Goal: Transaction & Acquisition: Purchase product/service

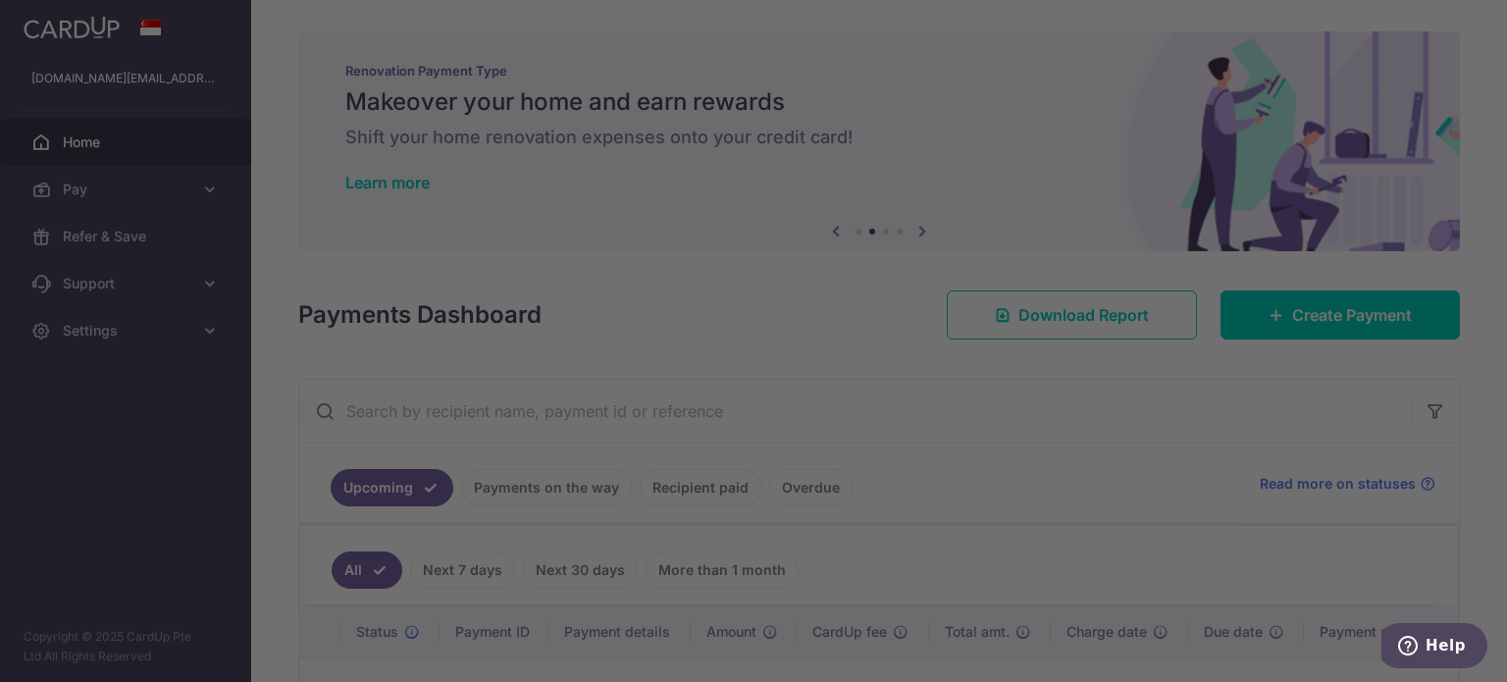
click at [463, 360] on div at bounding box center [761, 344] width 1522 height 689
click at [1130, 380] on div at bounding box center [761, 344] width 1522 height 689
click at [1369, 517] on div at bounding box center [761, 344] width 1522 height 689
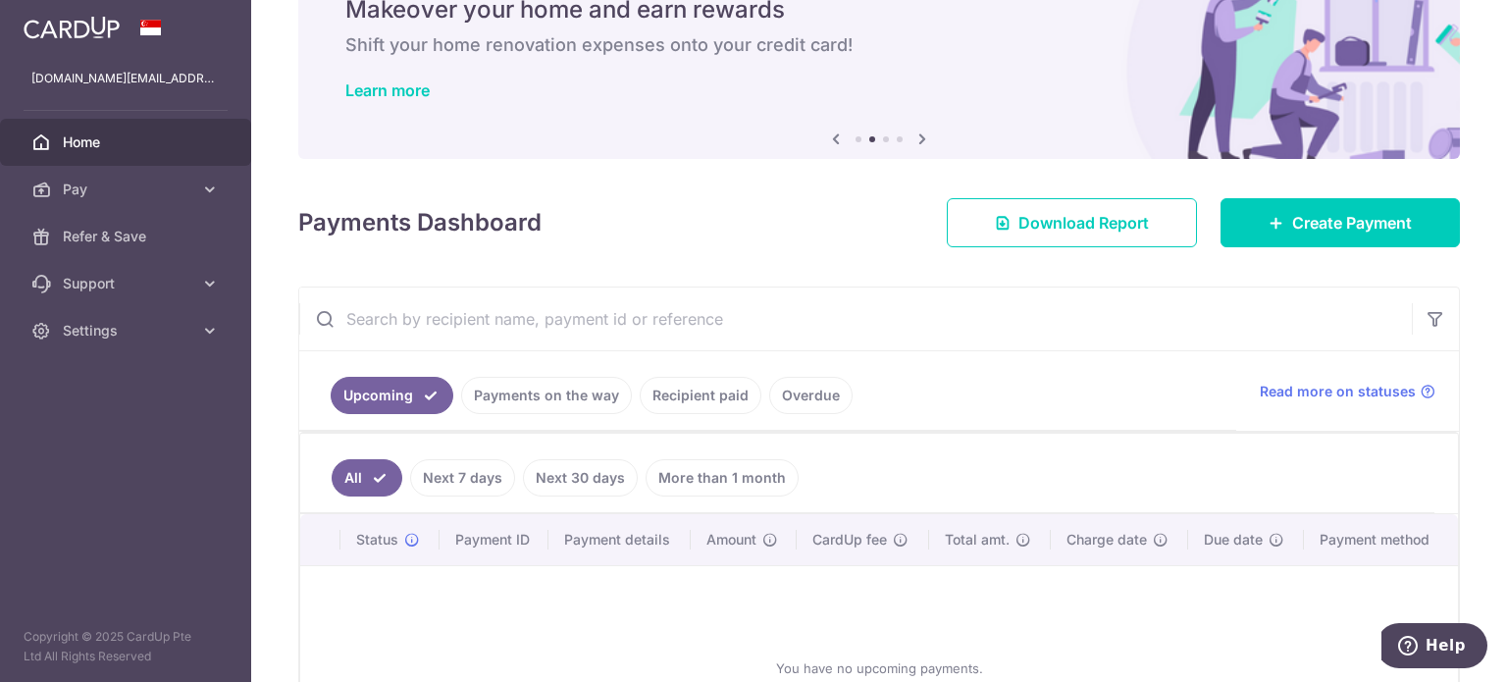
scroll to position [196, 0]
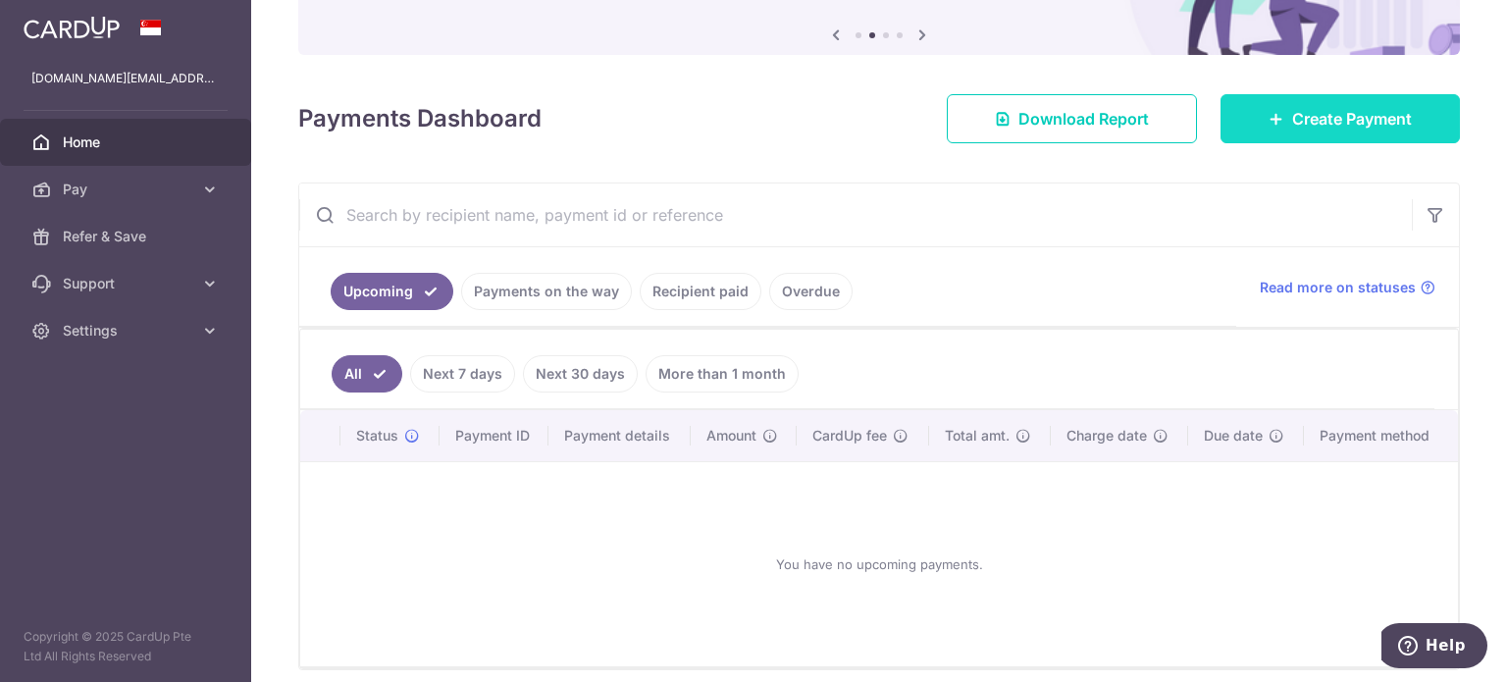
click at [1311, 124] on span "Create Payment" at bounding box center [1352, 119] width 120 height 24
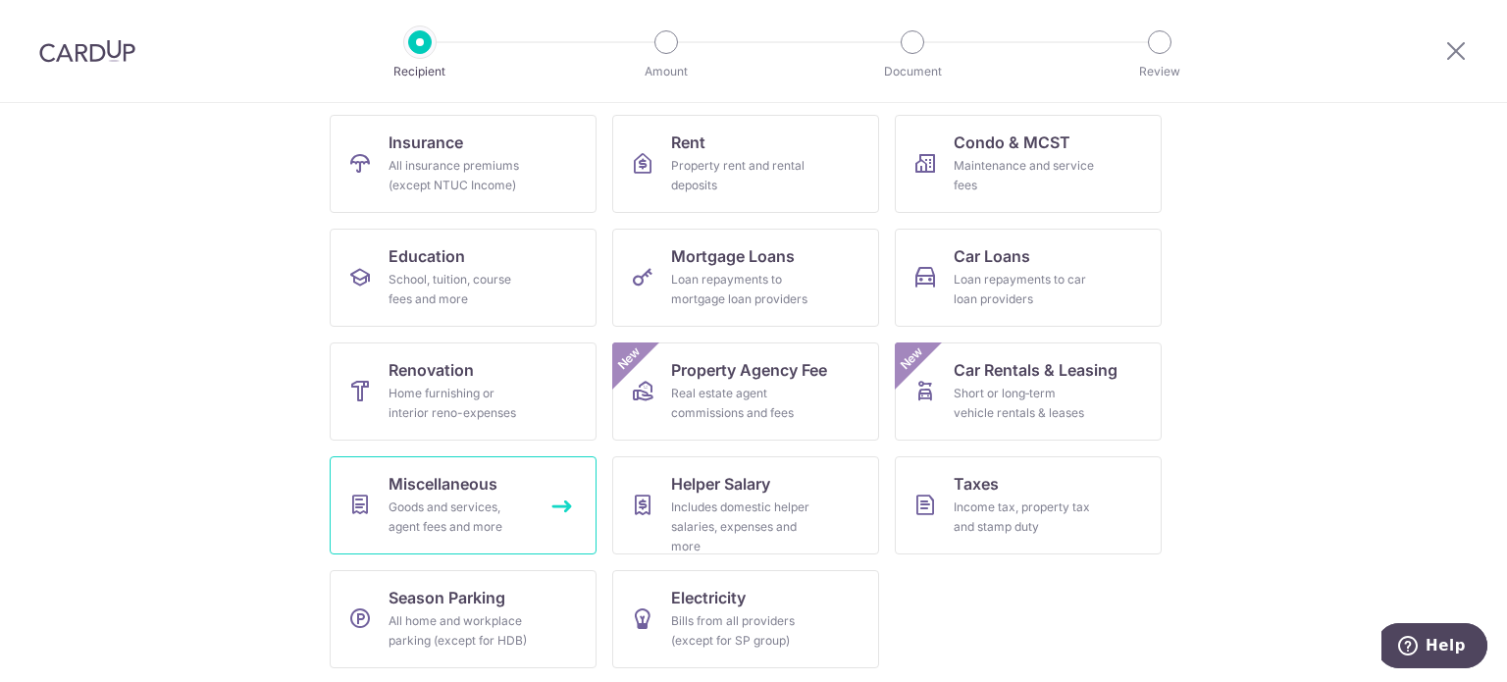
scroll to position [195, 0]
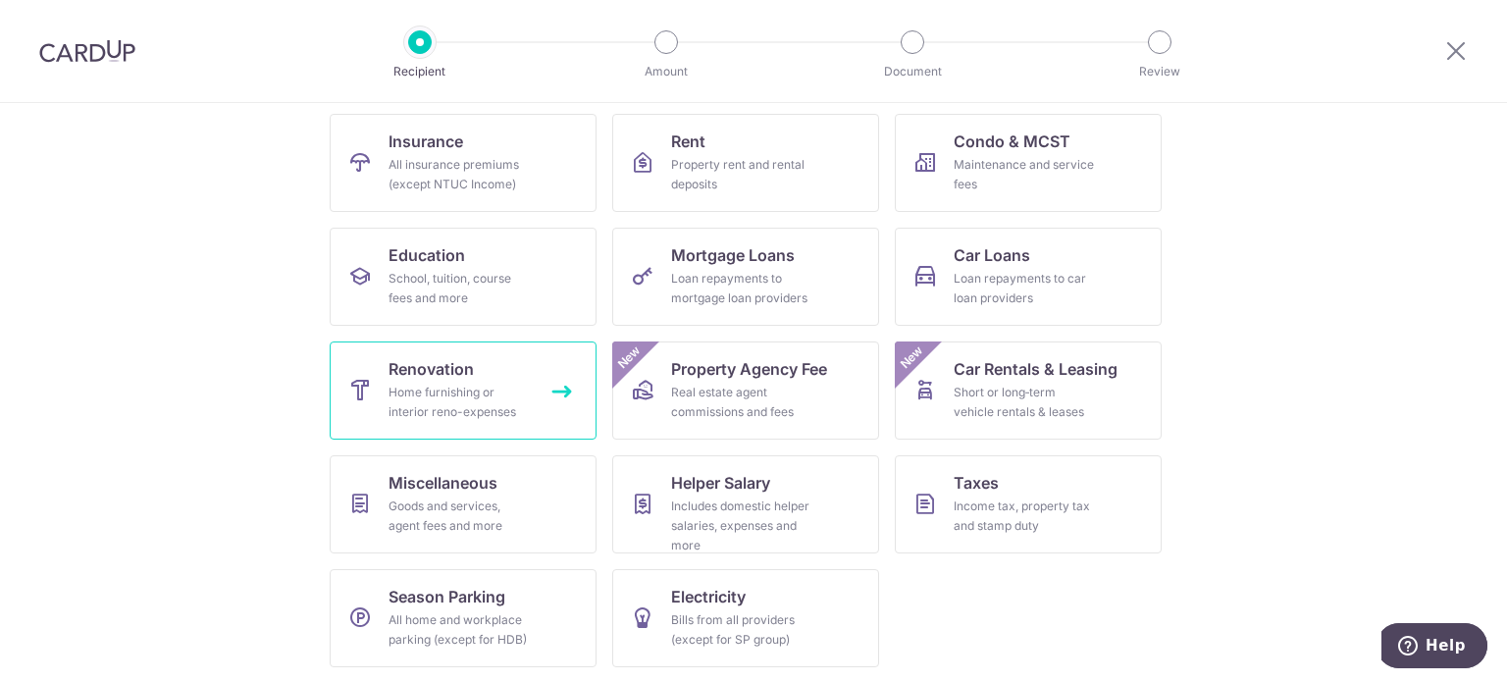
click at [473, 411] on div "Home furnishing or interior reno-expenses" at bounding box center [459, 402] width 141 height 39
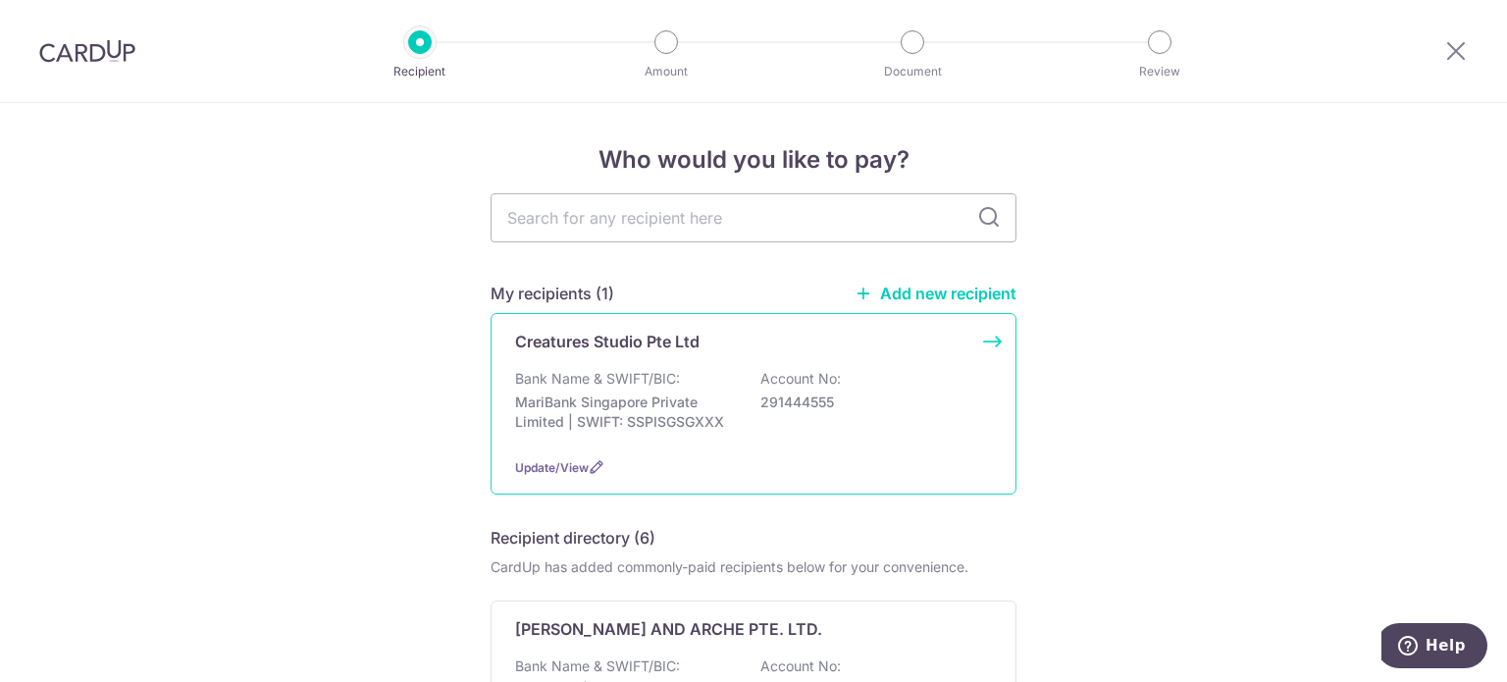
click at [689, 393] on p "MariBank Singapore Private Limited | SWIFT: SSPISGSGXXX" at bounding box center [625, 412] width 220 height 39
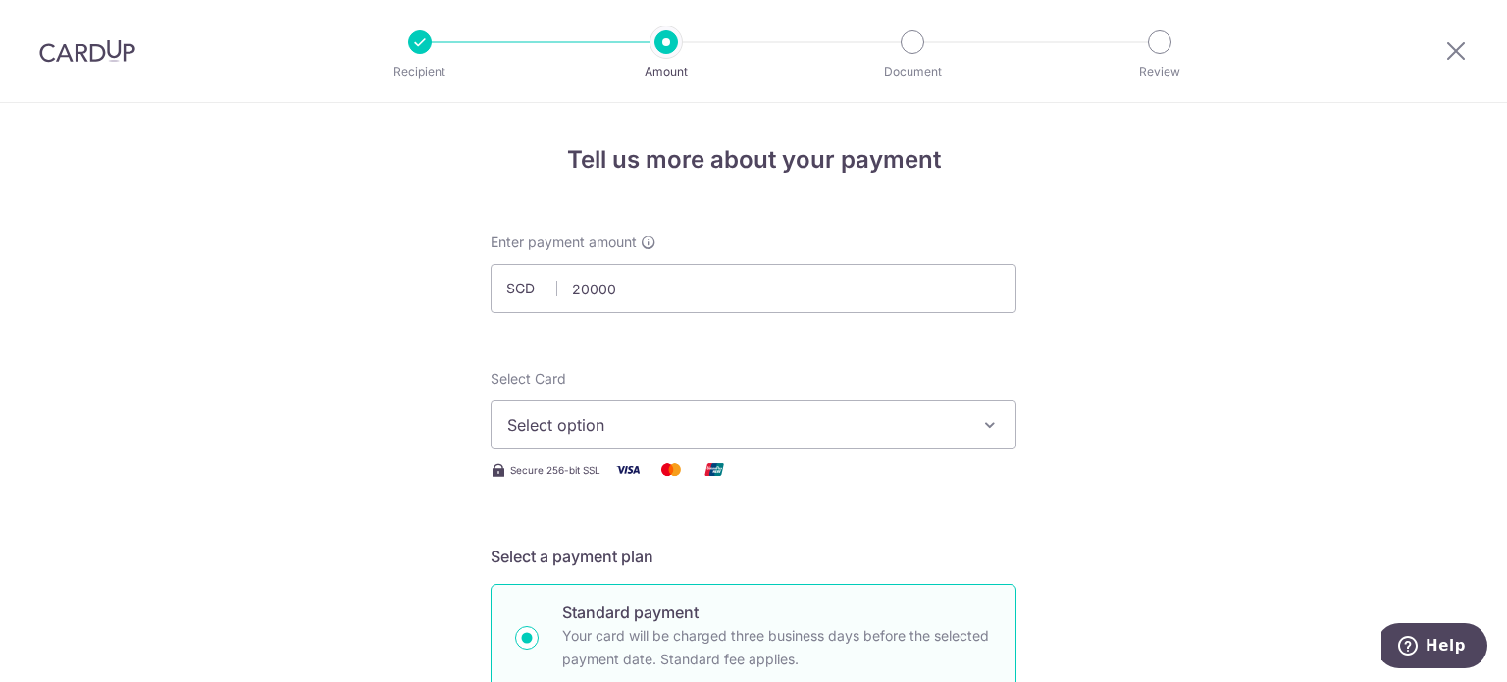
type input "20,000.00"
click at [517, 443] on button "Select option" at bounding box center [754, 424] width 526 height 49
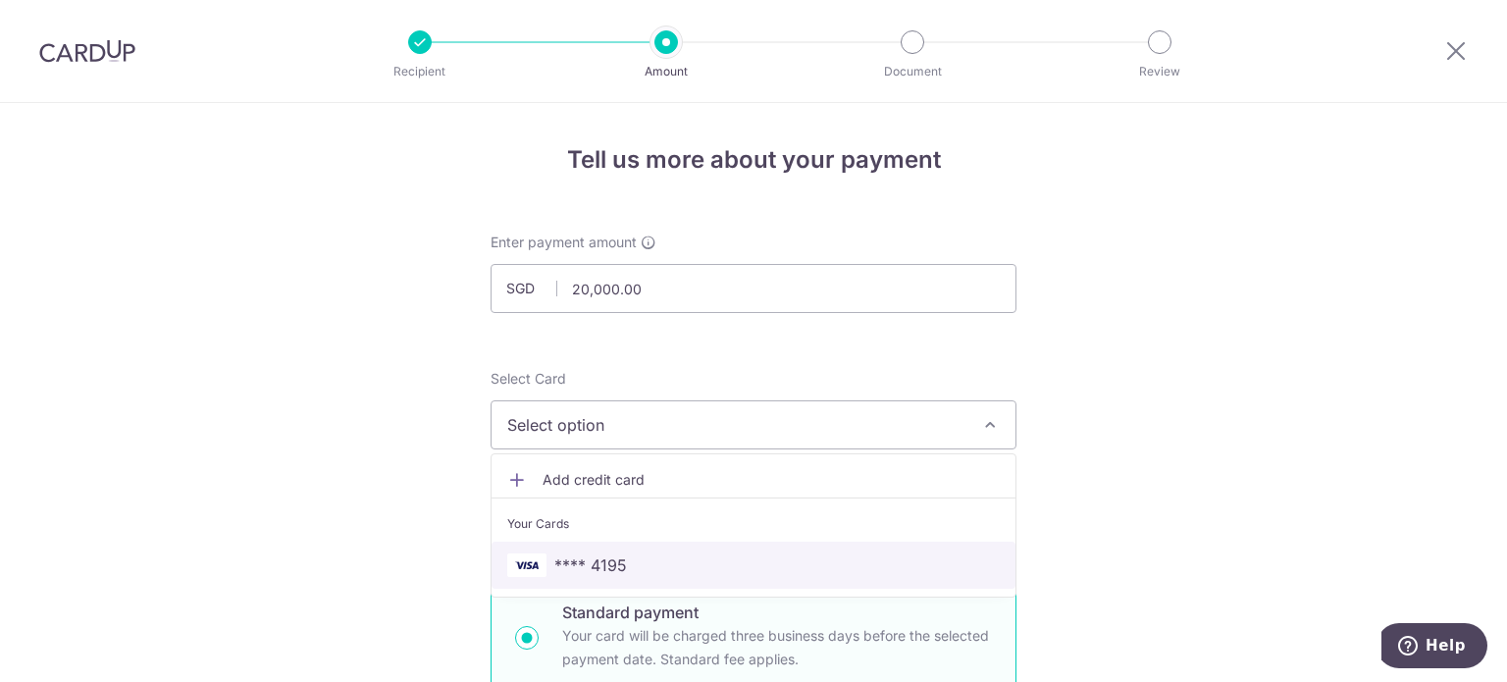
click at [566, 554] on span "**** 4195" at bounding box center [590, 565] width 73 height 24
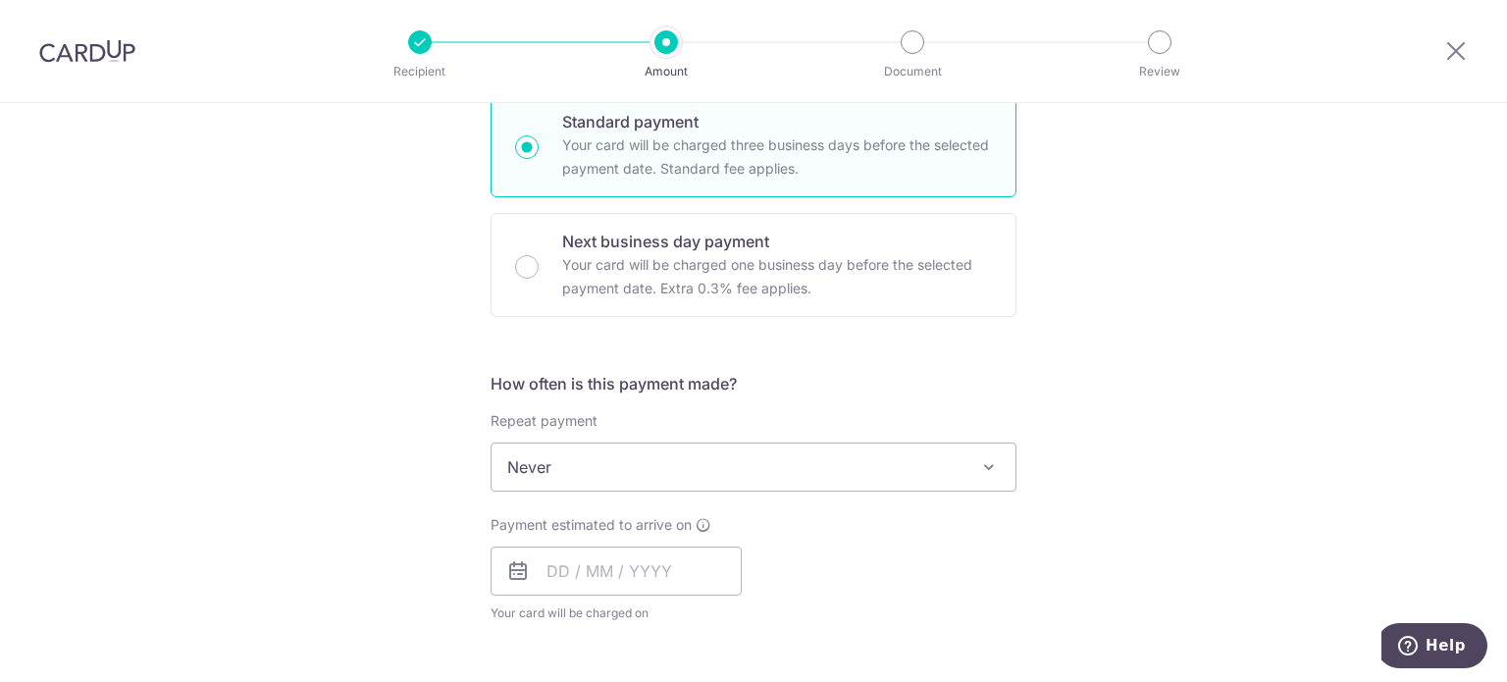
scroll to position [589, 0]
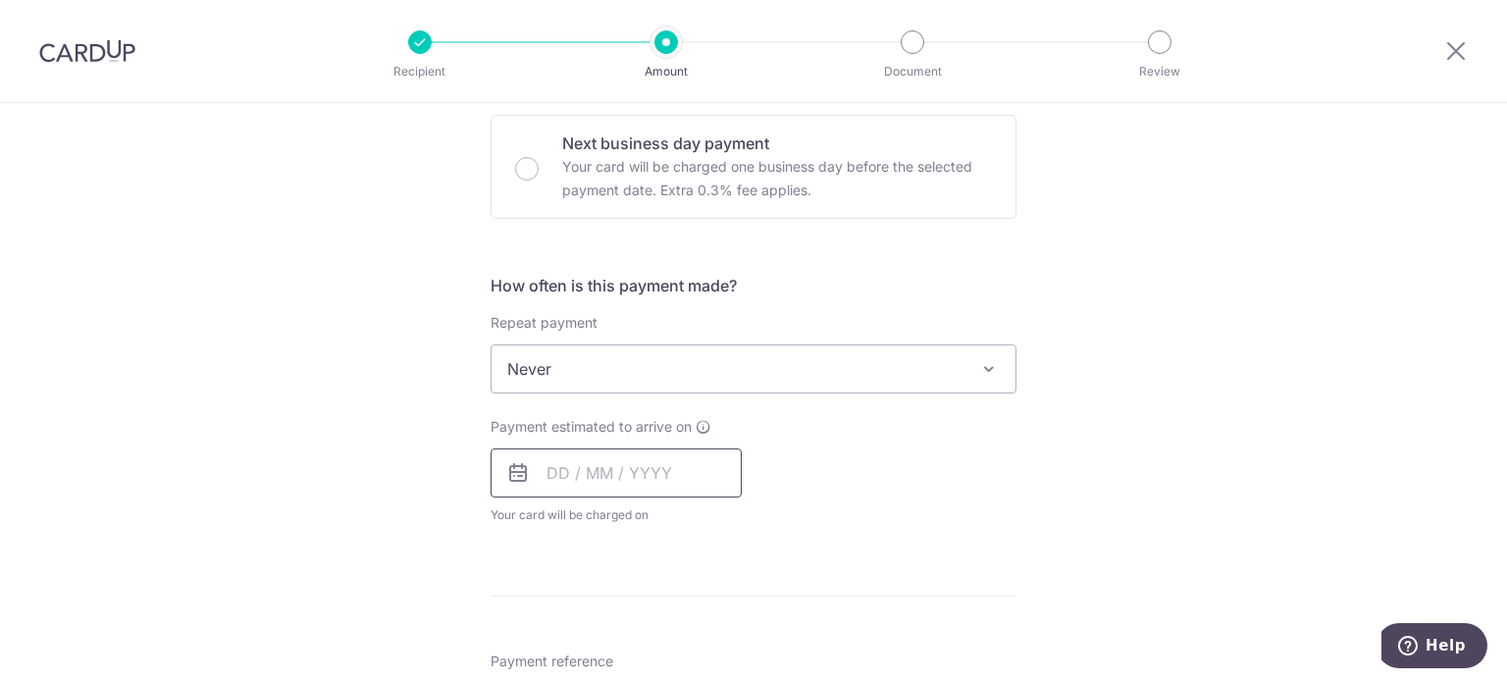
click at [628, 483] on input "text" at bounding box center [616, 472] width 251 height 49
click at [636, 599] on link "3" at bounding box center [648, 612] width 31 height 31
type input "[DATE]"
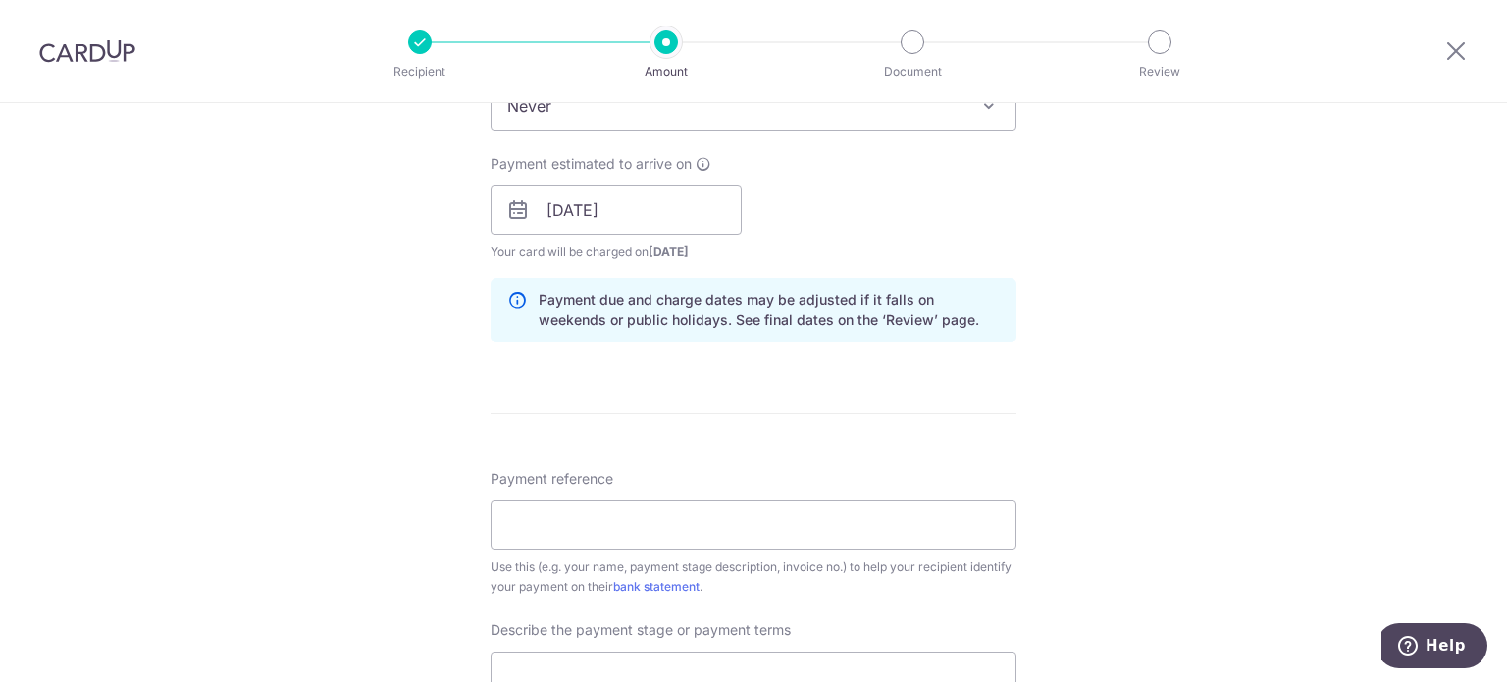
scroll to position [883, 0]
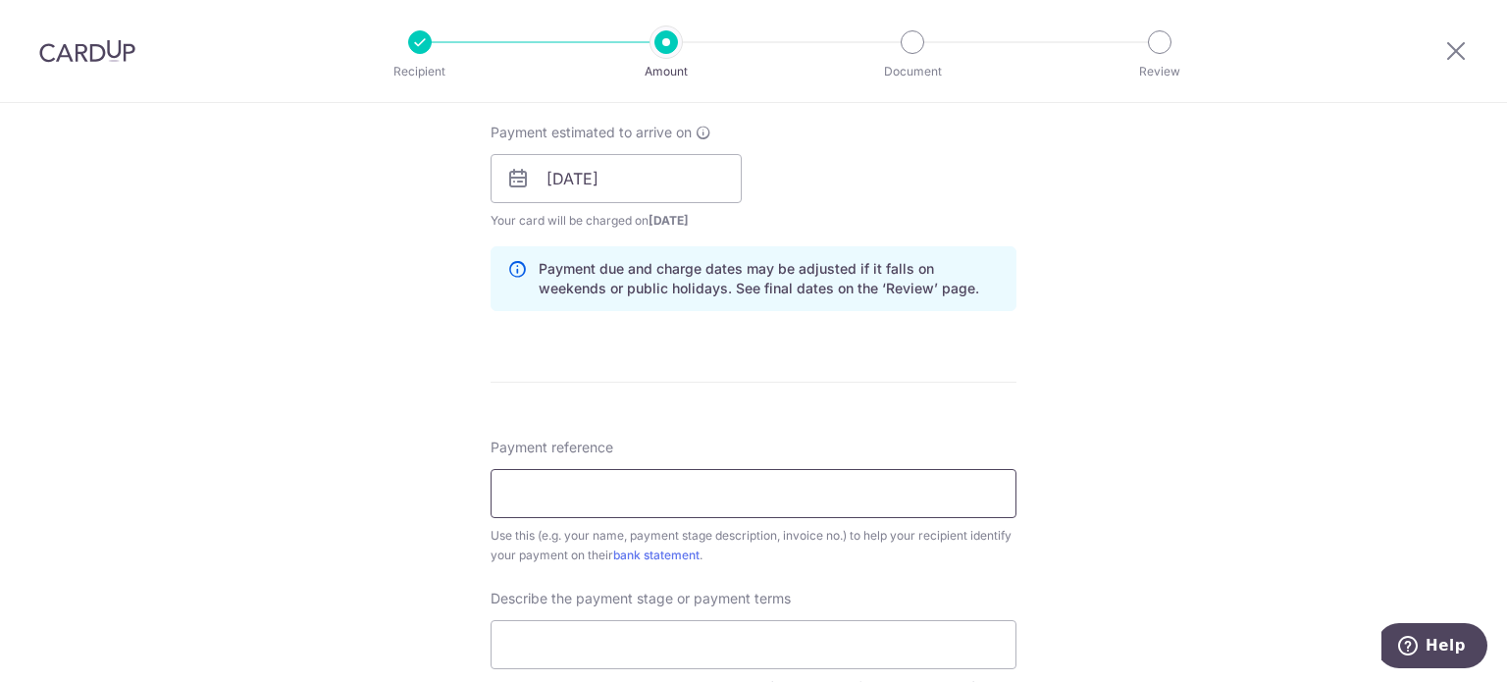
click at [597, 499] on input "Payment reference" at bounding box center [754, 493] width 526 height 49
type input "KELCO BLOSSOMVALE"
click at [632, 643] on input "text" at bounding box center [754, 644] width 526 height 49
type input "commencement of project"
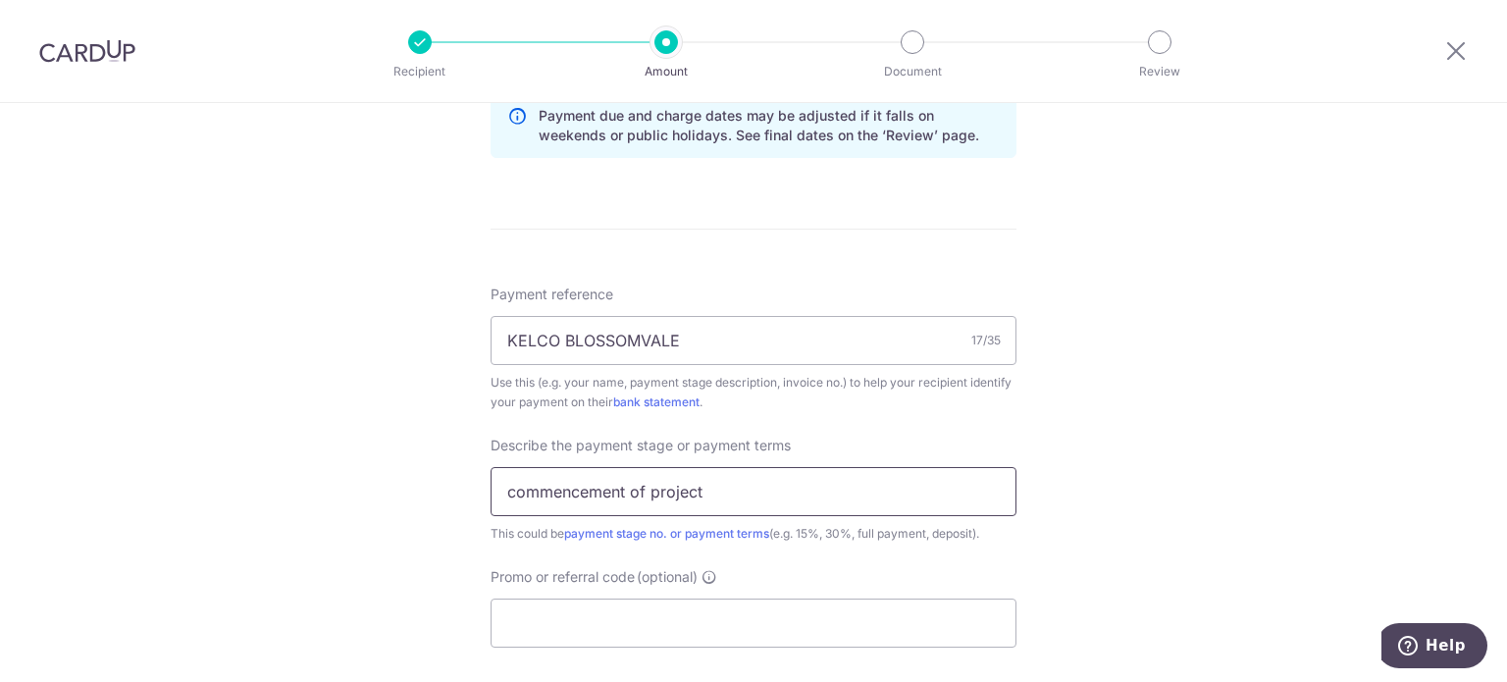
scroll to position [1276, 0]
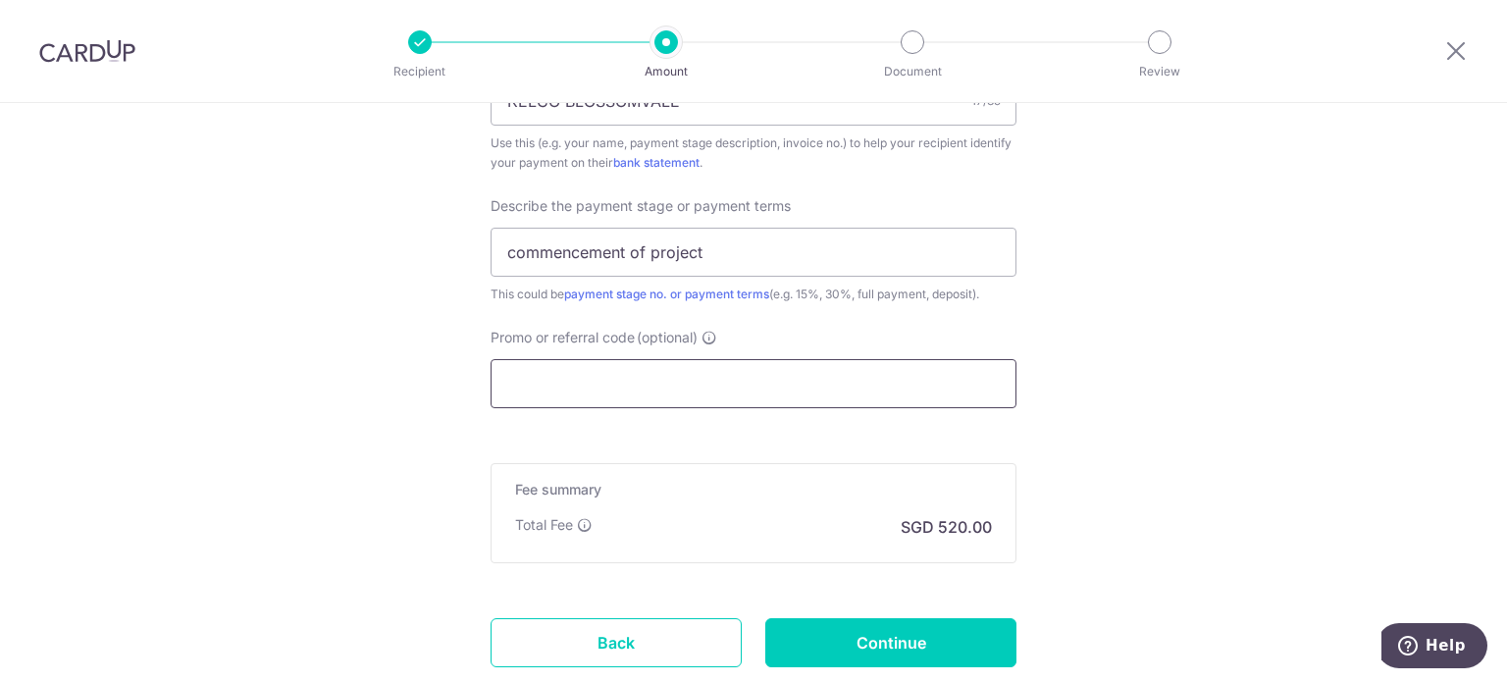
click at [615, 389] on input "Promo or referral code (optional)" at bounding box center [754, 383] width 526 height 49
paste input "RENO25ONE"
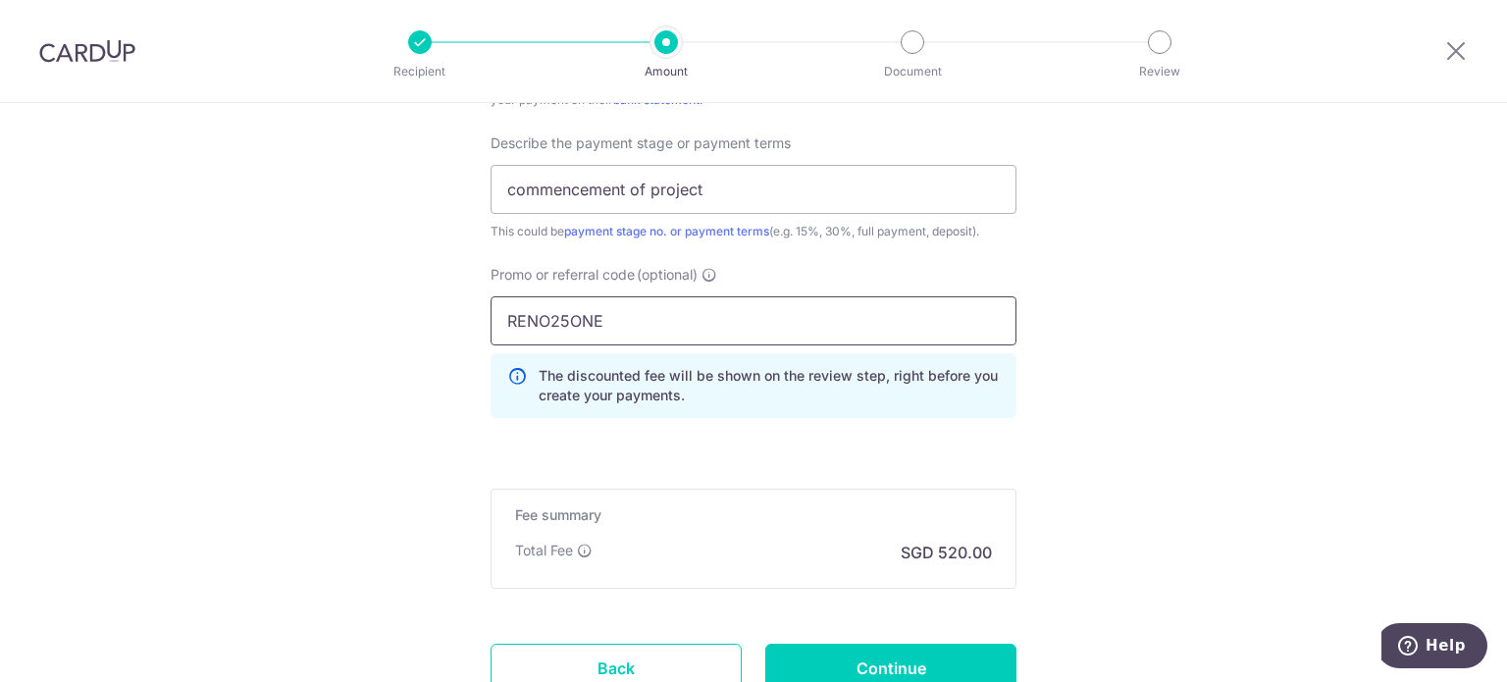
scroll to position [1374, 0]
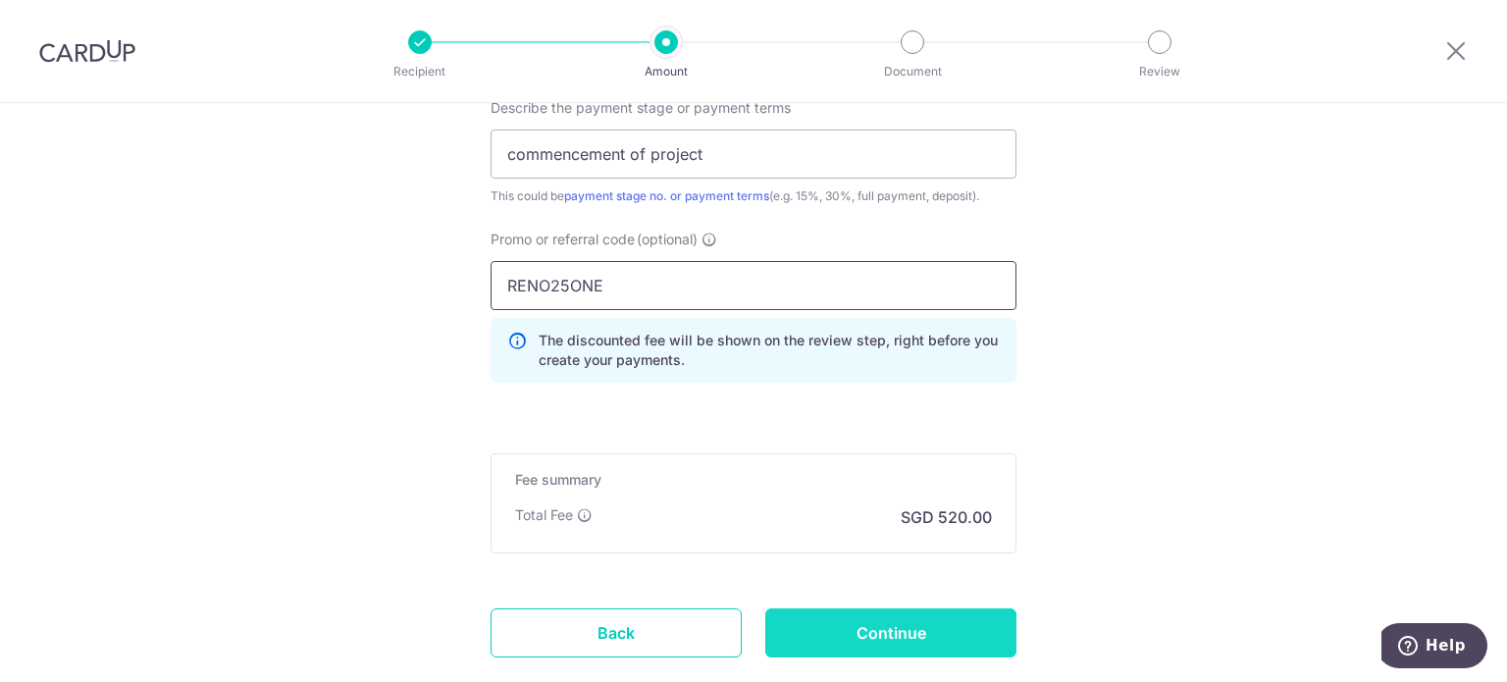
type input "RENO25ONE"
click at [907, 619] on input "Continue" at bounding box center [890, 632] width 251 height 49
type input "Create Schedule"
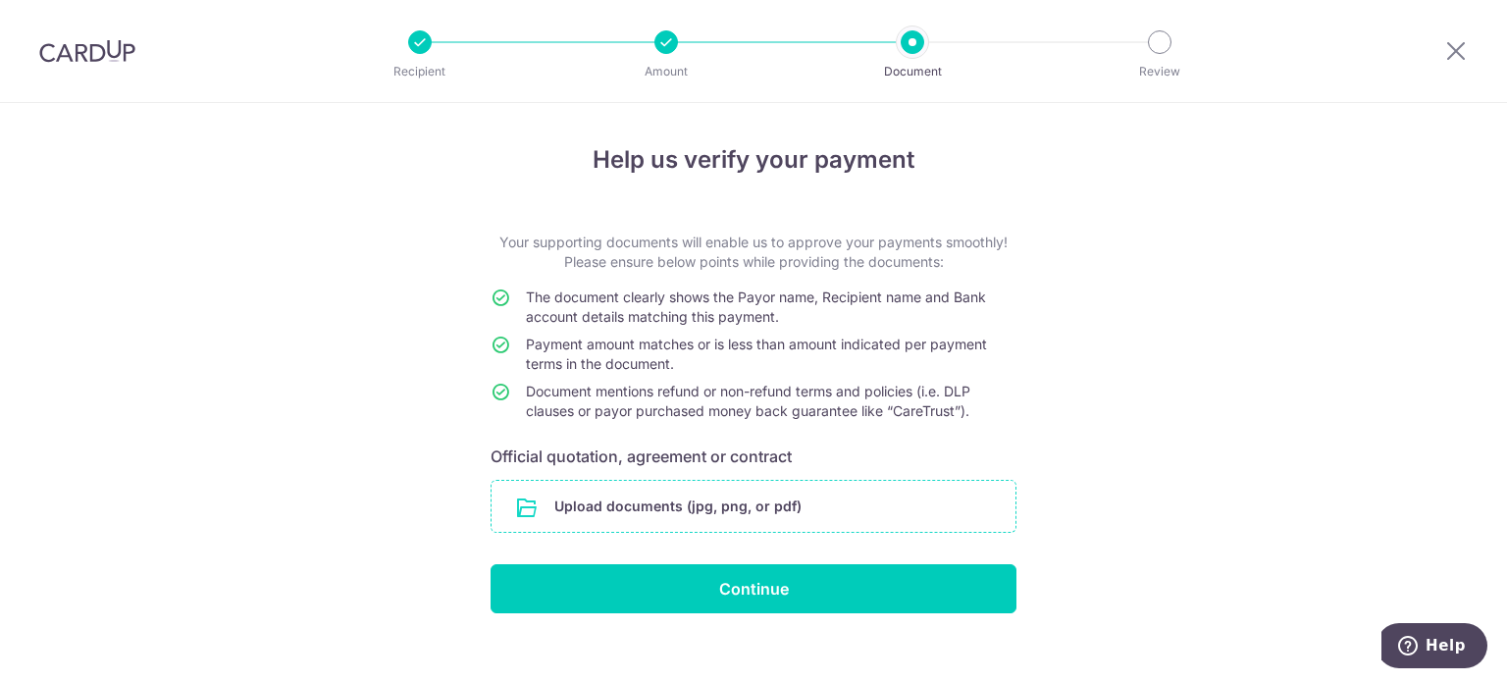
click at [875, 514] on input "file" at bounding box center [754, 506] width 524 height 51
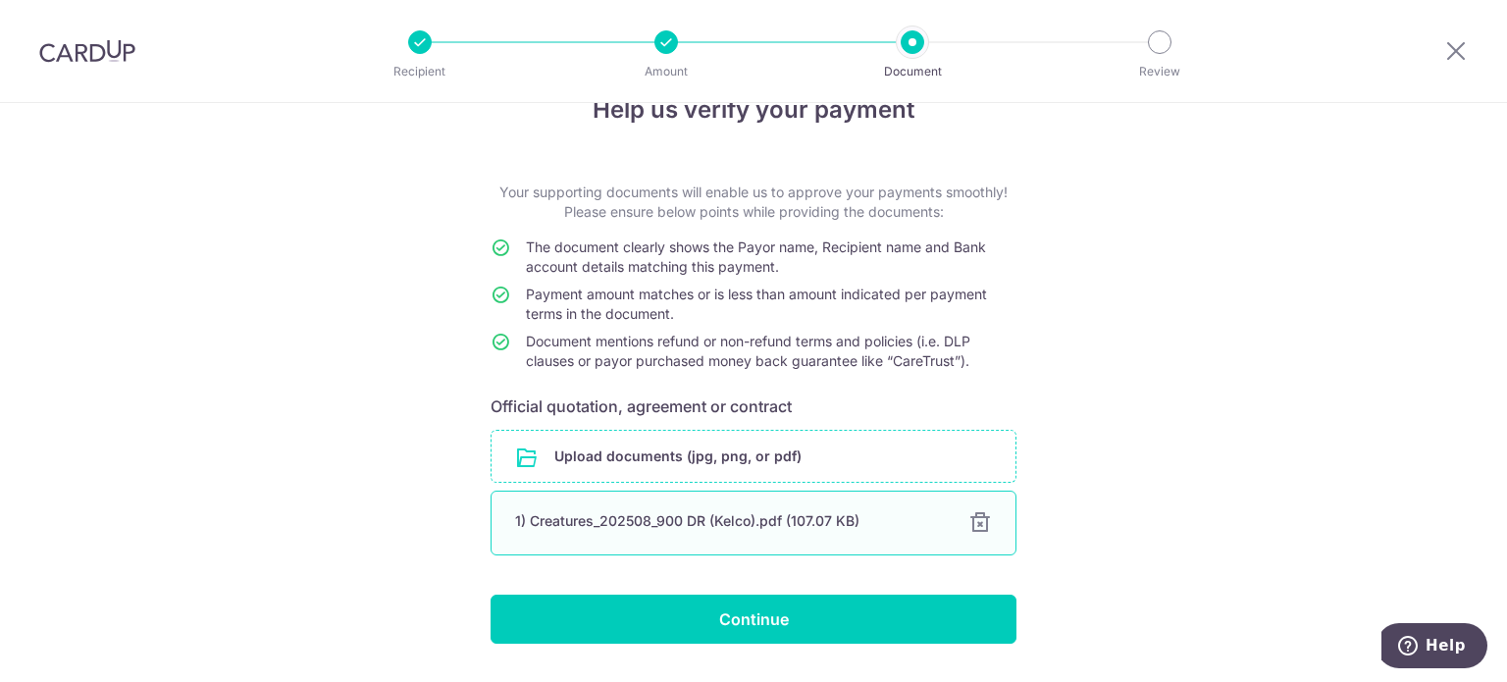
scroll to position [102, 0]
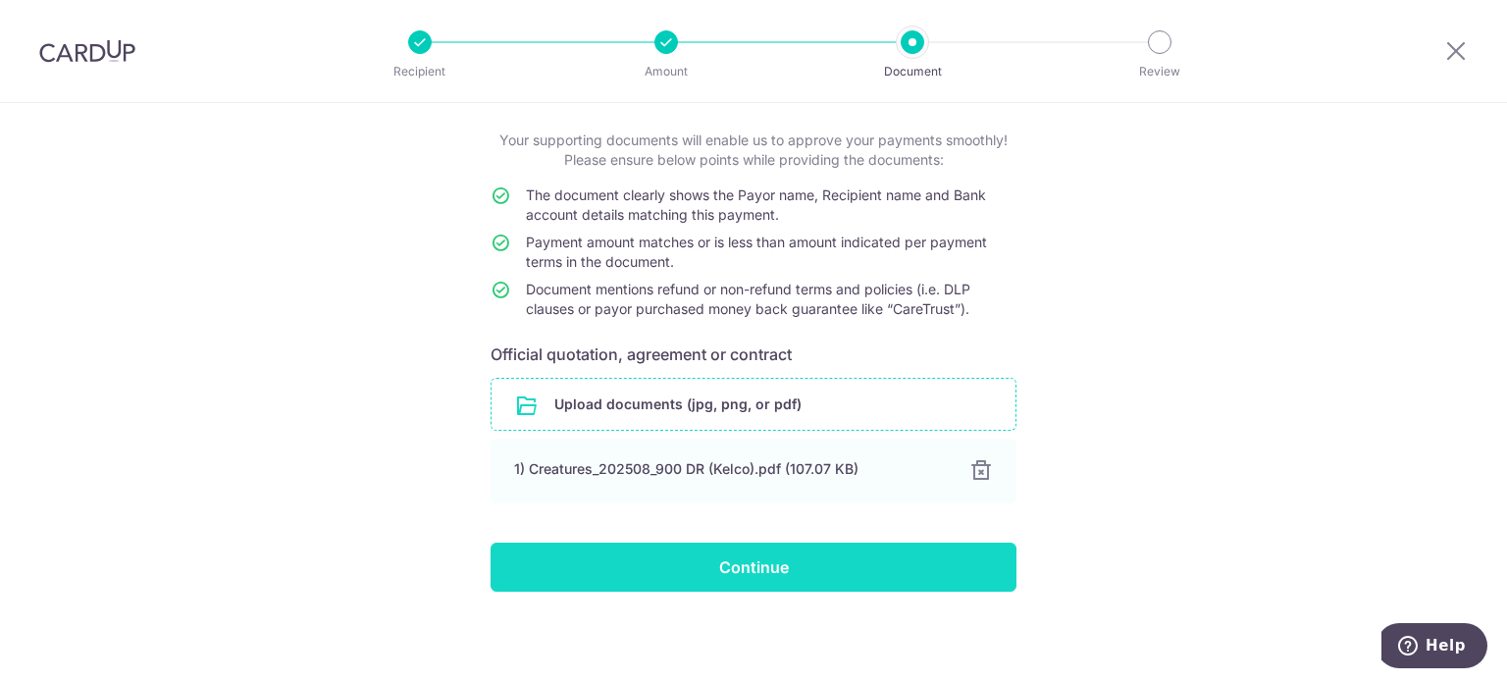
click at [661, 552] on input "Continue" at bounding box center [754, 567] width 526 height 49
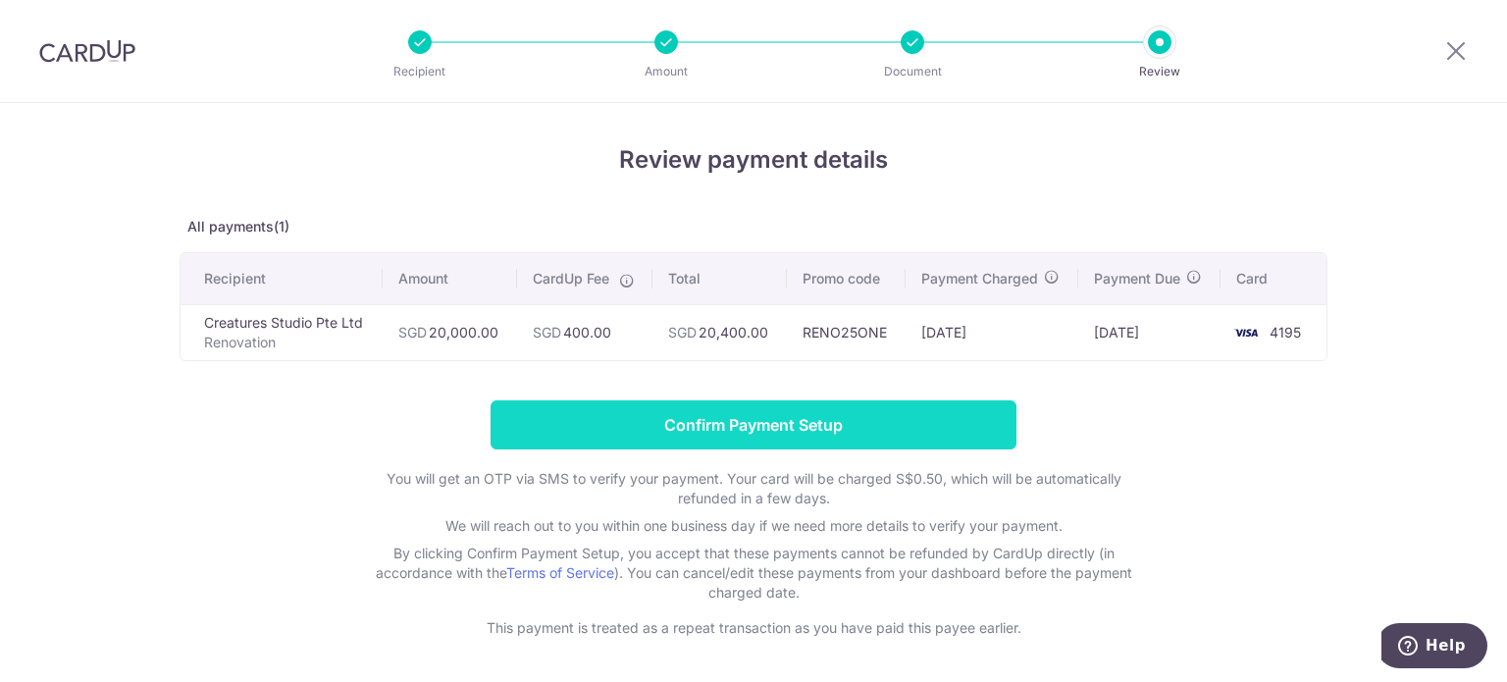
click at [695, 427] on input "Confirm Payment Setup" at bounding box center [754, 424] width 526 height 49
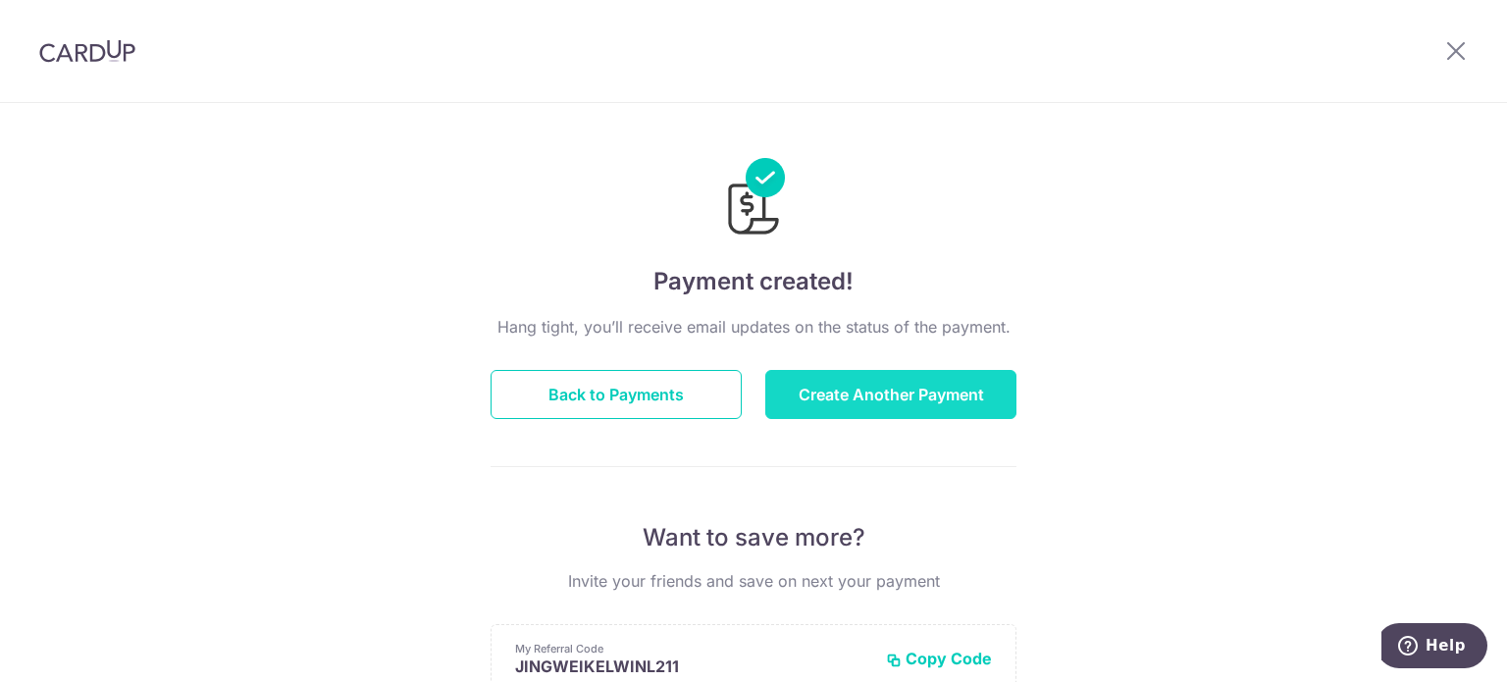
click at [853, 392] on button "Create Another Payment" at bounding box center [890, 394] width 251 height 49
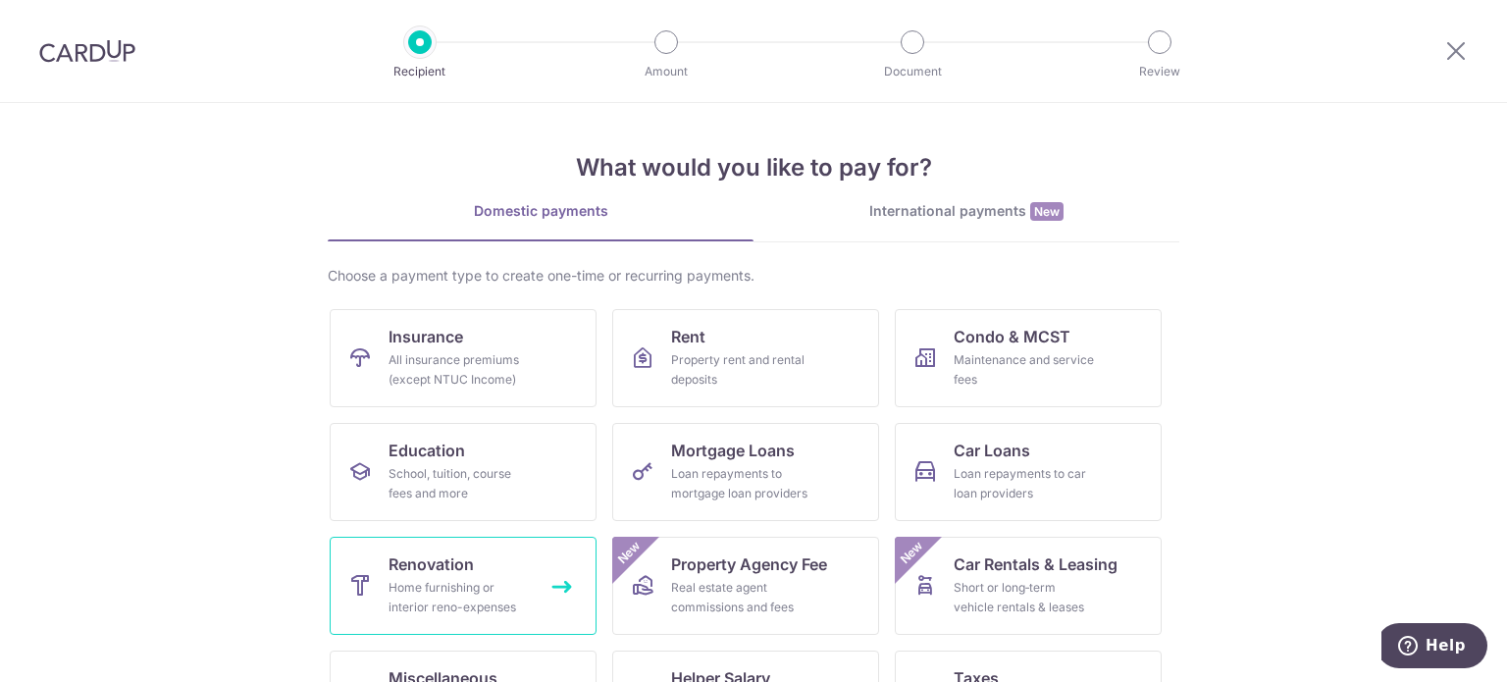
click at [393, 596] on div "Home furnishing or interior reno-expenses" at bounding box center [459, 597] width 141 height 39
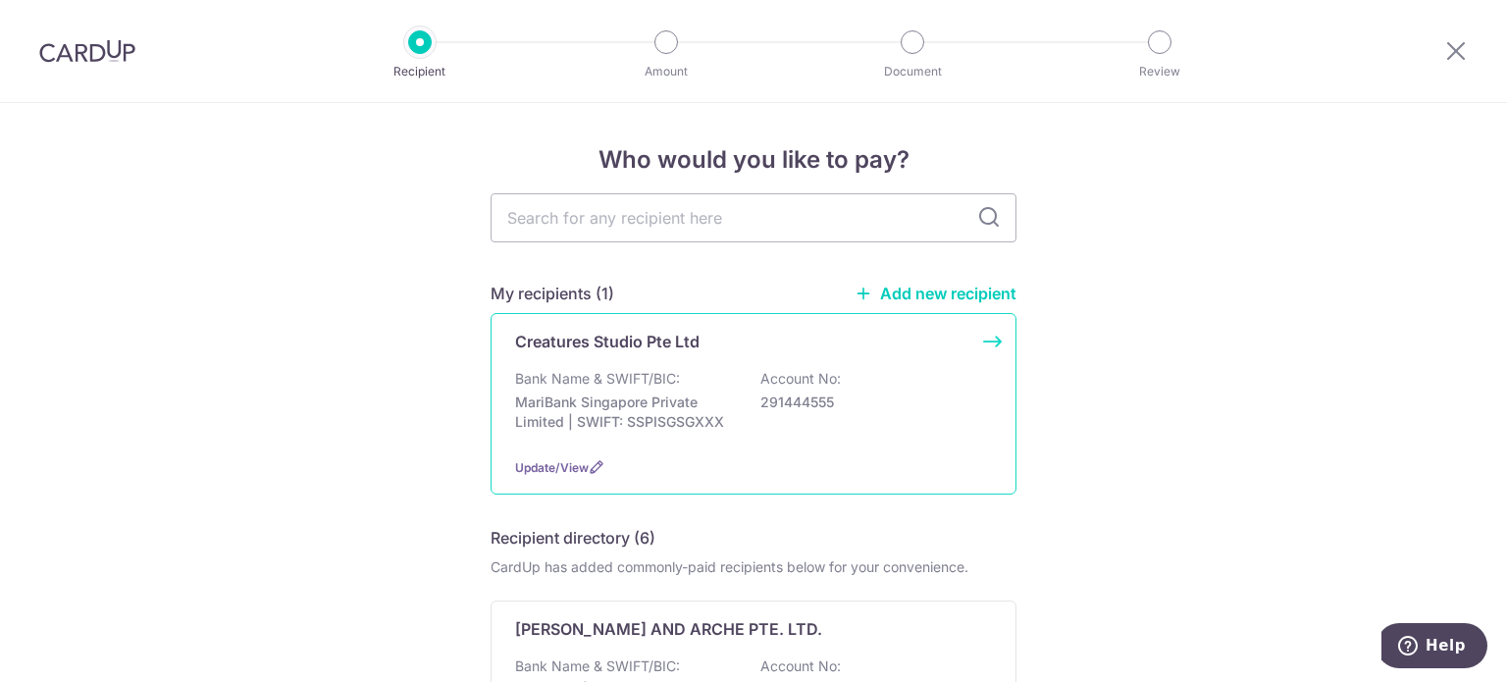
click at [732, 346] on div "Creatures Studio Pte Ltd" at bounding box center [741, 342] width 453 height 24
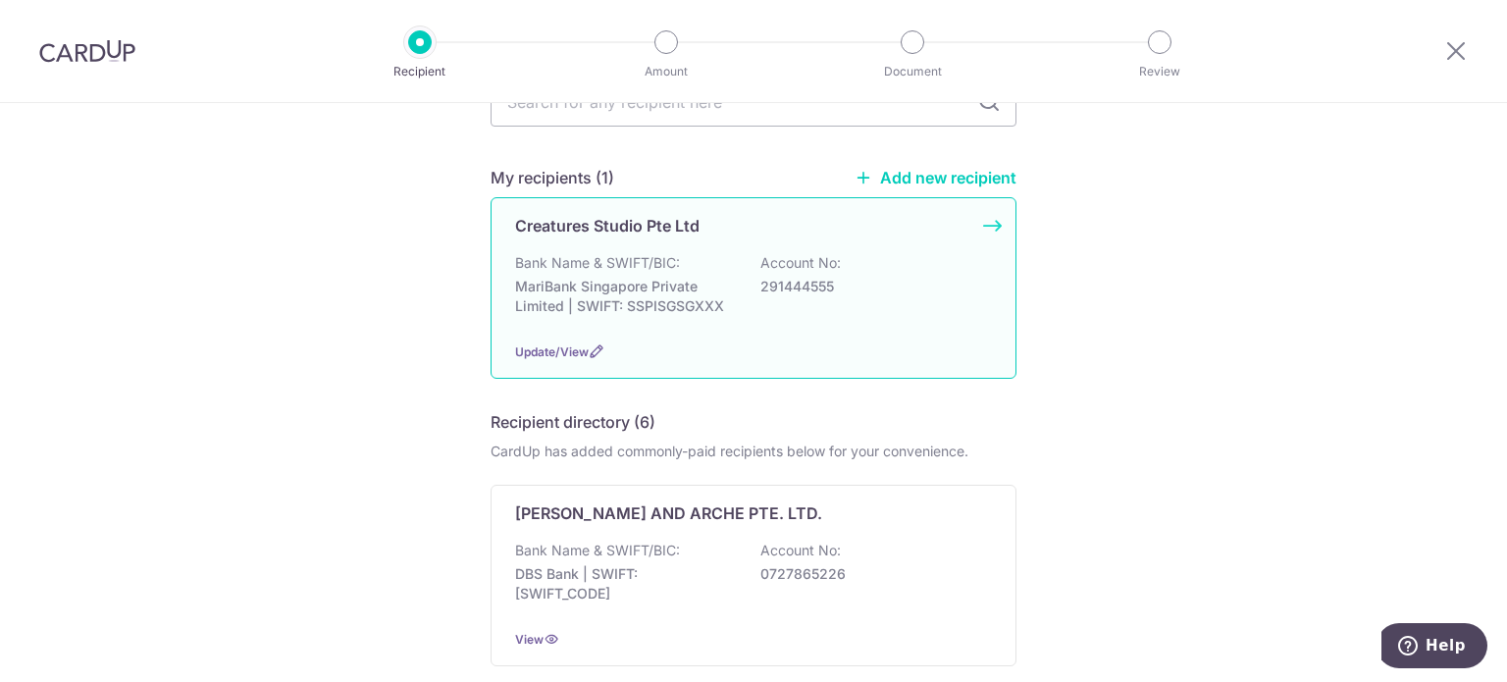
scroll to position [393, 0]
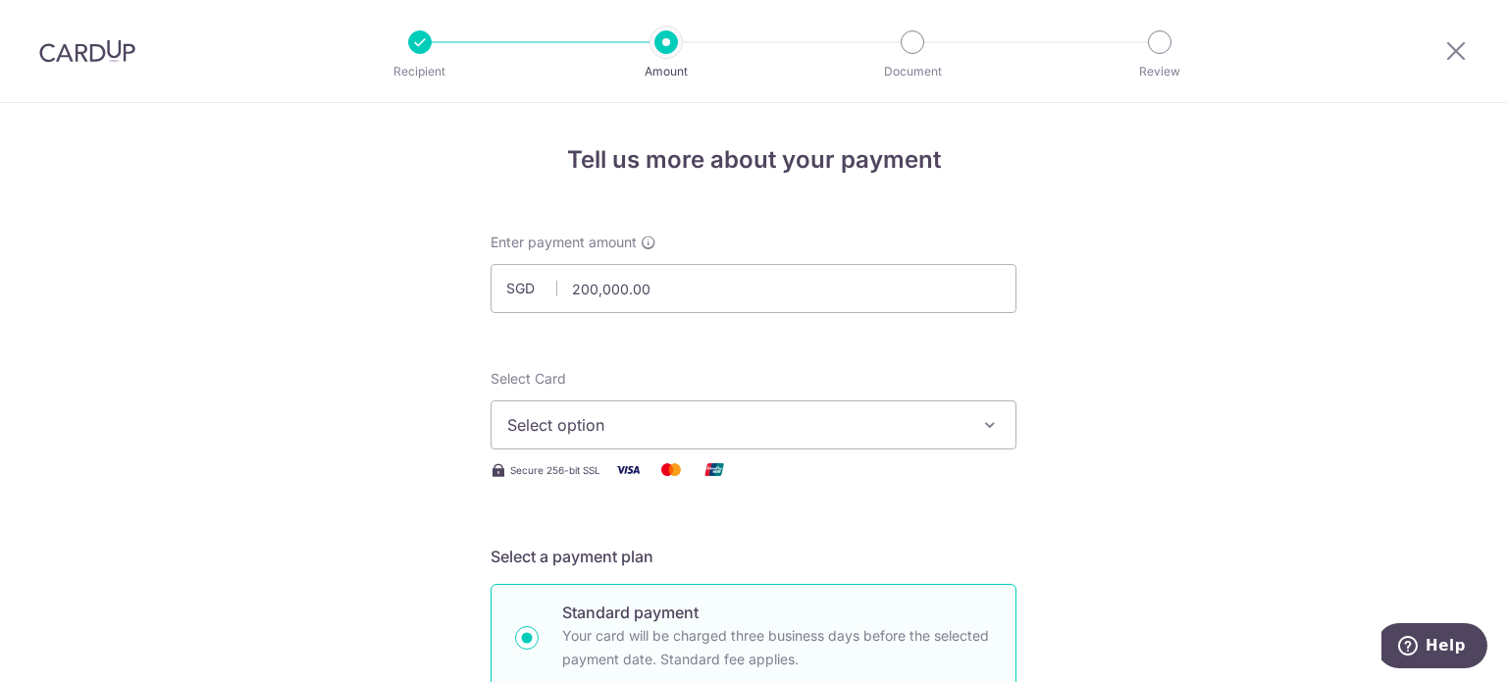
click at [623, 297] on input "200,000.00" at bounding box center [754, 288] width 526 height 49
type input "20,000.00"
click at [607, 425] on span "Select option" at bounding box center [735, 425] width 457 height 24
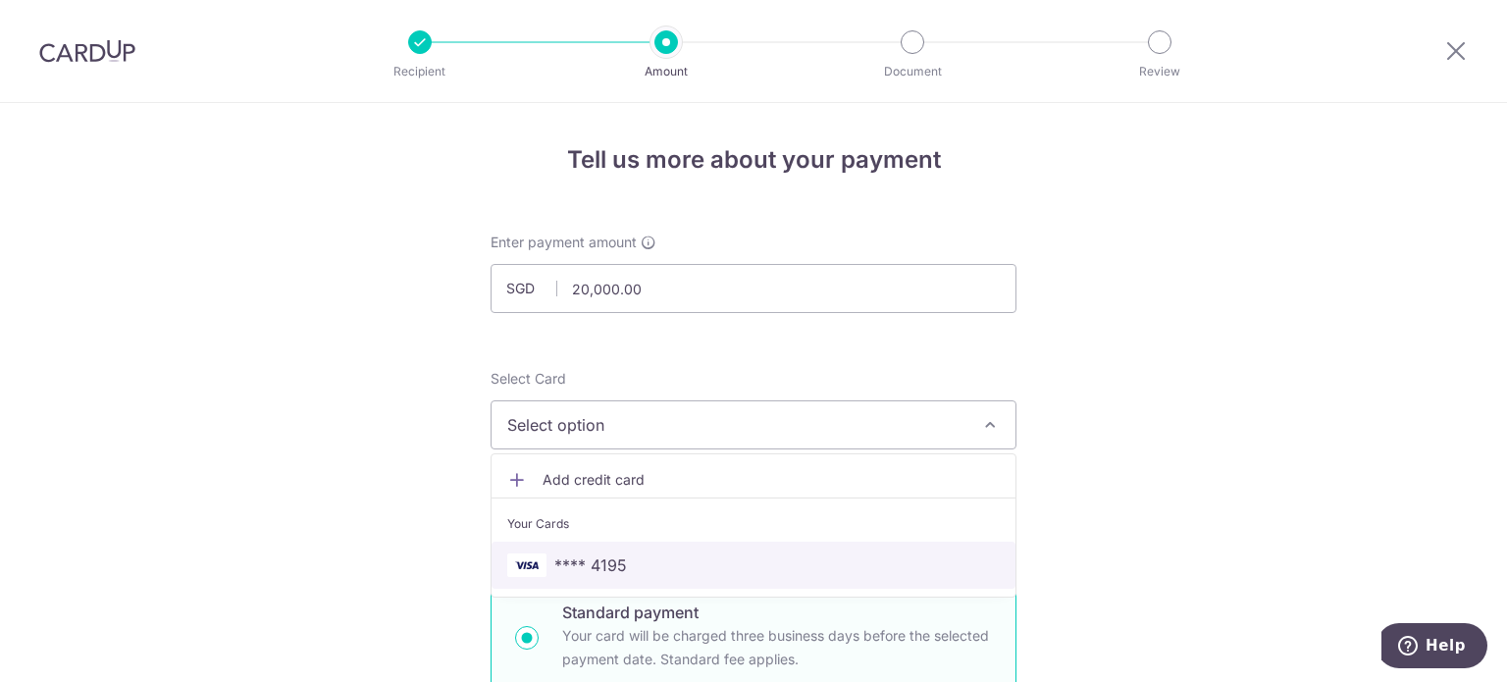
click at [608, 546] on link "**** 4195" at bounding box center [754, 565] width 524 height 47
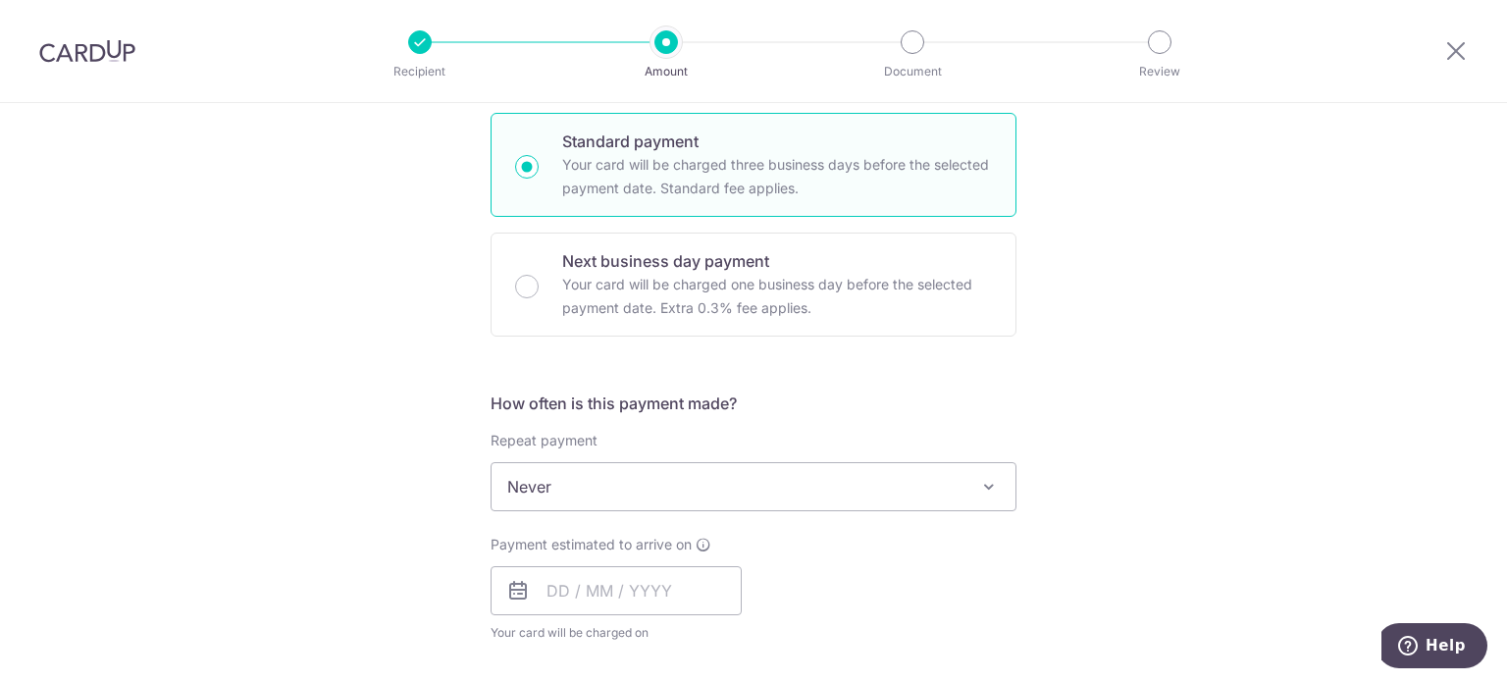
scroll to position [589, 0]
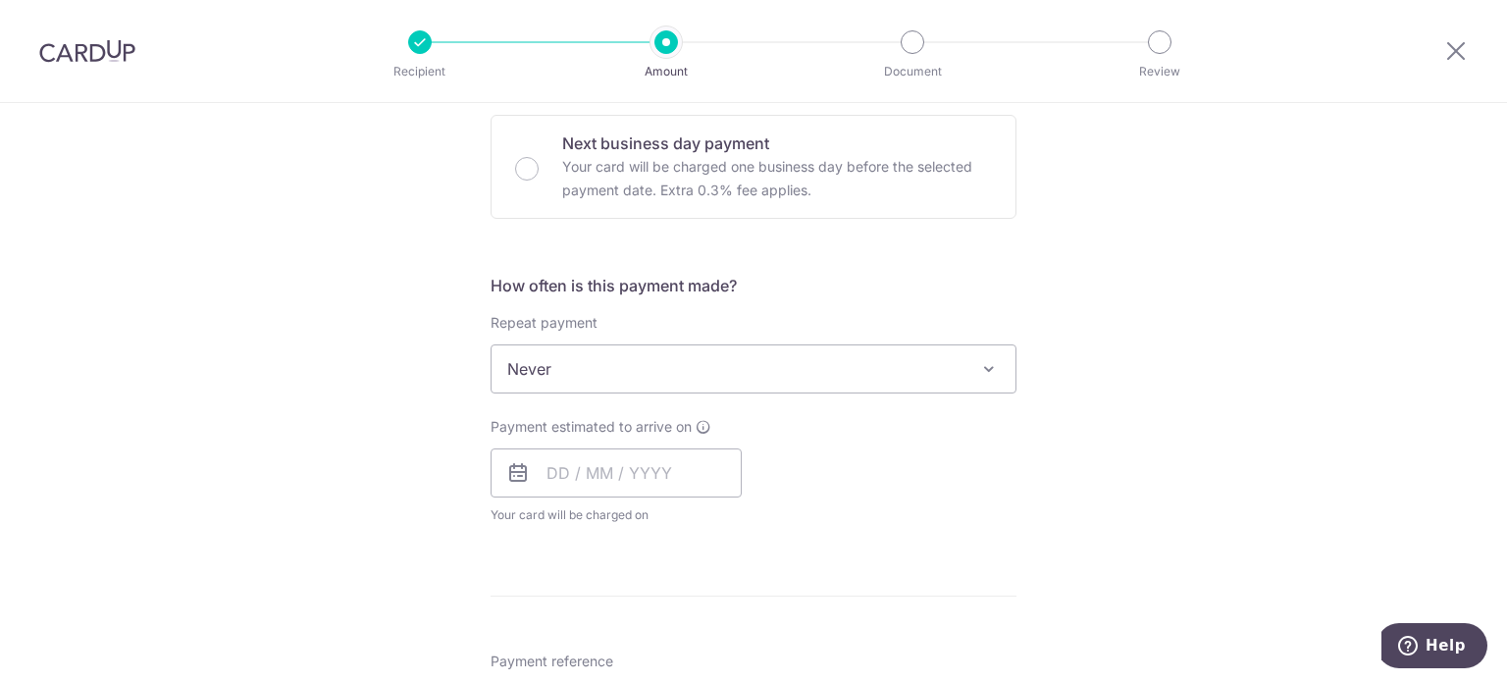
click at [565, 374] on span "Never" at bounding box center [754, 368] width 524 height 47
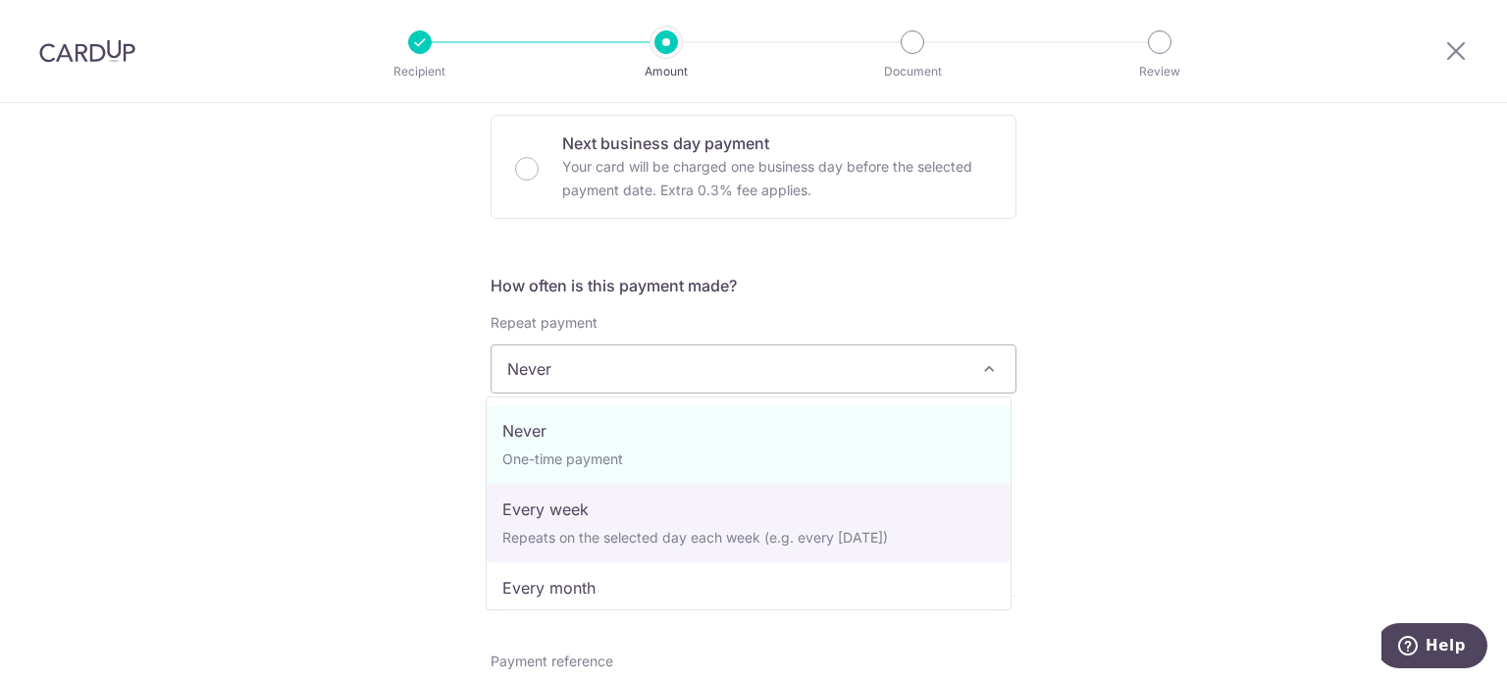
select select "2"
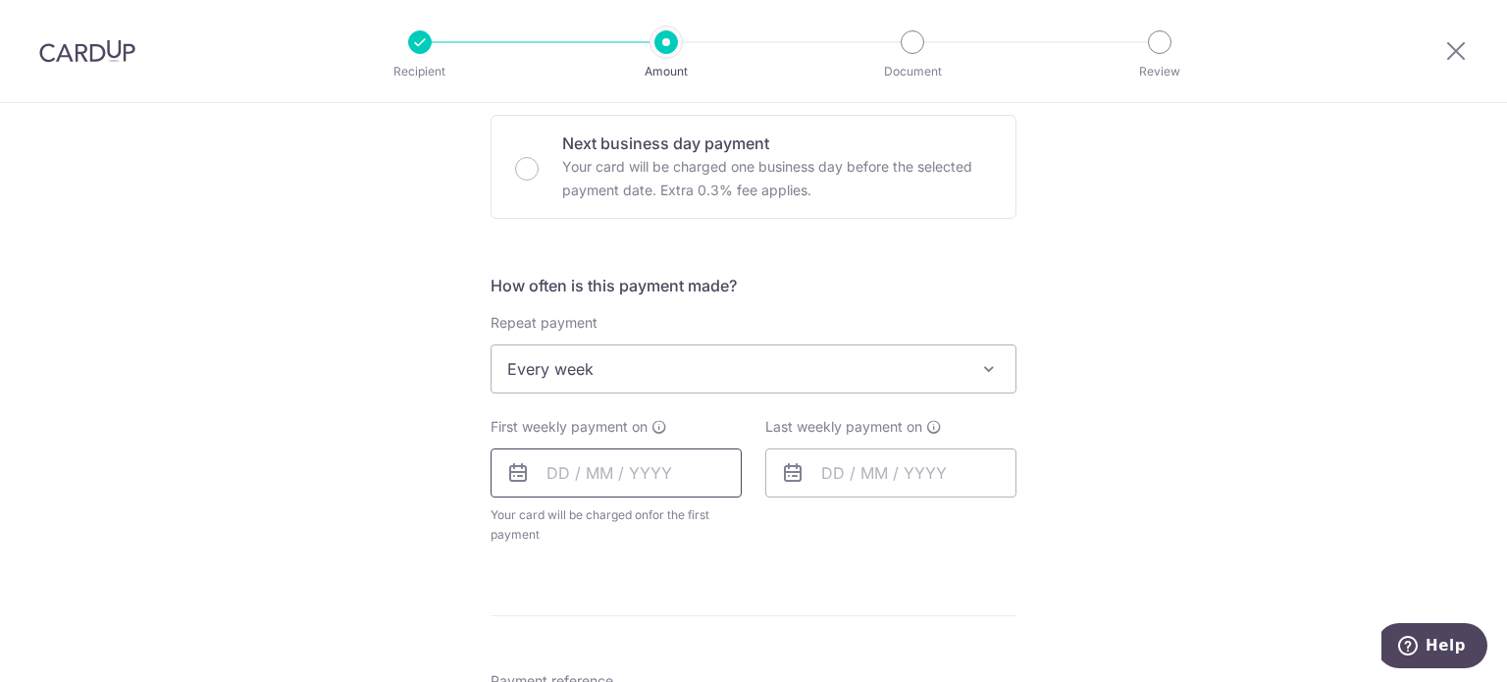
click at [673, 485] on input "text" at bounding box center [616, 472] width 251 height 49
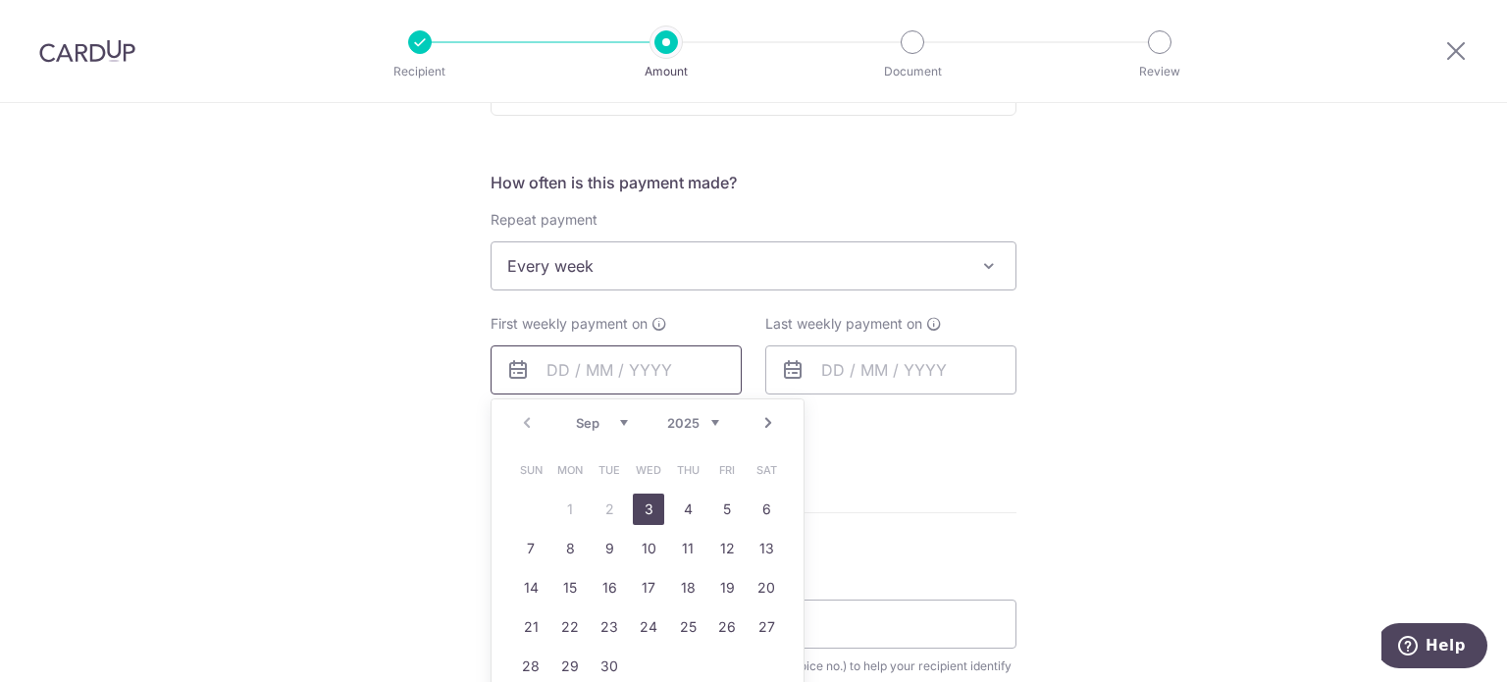
scroll to position [785, 0]
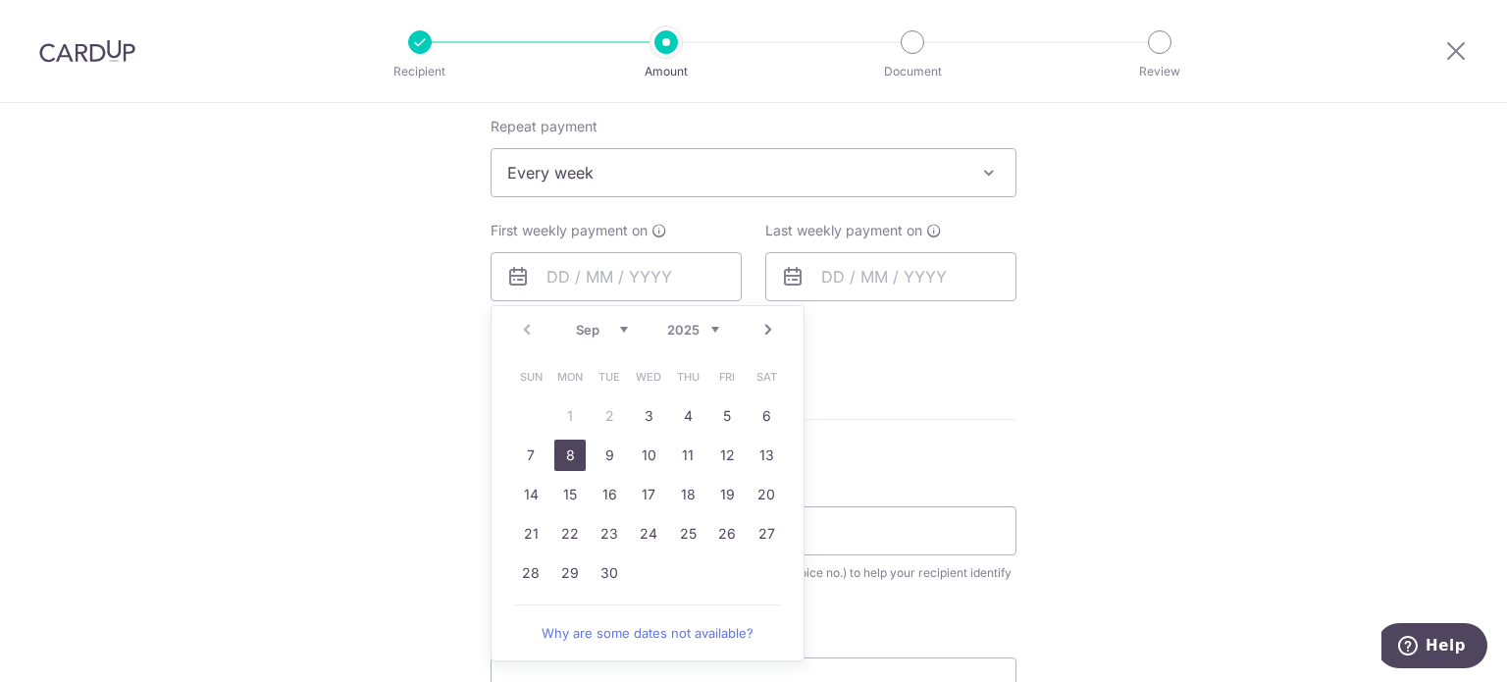
click at [574, 458] on link "8" at bounding box center [569, 455] width 31 height 31
type input "08/09/2025"
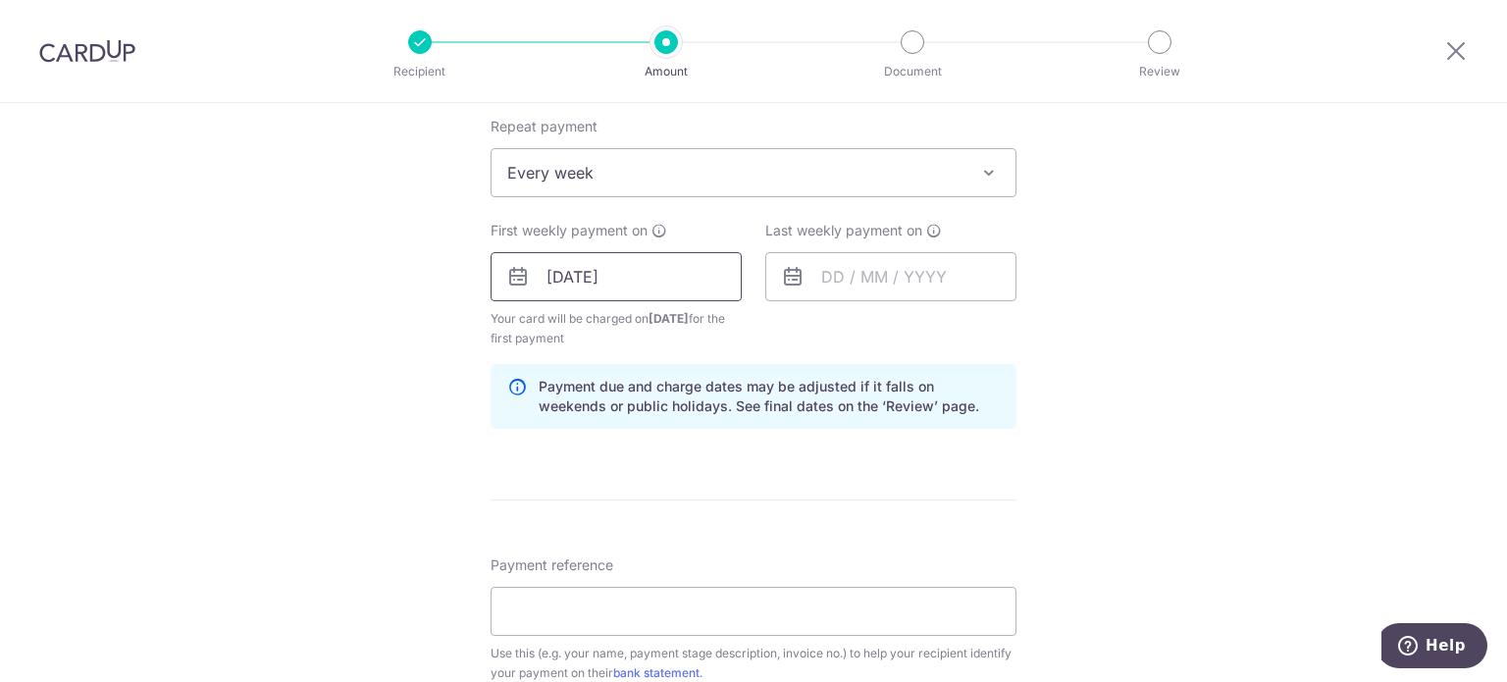
click at [689, 268] on input "08/09/2025" at bounding box center [616, 276] width 251 height 49
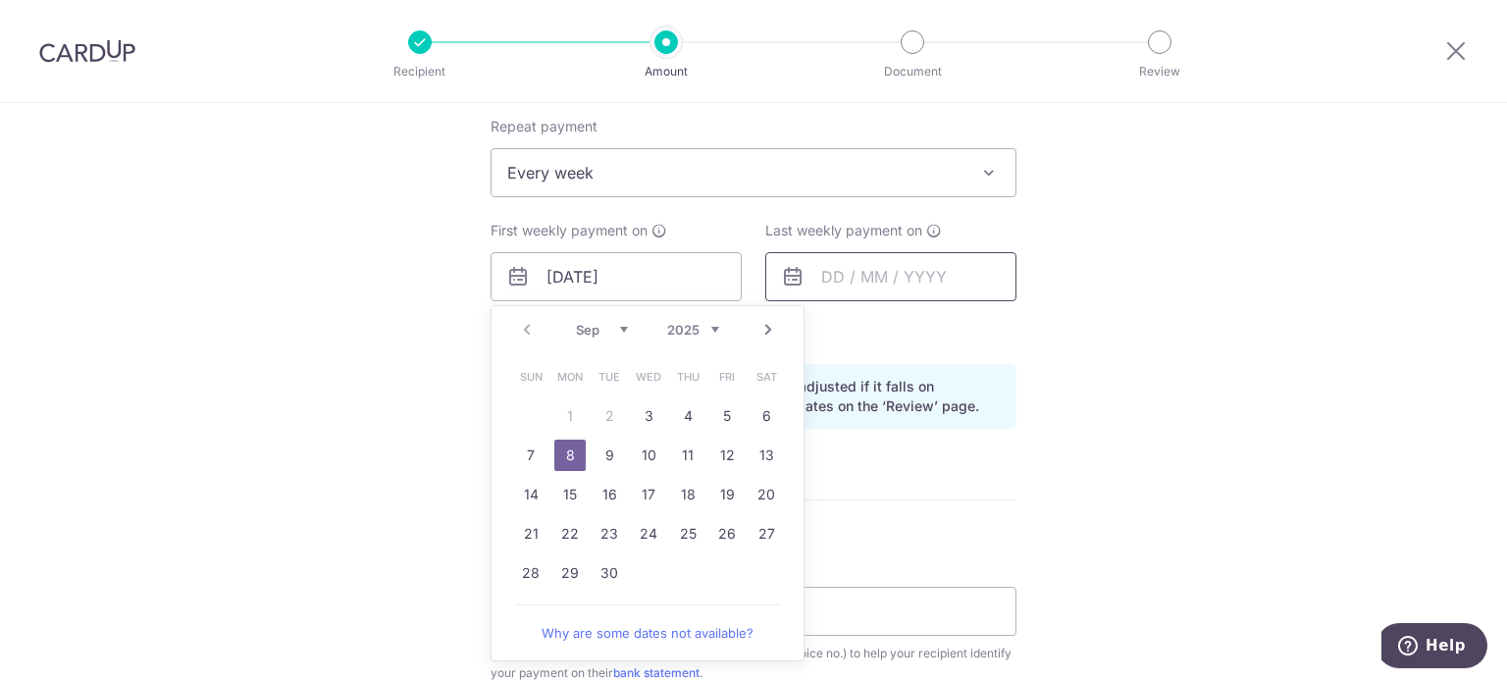
click at [865, 284] on input "text" at bounding box center [890, 276] width 251 height 49
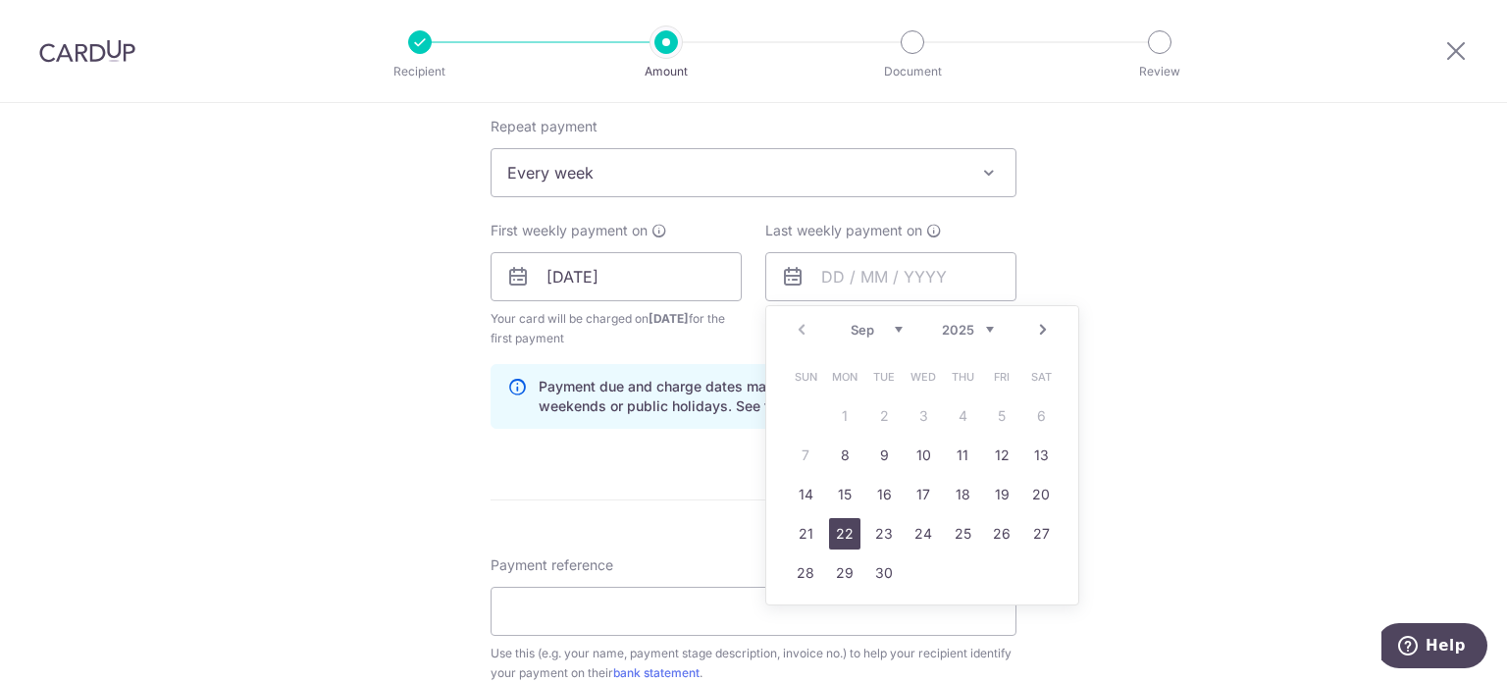
click at [846, 522] on link "22" at bounding box center [844, 533] width 31 height 31
type input "22/09/2025"
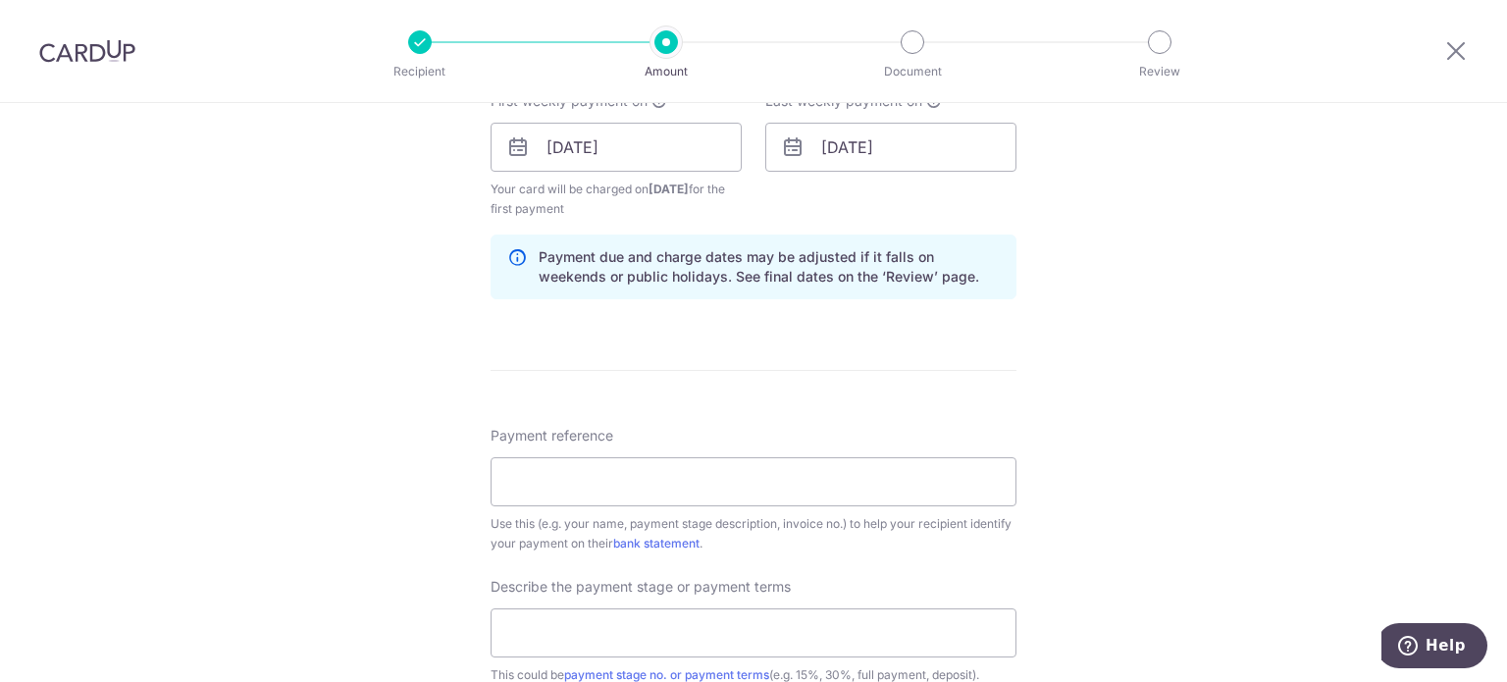
scroll to position [981, 0]
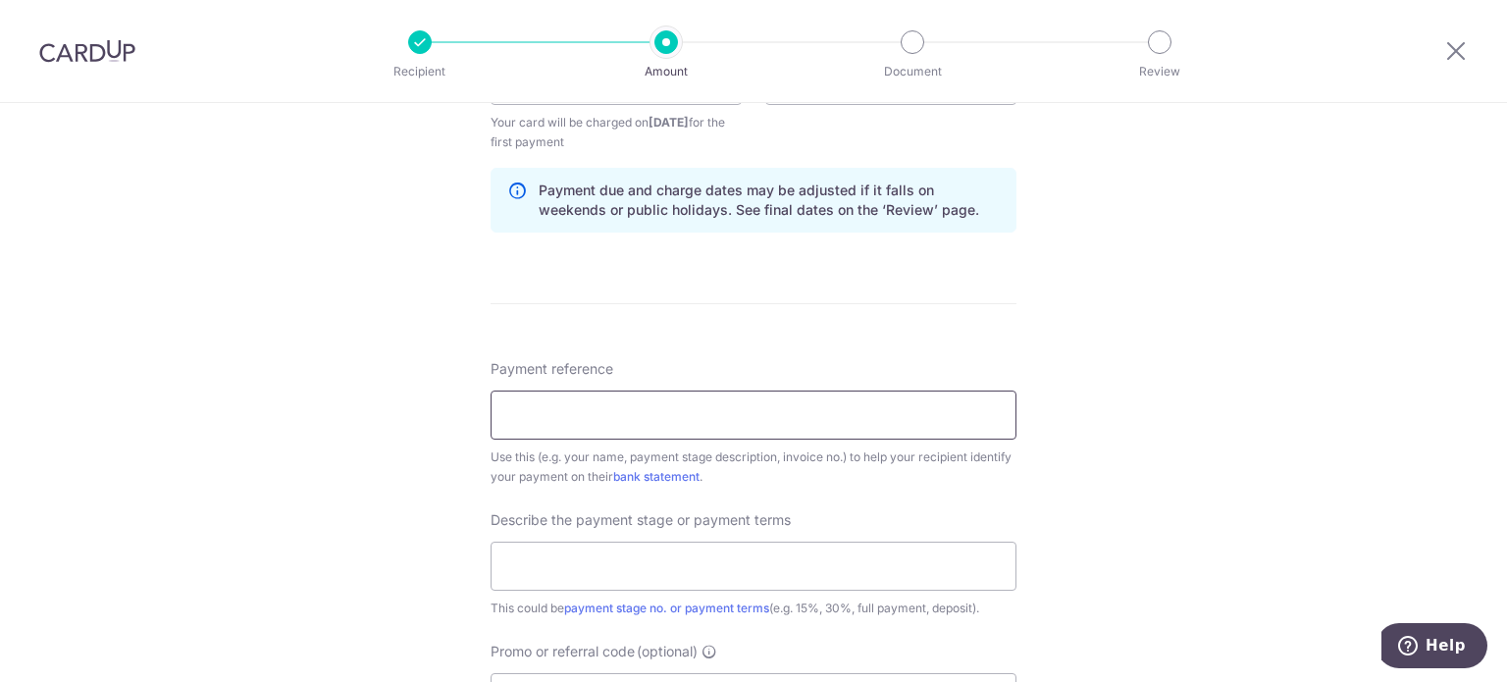
click at [739, 411] on input "Payment reference" at bounding box center [754, 415] width 526 height 49
type input "KELCO BLOSSOMVALE"
click at [647, 553] on input "text" at bounding box center [754, 566] width 526 height 49
type input "commencement of project"
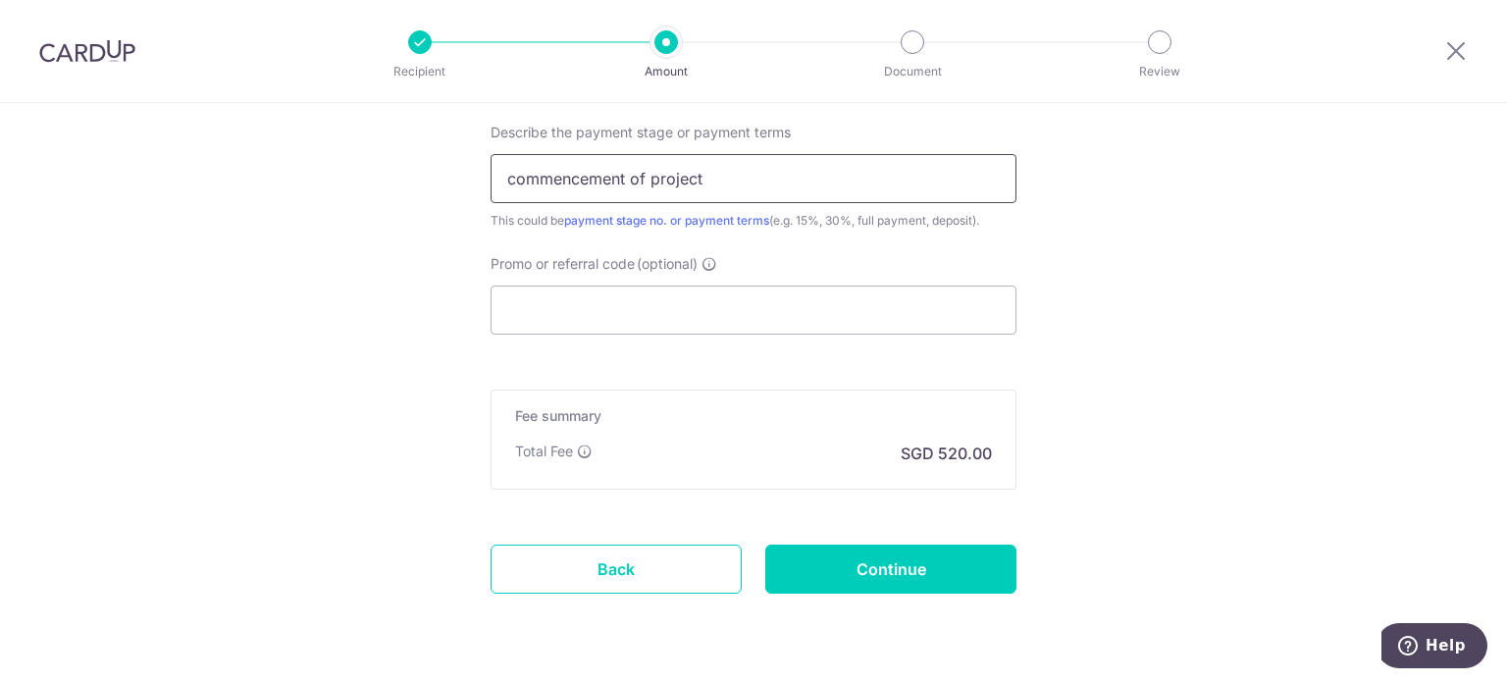
scroll to position [1374, 0]
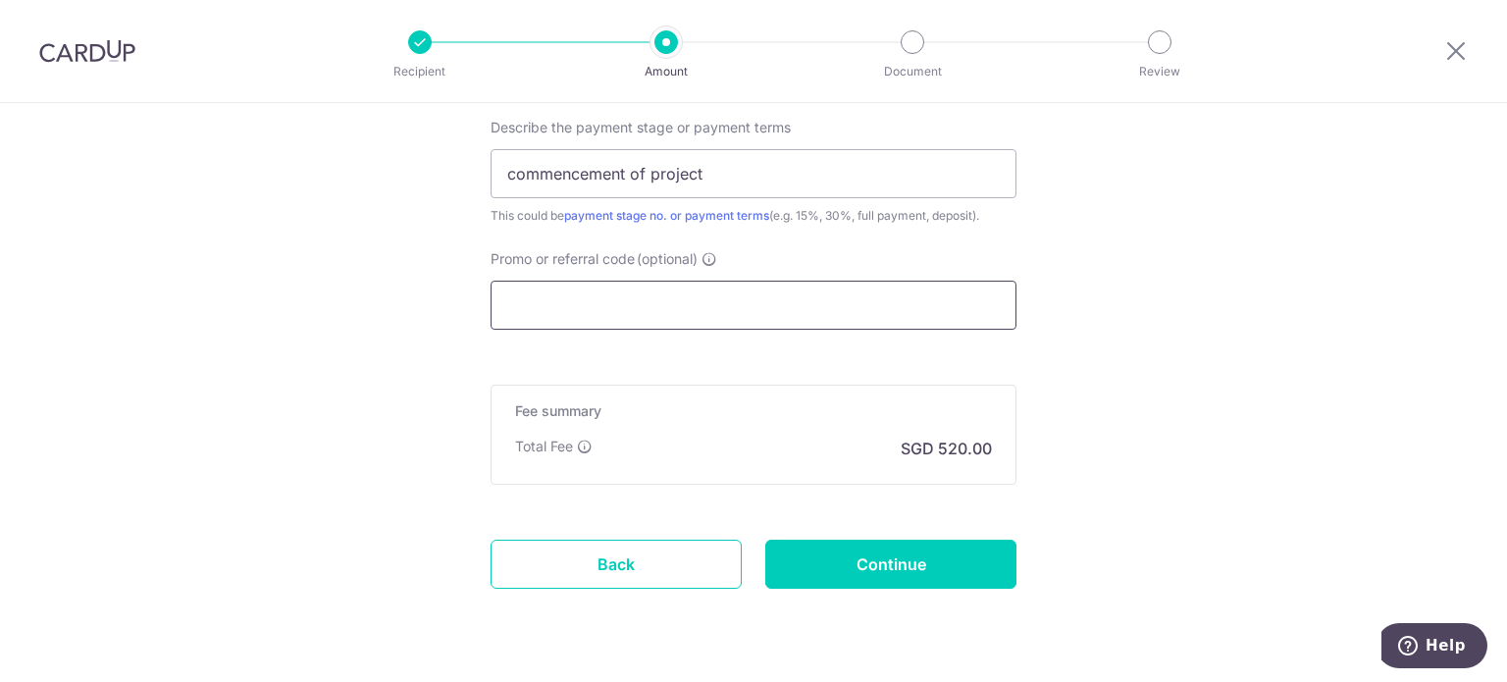
click at [635, 295] on input "Promo or referral code (optional)" at bounding box center [754, 305] width 526 height 49
paste input "RENO25ONE"
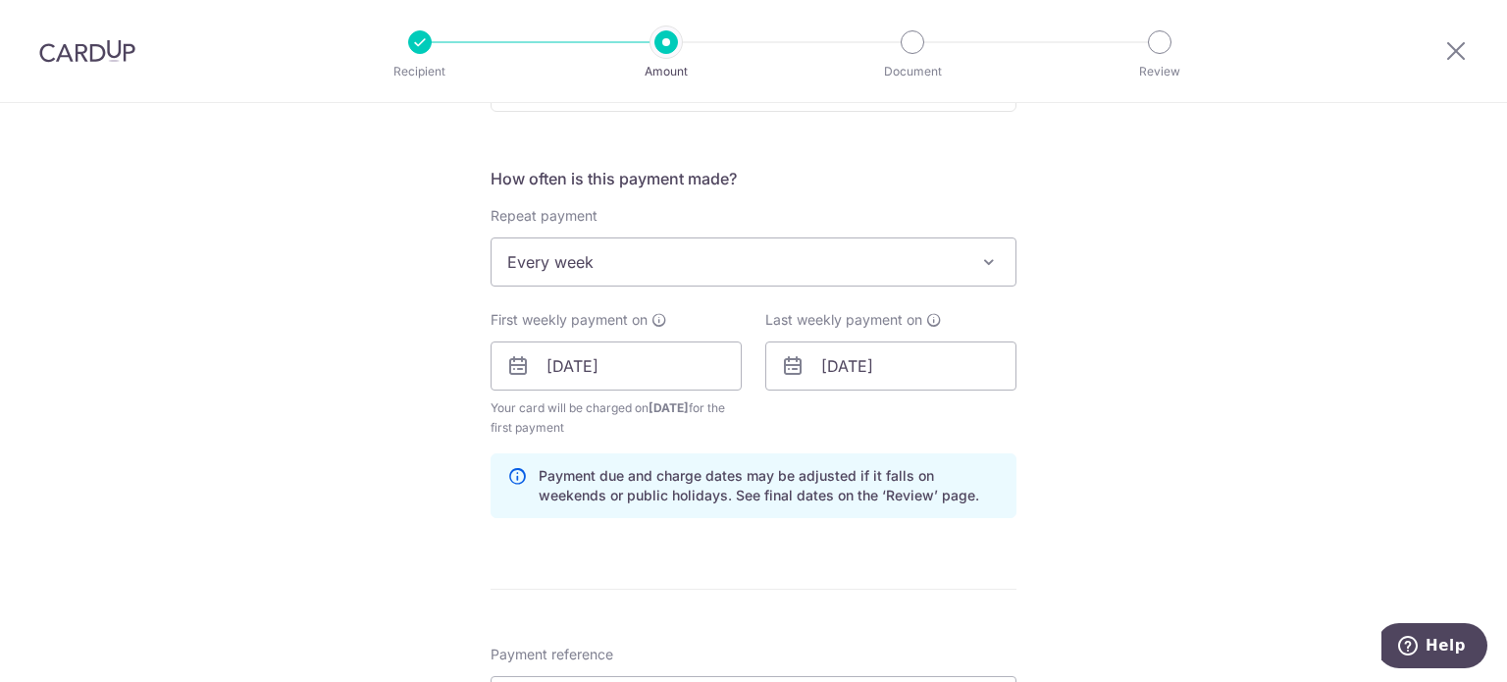
scroll to position [687, 0]
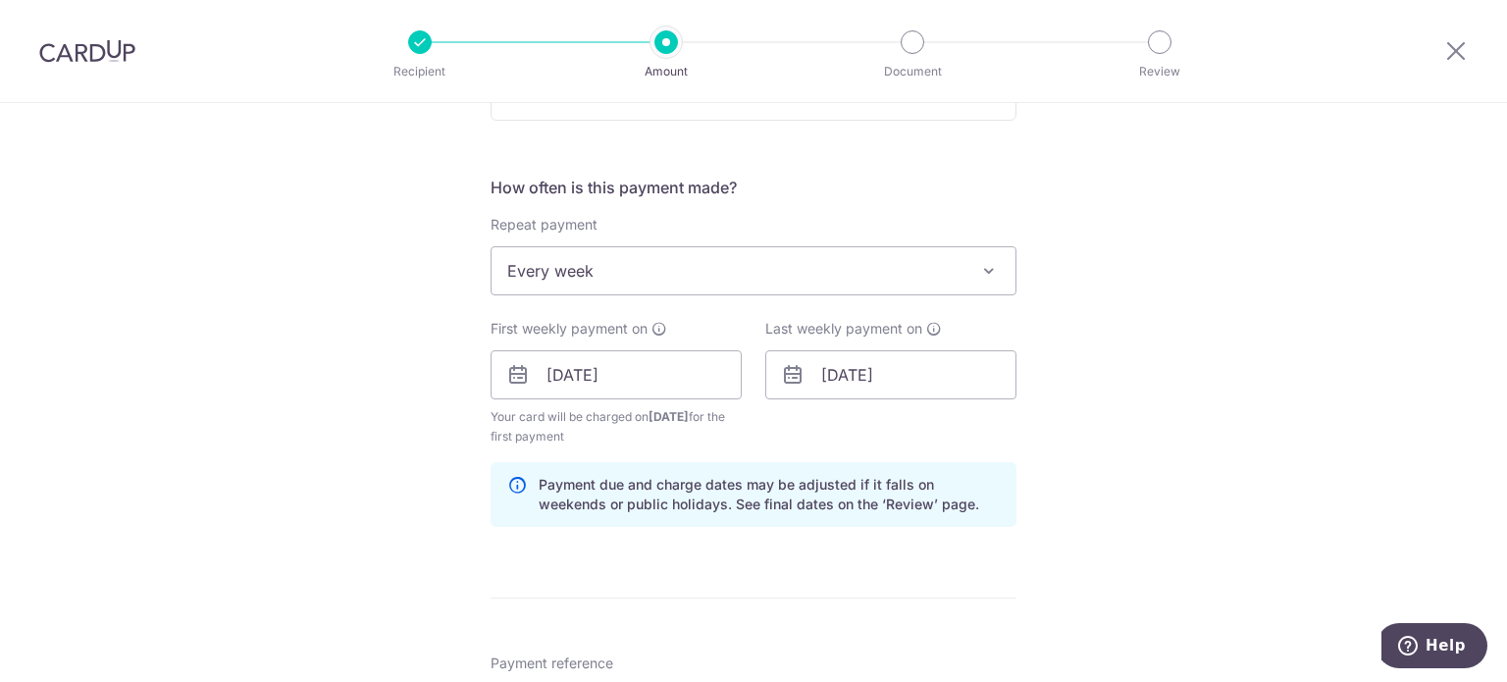
type input "RENO25ONE"
click at [981, 279] on span at bounding box center [989, 271] width 24 height 24
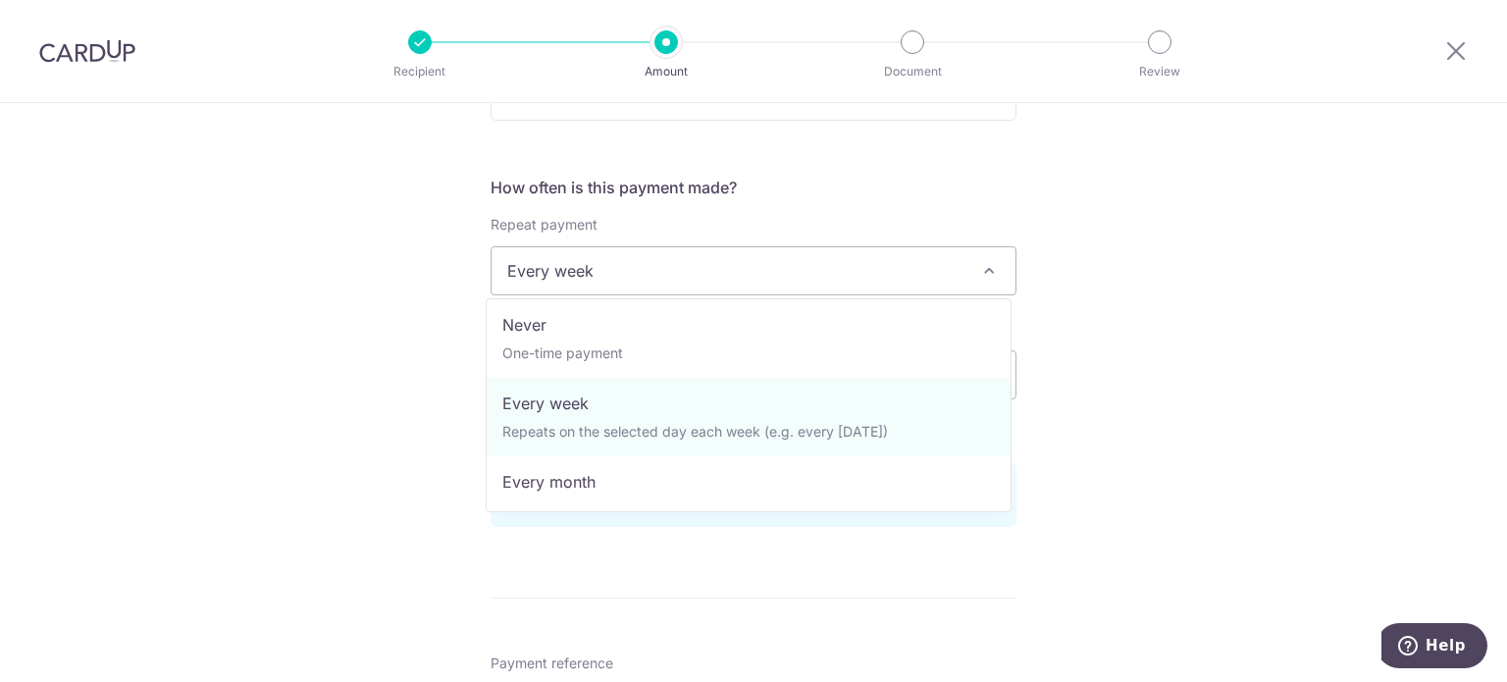
scroll to position [0, 0]
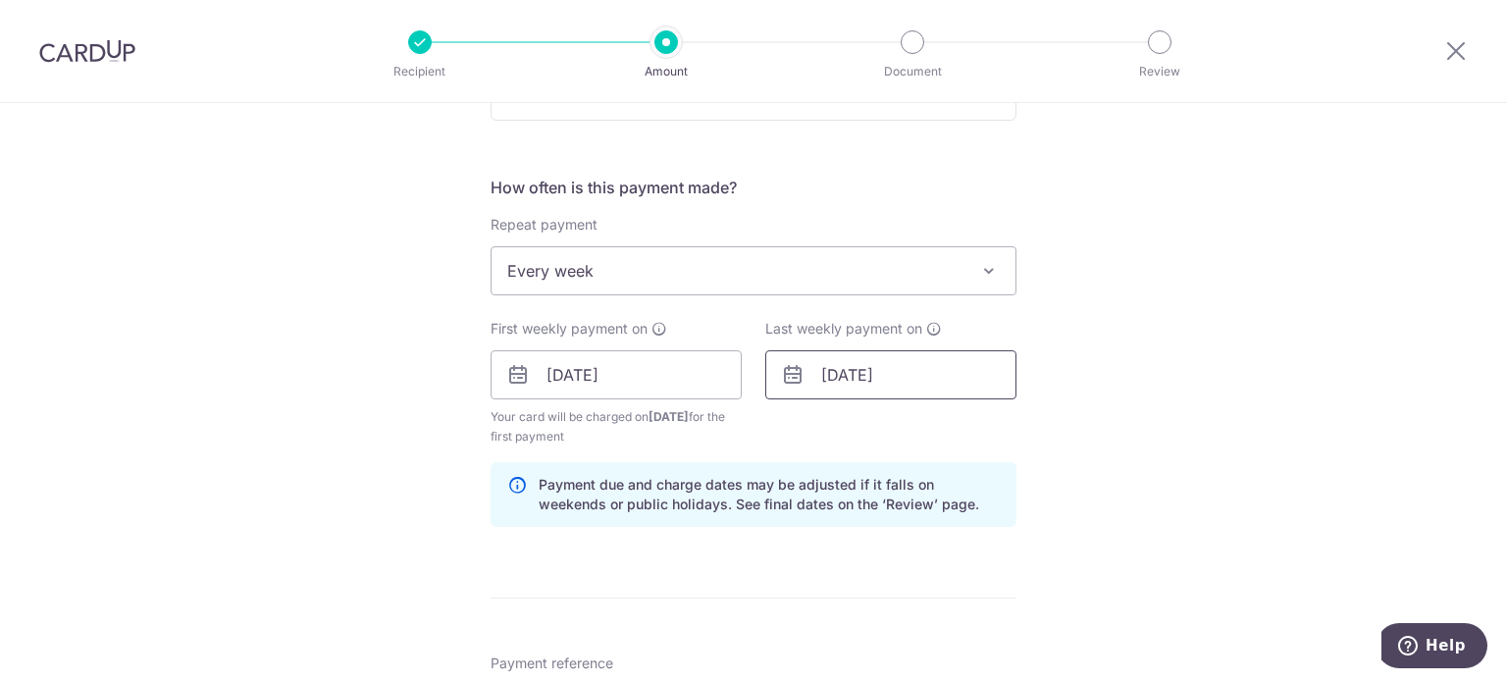
click at [865, 380] on input "[DATE]" at bounding box center [890, 374] width 251 height 49
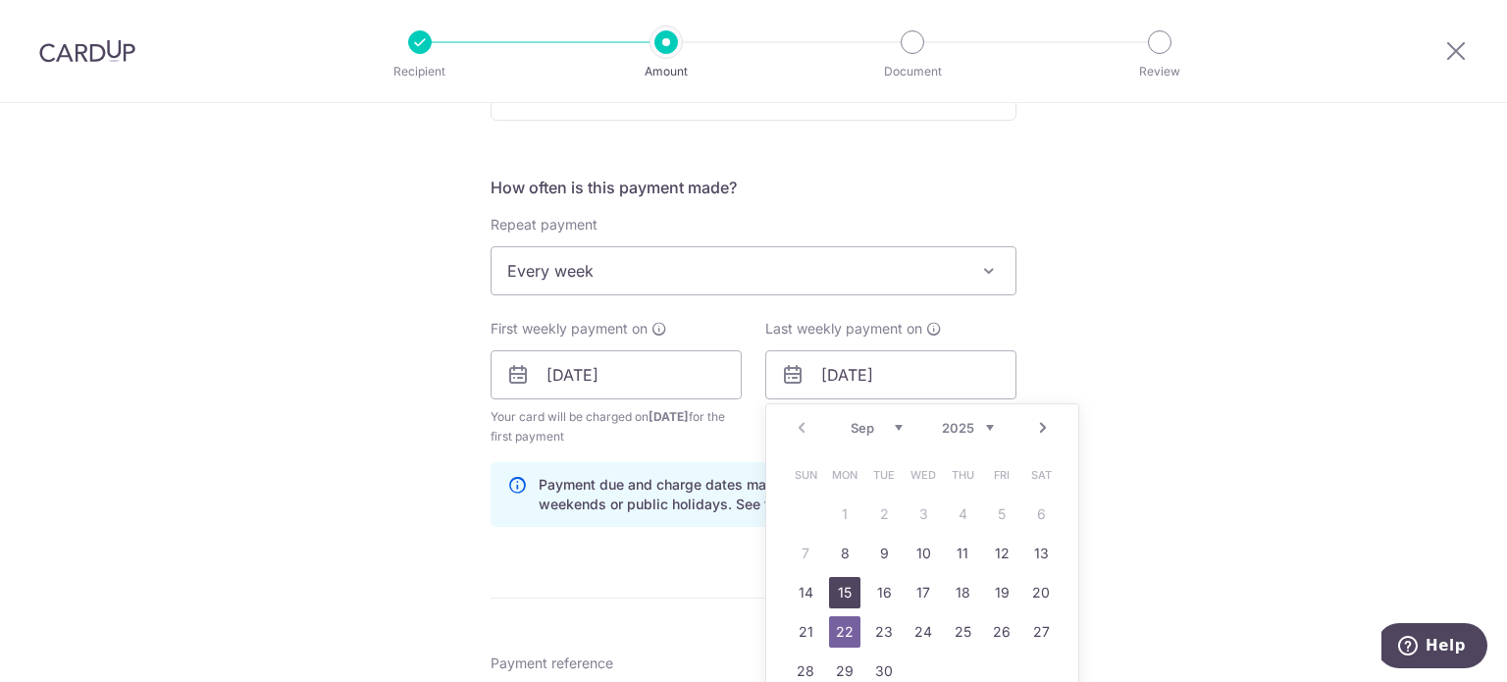
click at [844, 583] on link "15" at bounding box center [844, 592] width 31 height 31
type input "[DATE]"
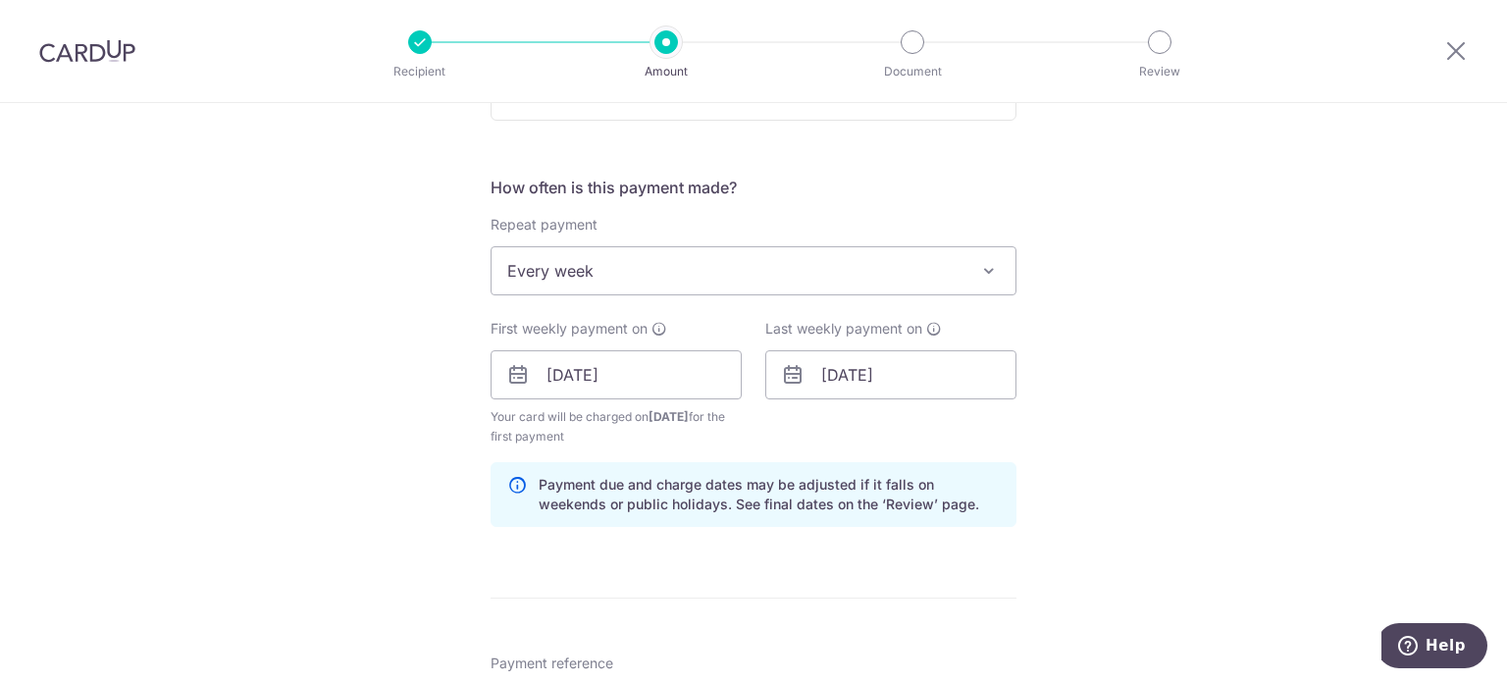
click at [1120, 399] on div "Tell us more about your payment Enter payment amount SGD 20,000.00 20000.00 Sel…" at bounding box center [753, 463] width 1507 height 2095
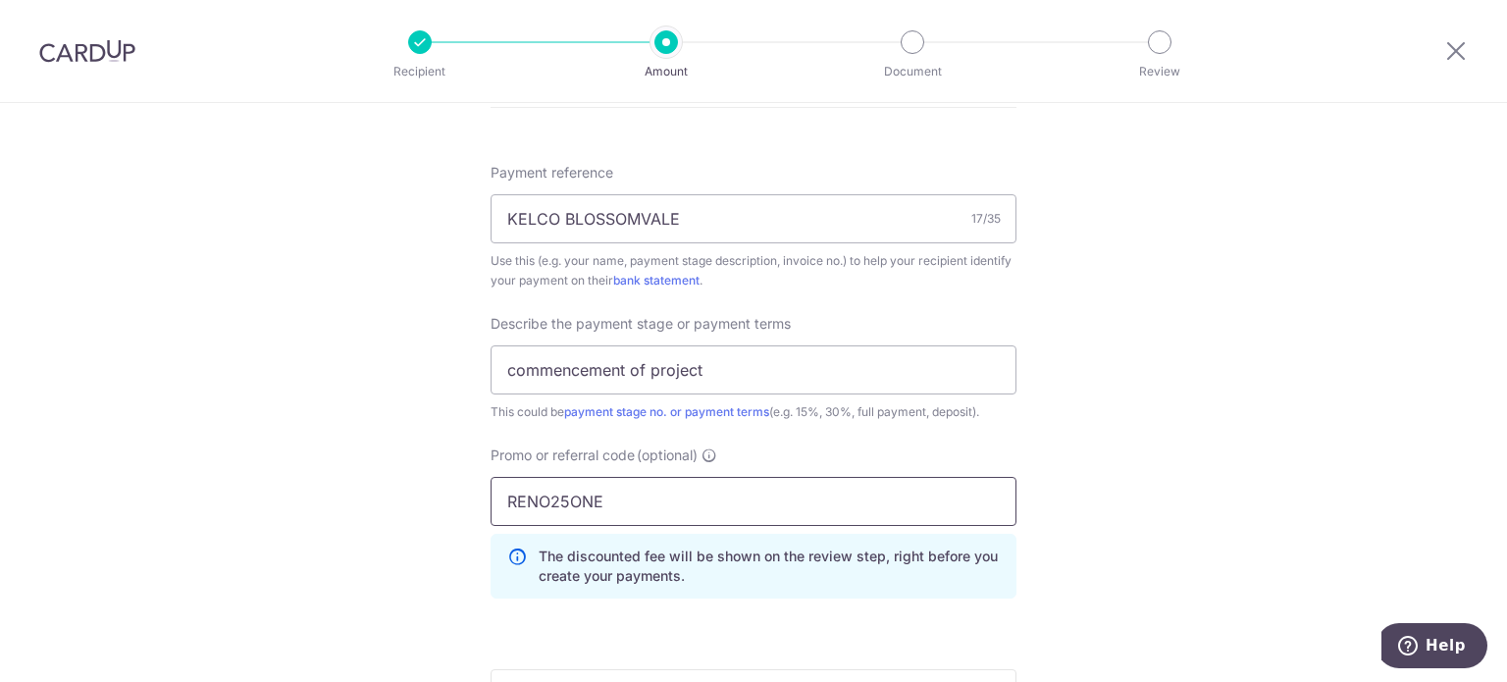
scroll to position [1512, 0]
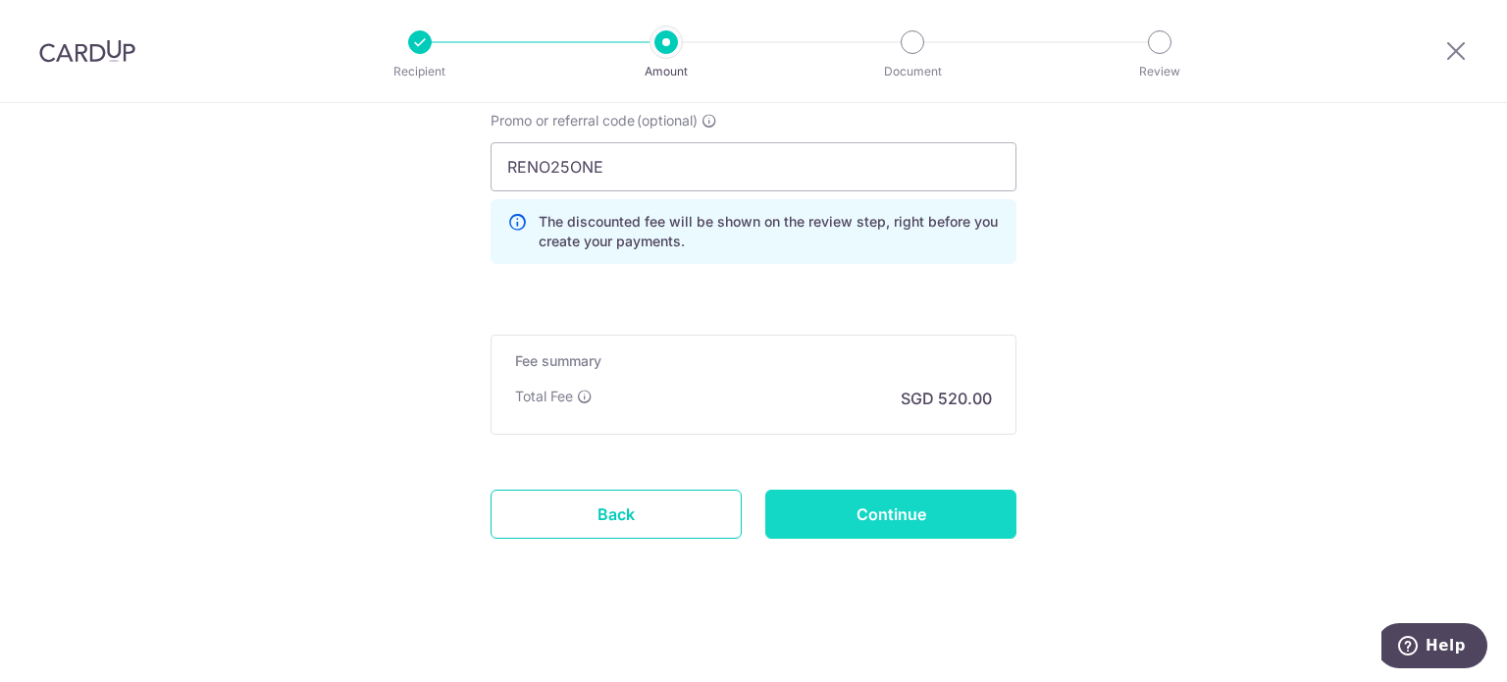
click at [902, 506] on input "Continue" at bounding box center [890, 514] width 251 height 49
type input "Create Schedule"
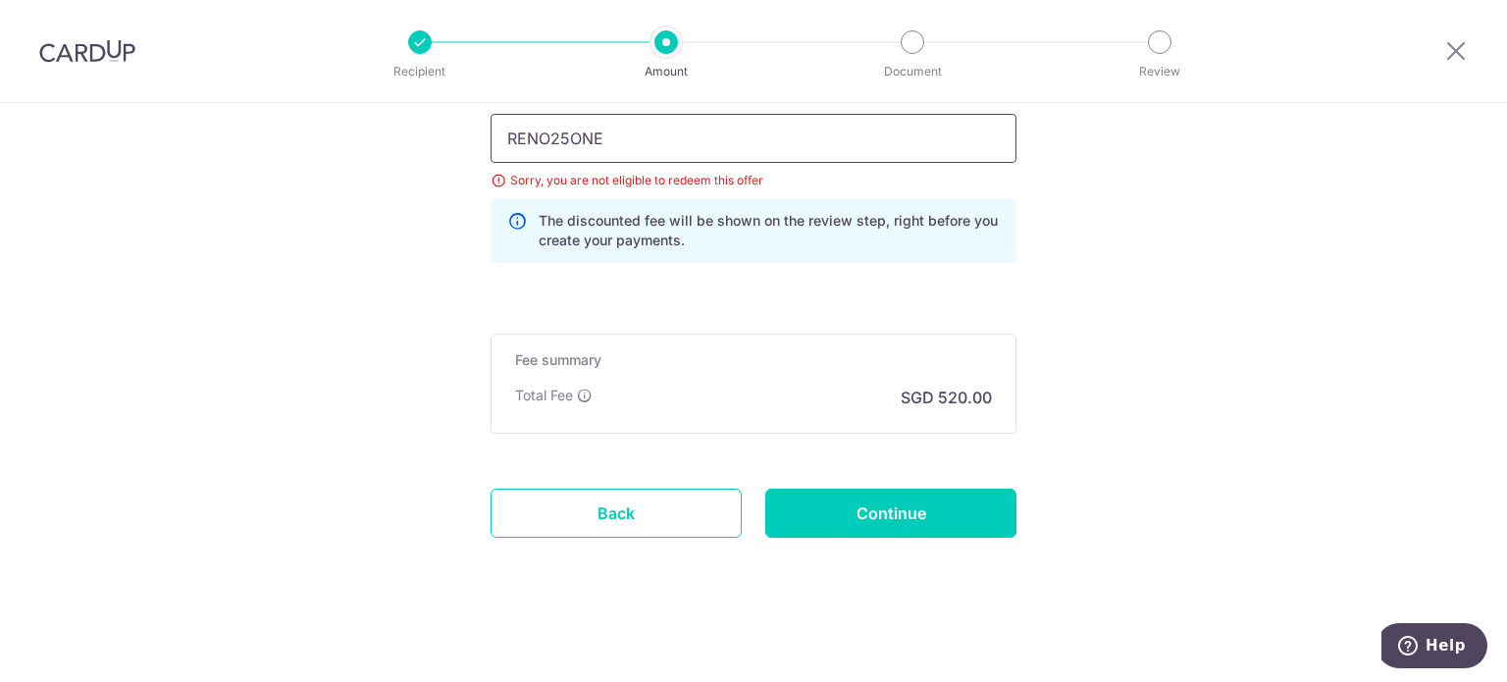
click at [640, 125] on input "RENO25ONE" at bounding box center [754, 138] width 526 height 49
paste input "3HOME25R"
type input "3HOME25R"
click at [901, 525] on input "Continue" at bounding box center [890, 513] width 251 height 49
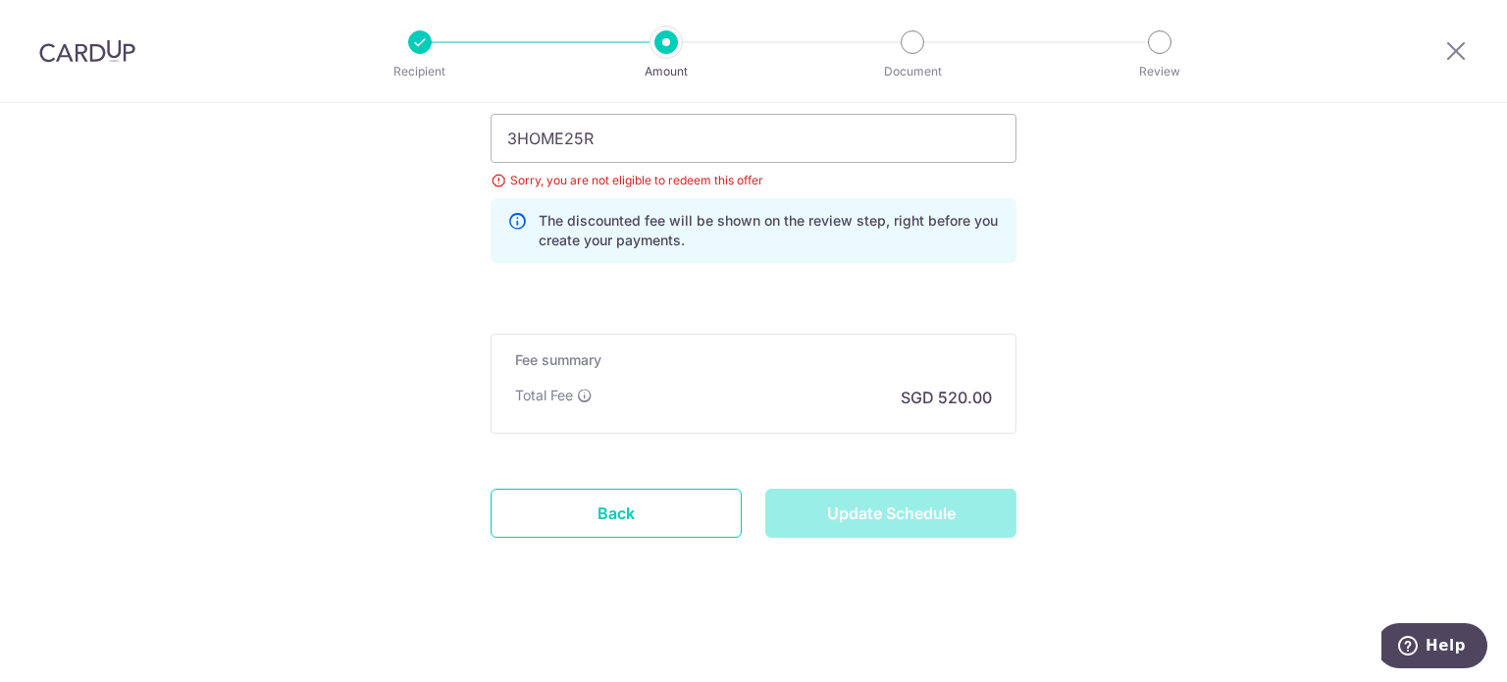
type input "Update Schedule"
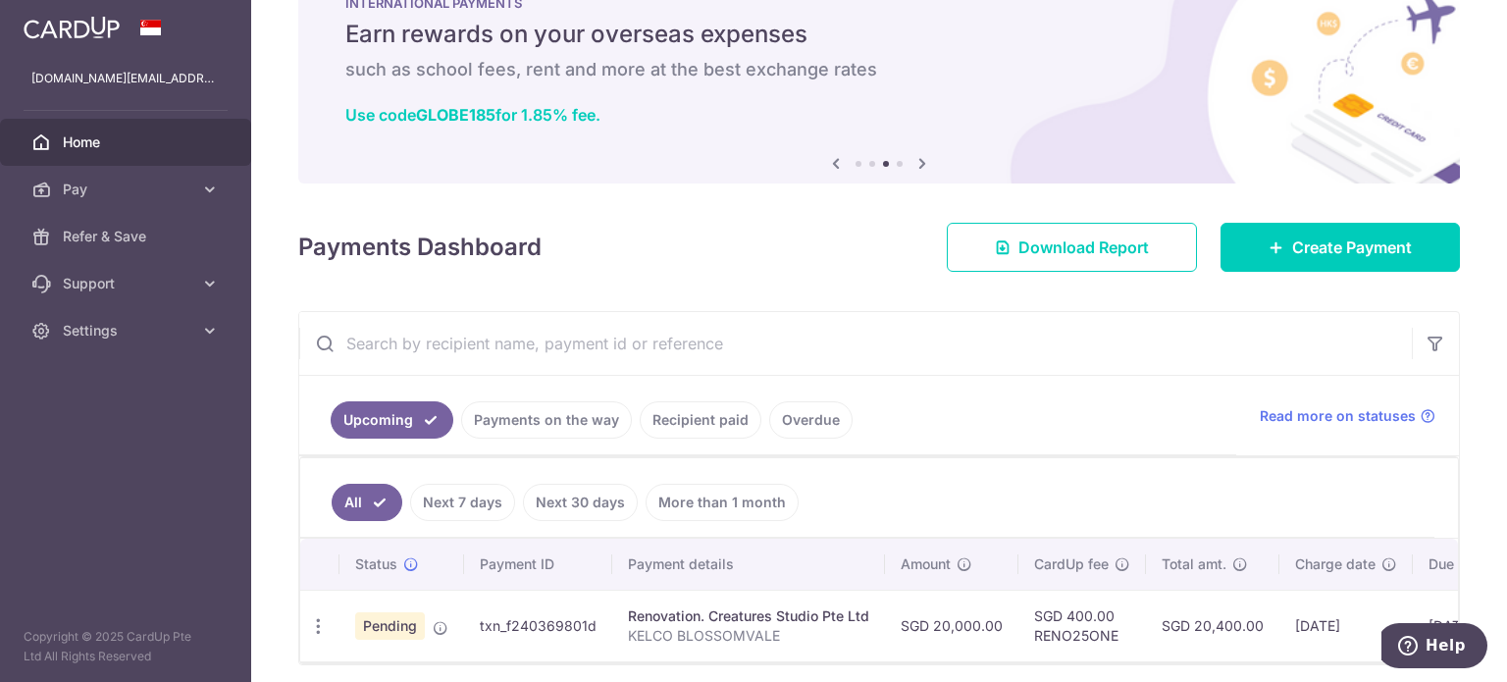
scroll to position [149, 0]
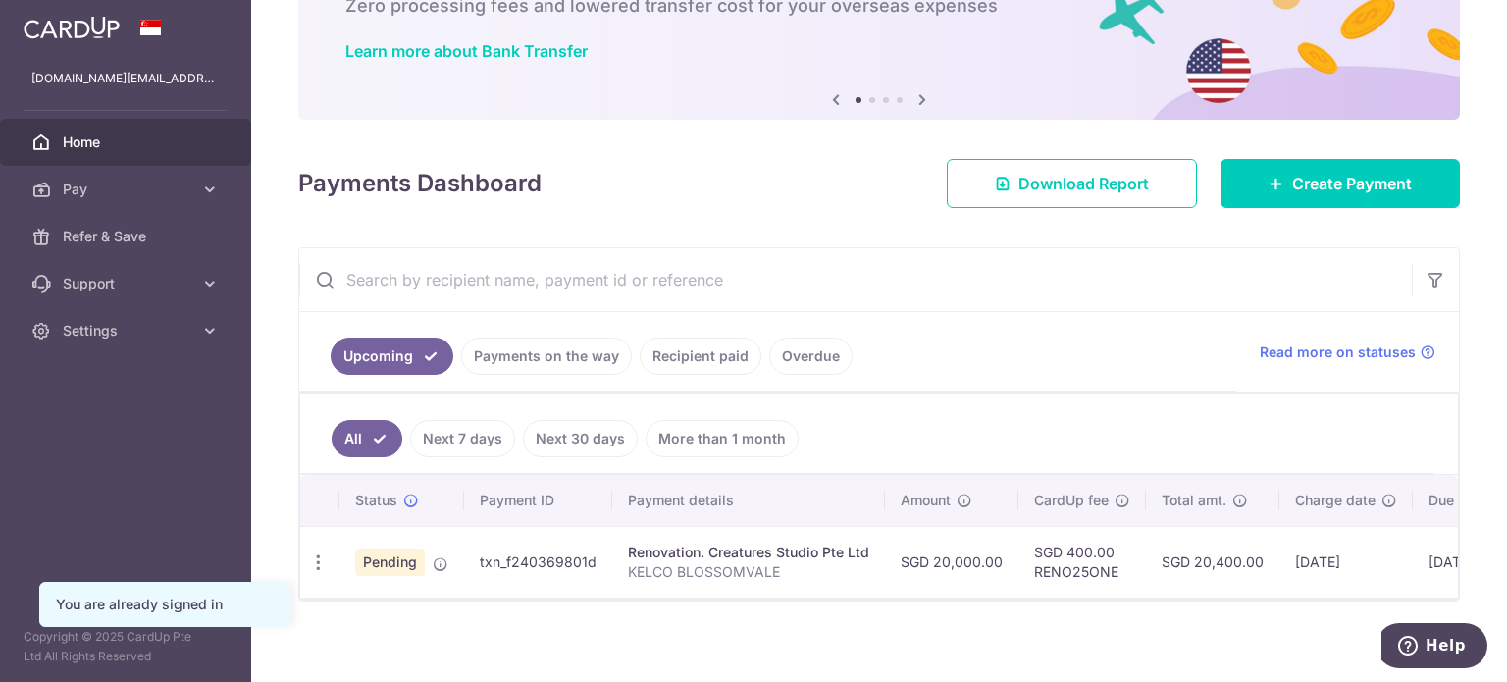
scroll to position [149, 0]
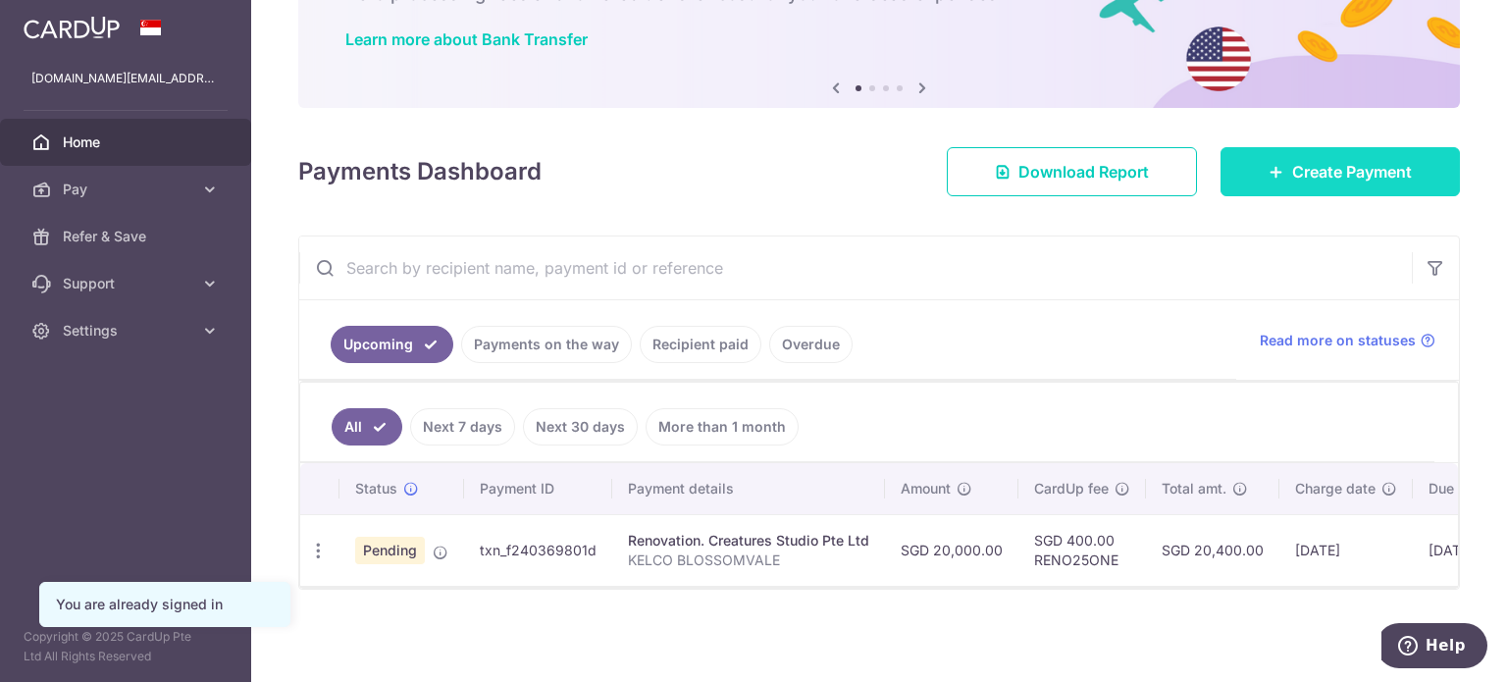
click at [1310, 160] on span "Create Payment" at bounding box center [1352, 172] width 120 height 24
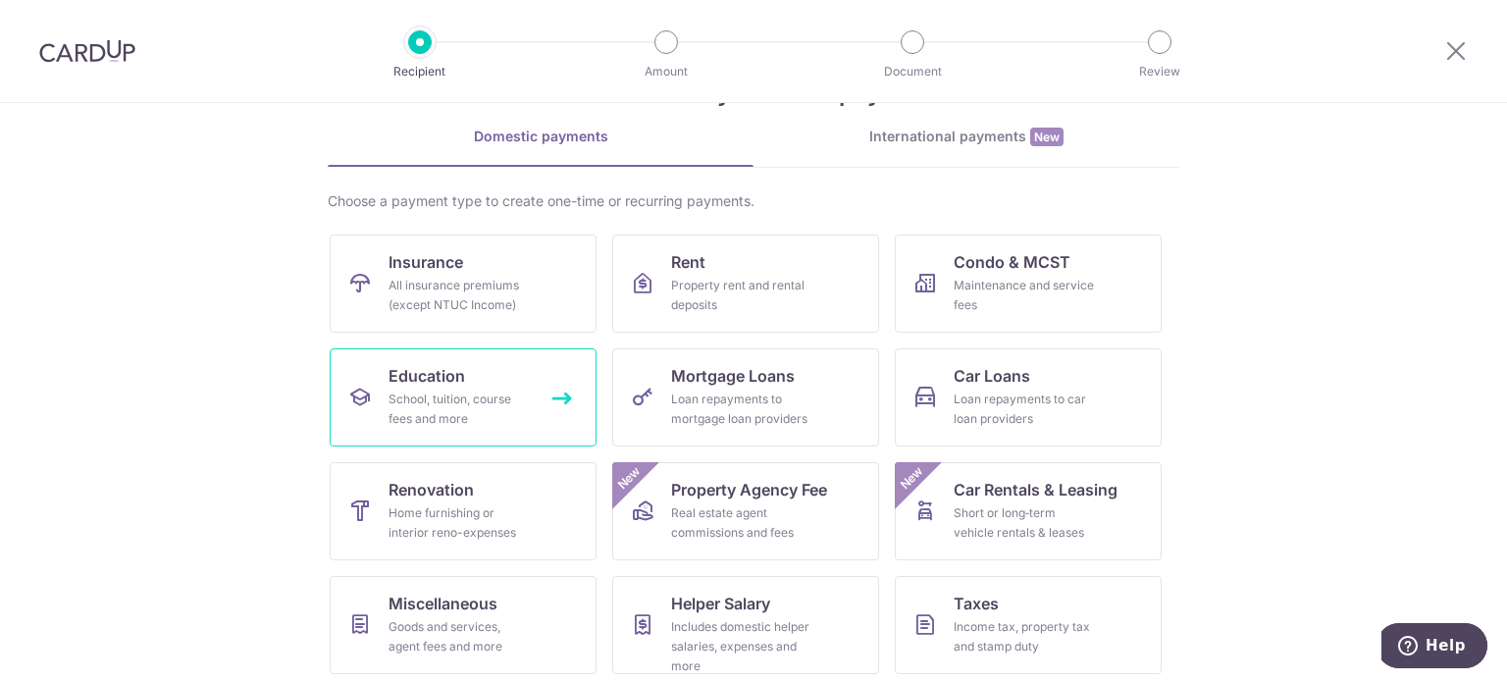
scroll to position [195, 0]
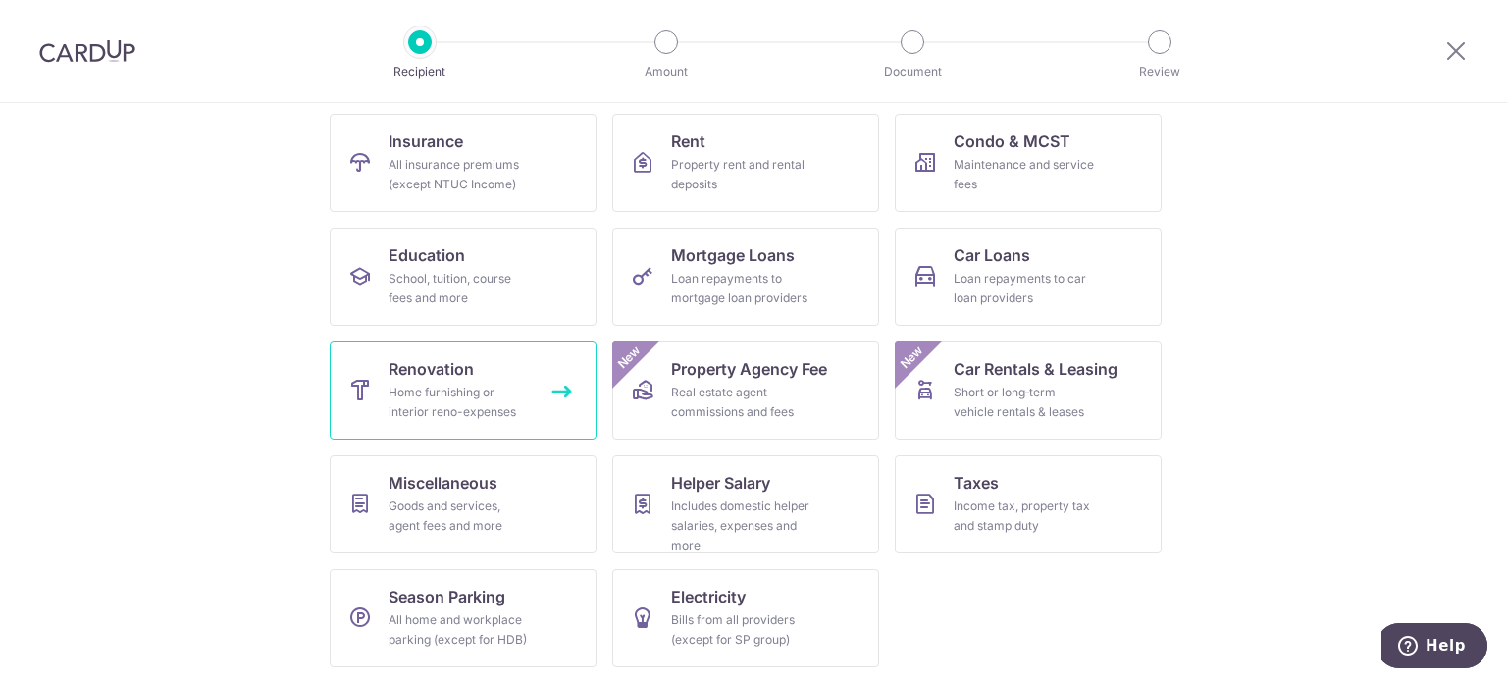
click at [466, 419] on div "Home furnishing or interior reno-expenses" at bounding box center [459, 402] width 141 height 39
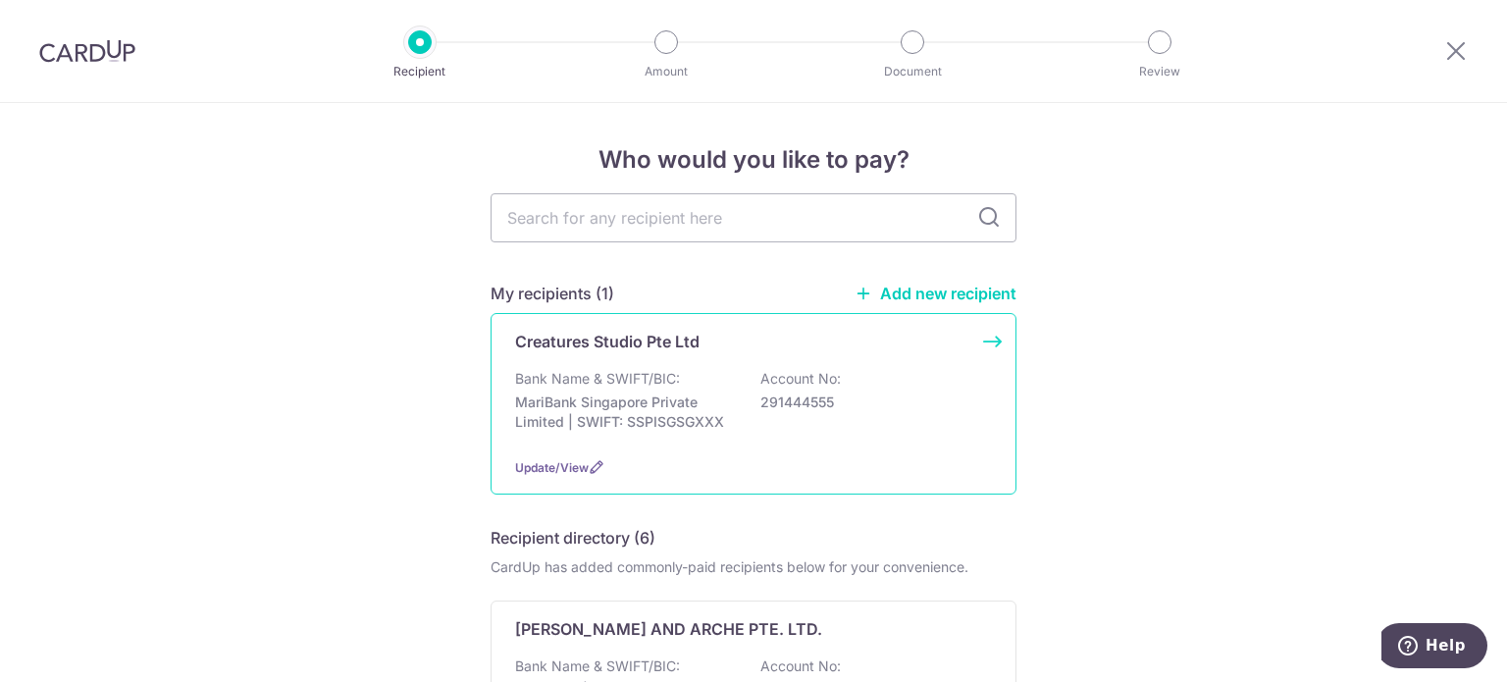
click at [624, 372] on p "Bank Name & SWIFT/BIC:" at bounding box center [597, 379] width 165 height 20
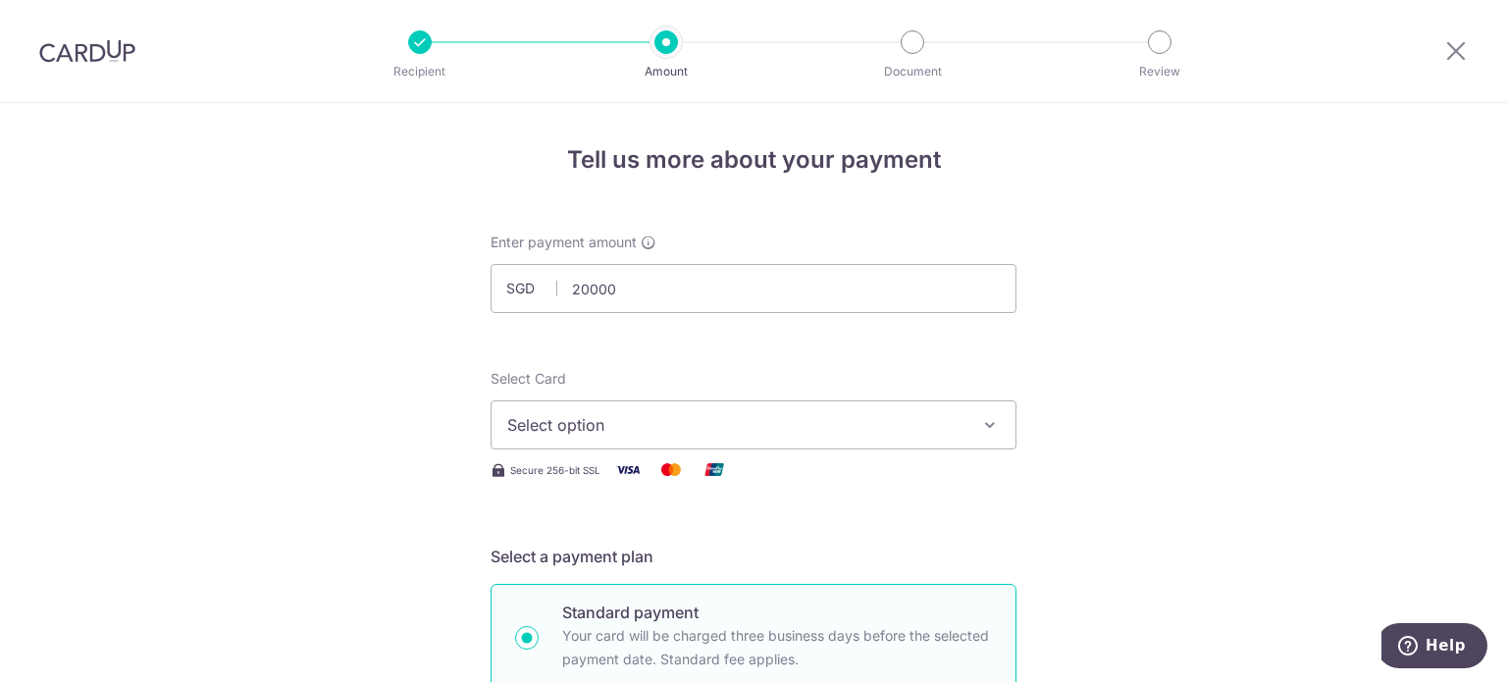
type input "20,000.00"
click at [531, 417] on span "Select option" at bounding box center [735, 425] width 457 height 24
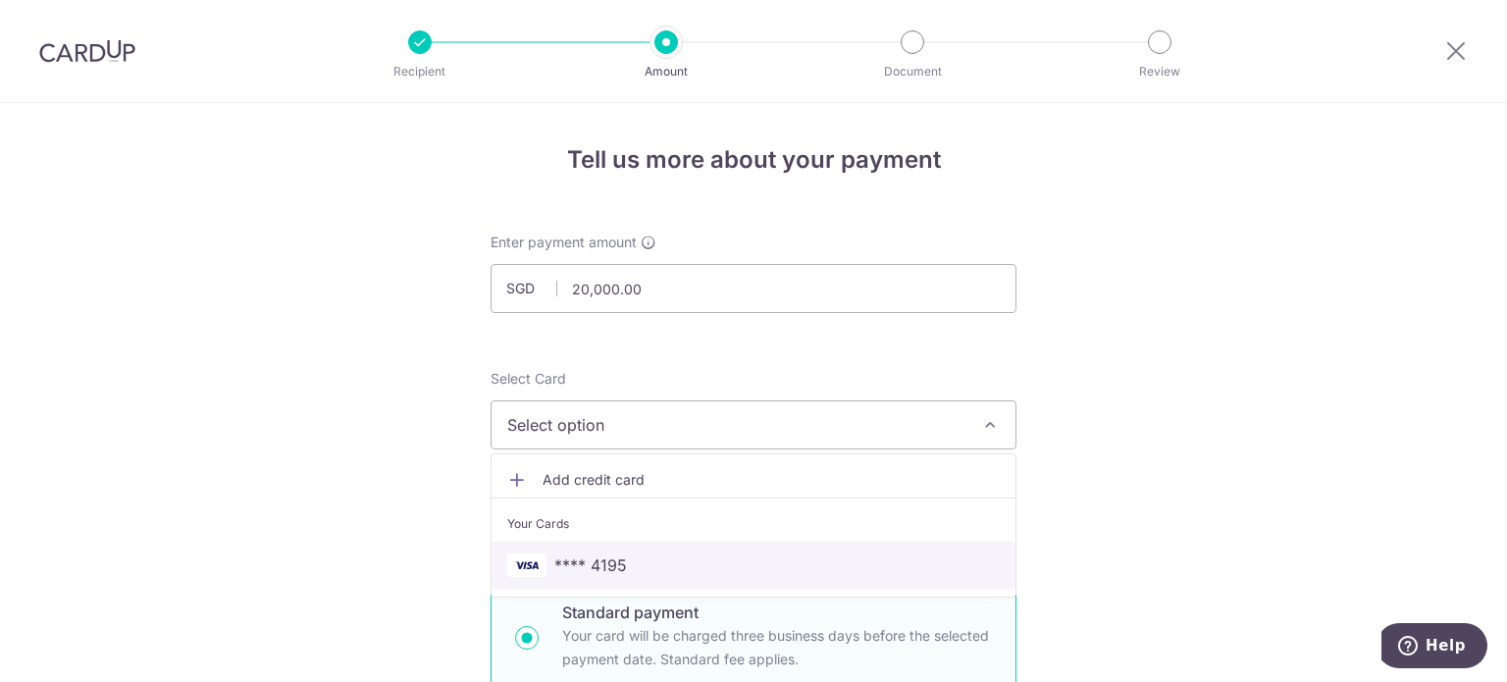
click at [625, 572] on span "**** 4195" at bounding box center [753, 565] width 493 height 24
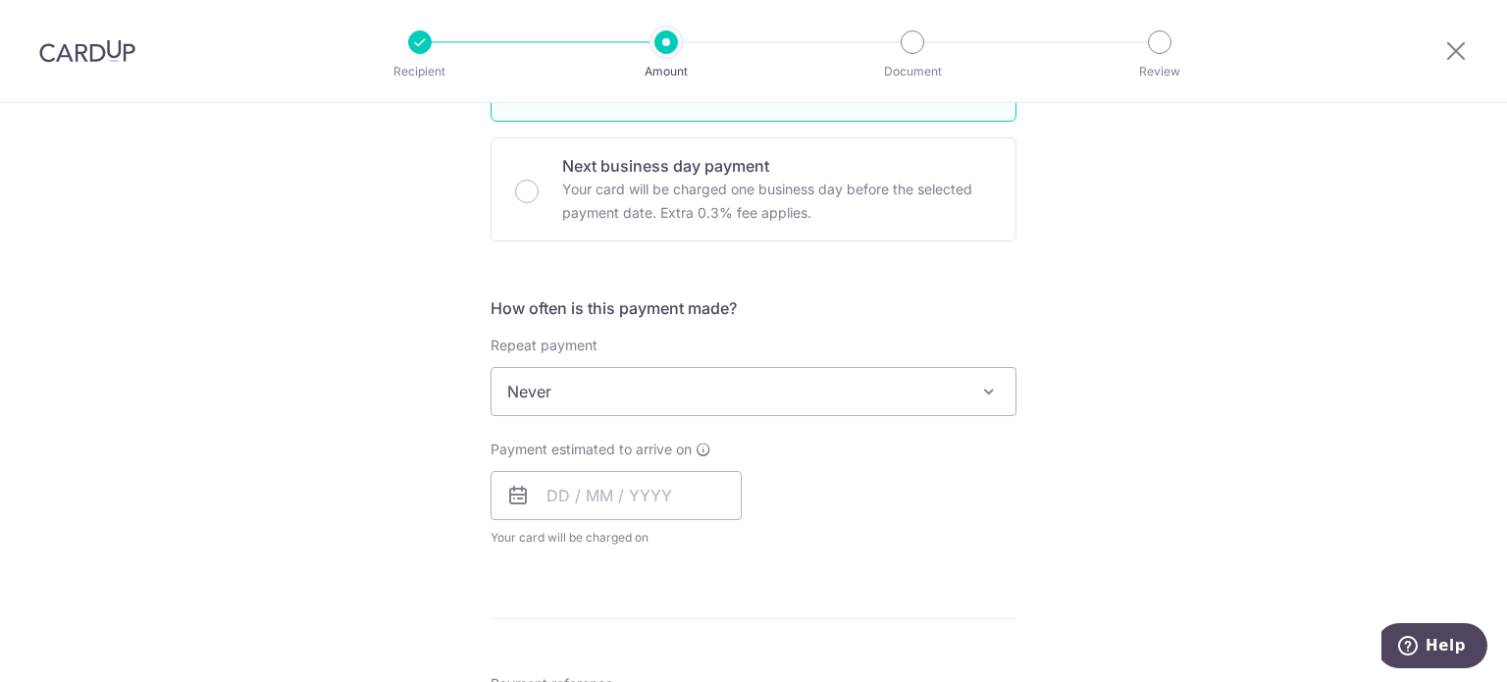
scroll to position [589, 0]
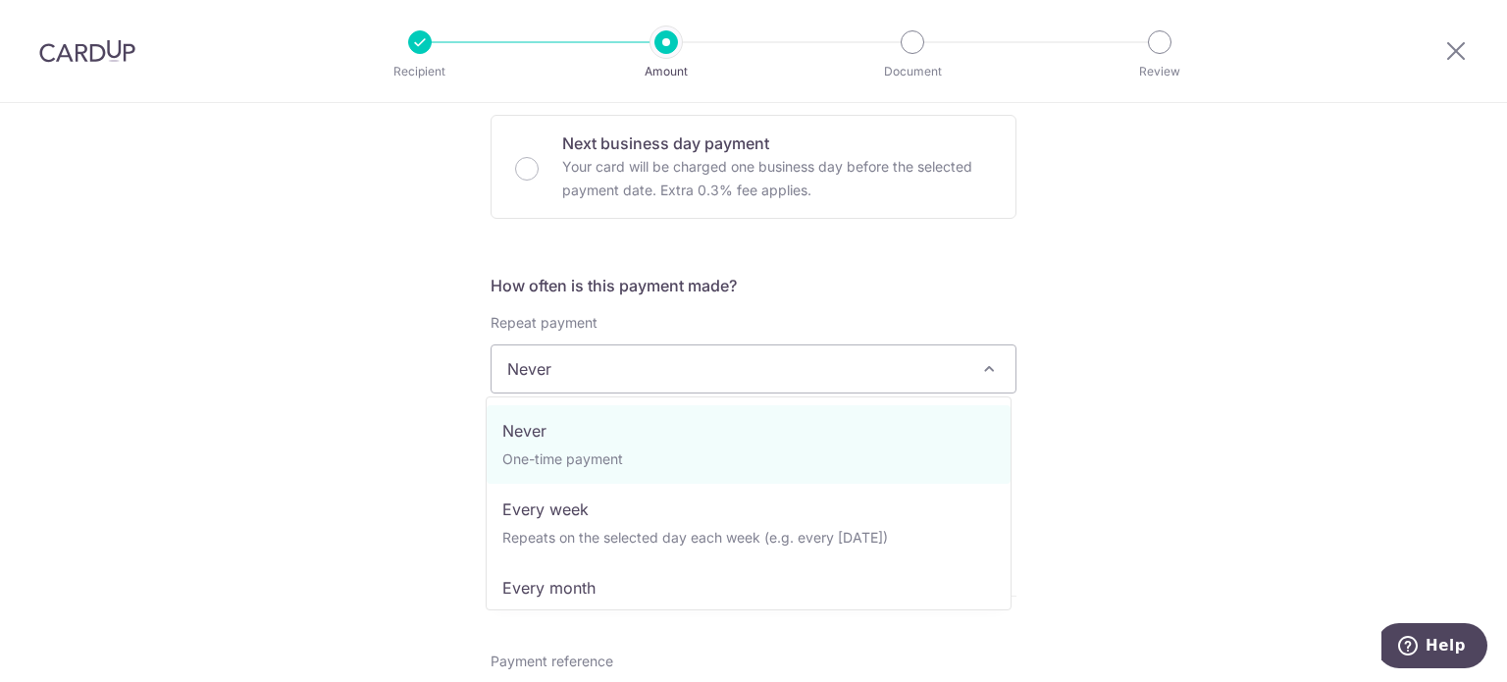
click at [598, 363] on span "Never" at bounding box center [754, 368] width 524 height 47
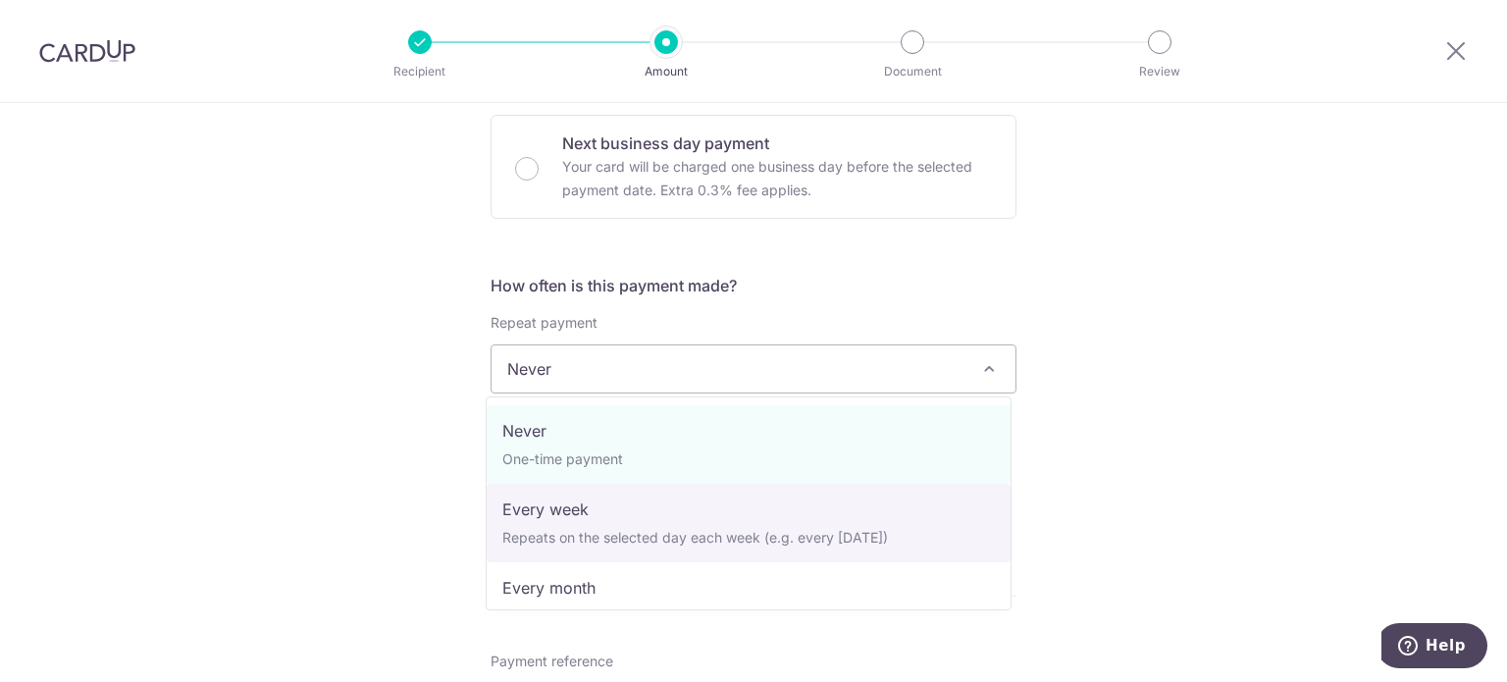
select select "2"
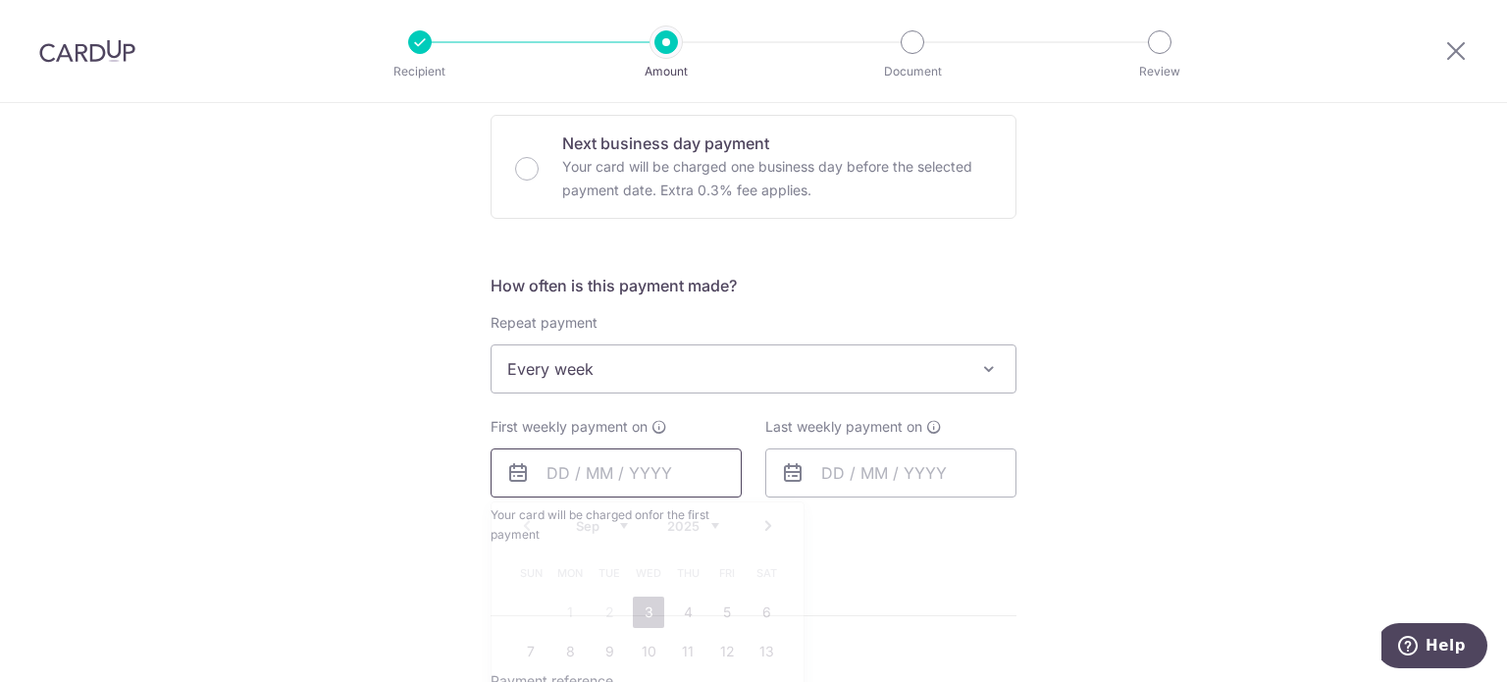
click at [654, 482] on input "text" at bounding box center [616, 472] width 251 height 49
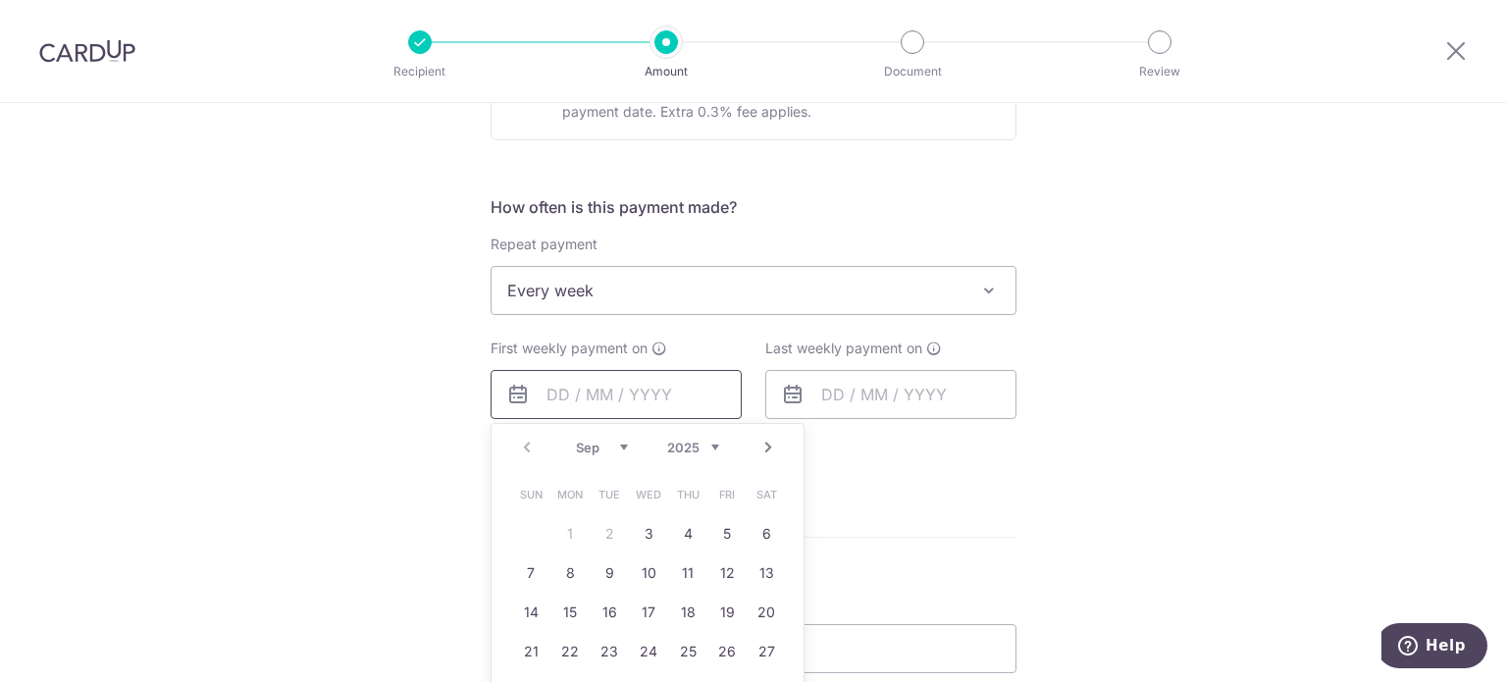
scroll to position [785, 0]
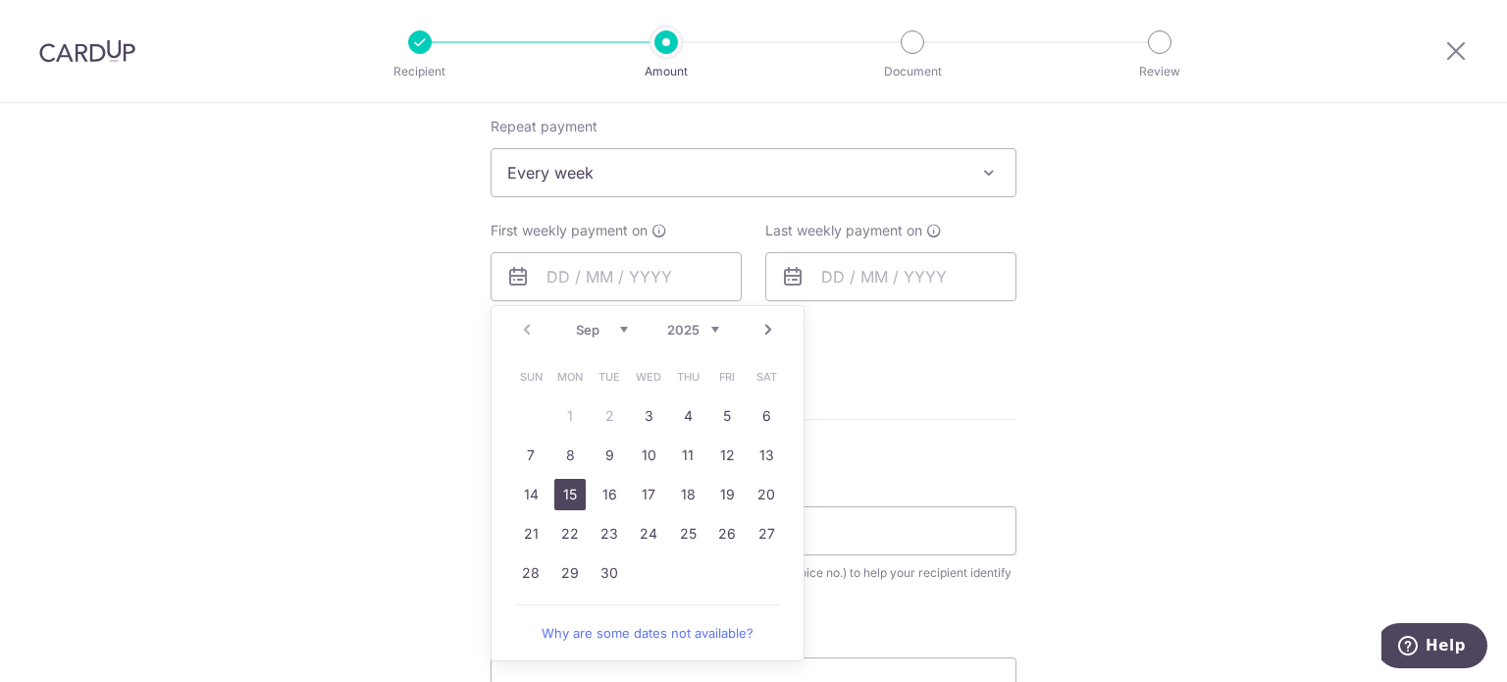
click at [561, 490] on link "15" at bounding box center [569, 494] width 31 height 31
type input "[DATE]"
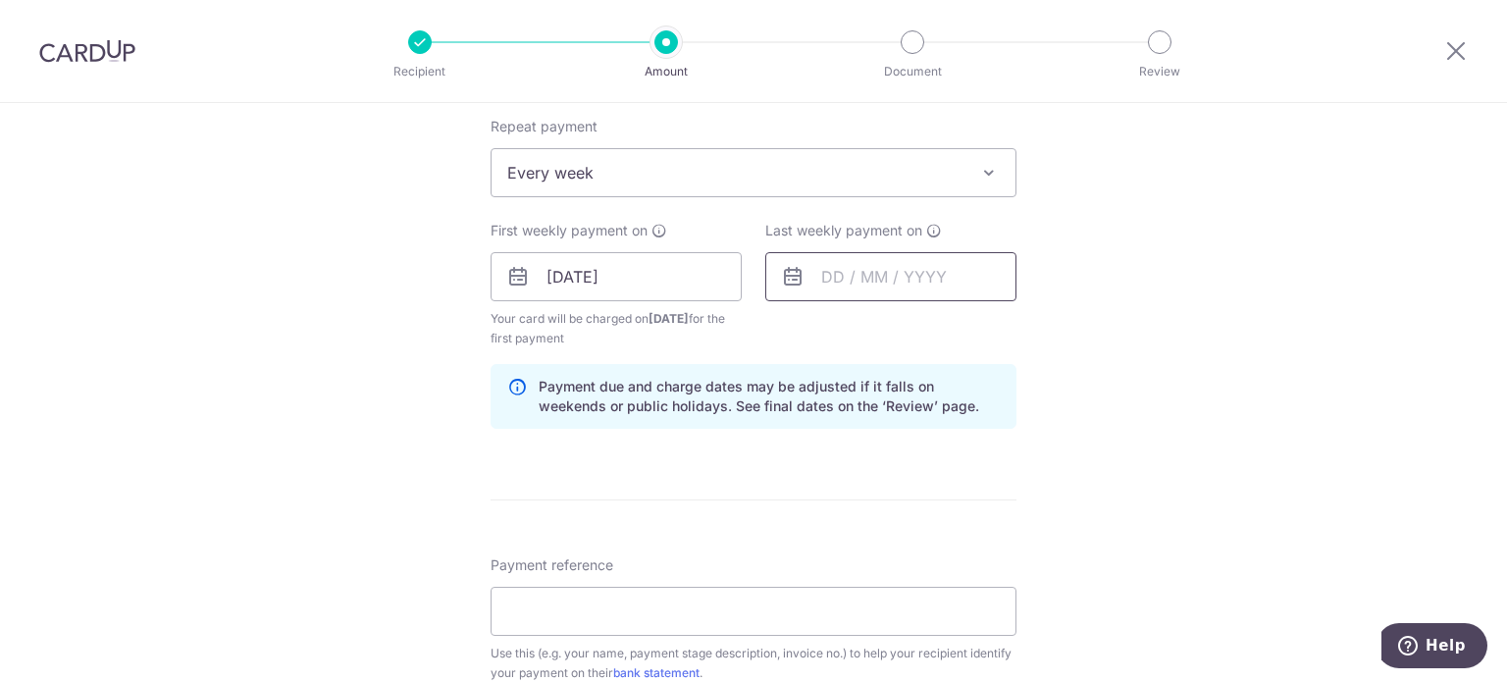
click at [882, 288] on input "text" at bounding box center [890, 276] width 251 height 49
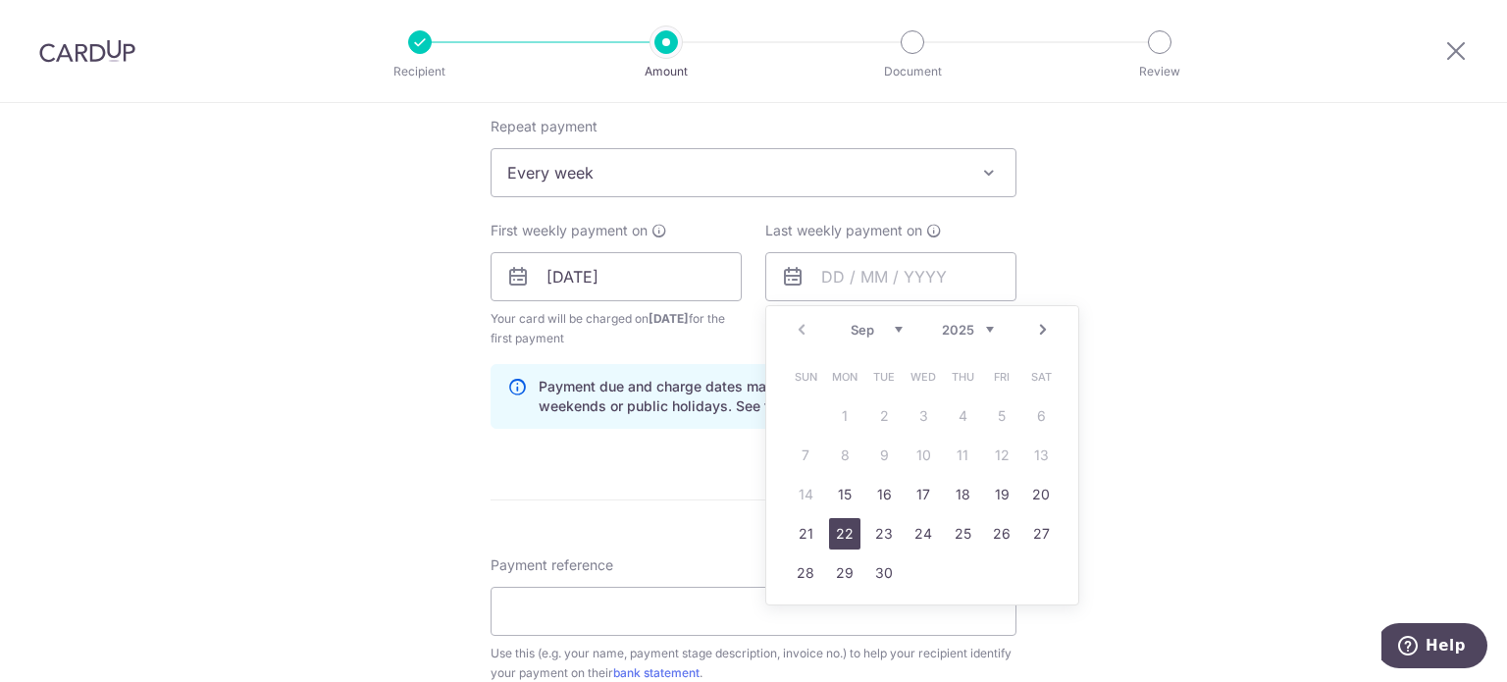
click at [844, 523] on link "22" at bounding box center [844, 533] width 31 height 31
type input "[DATE]"
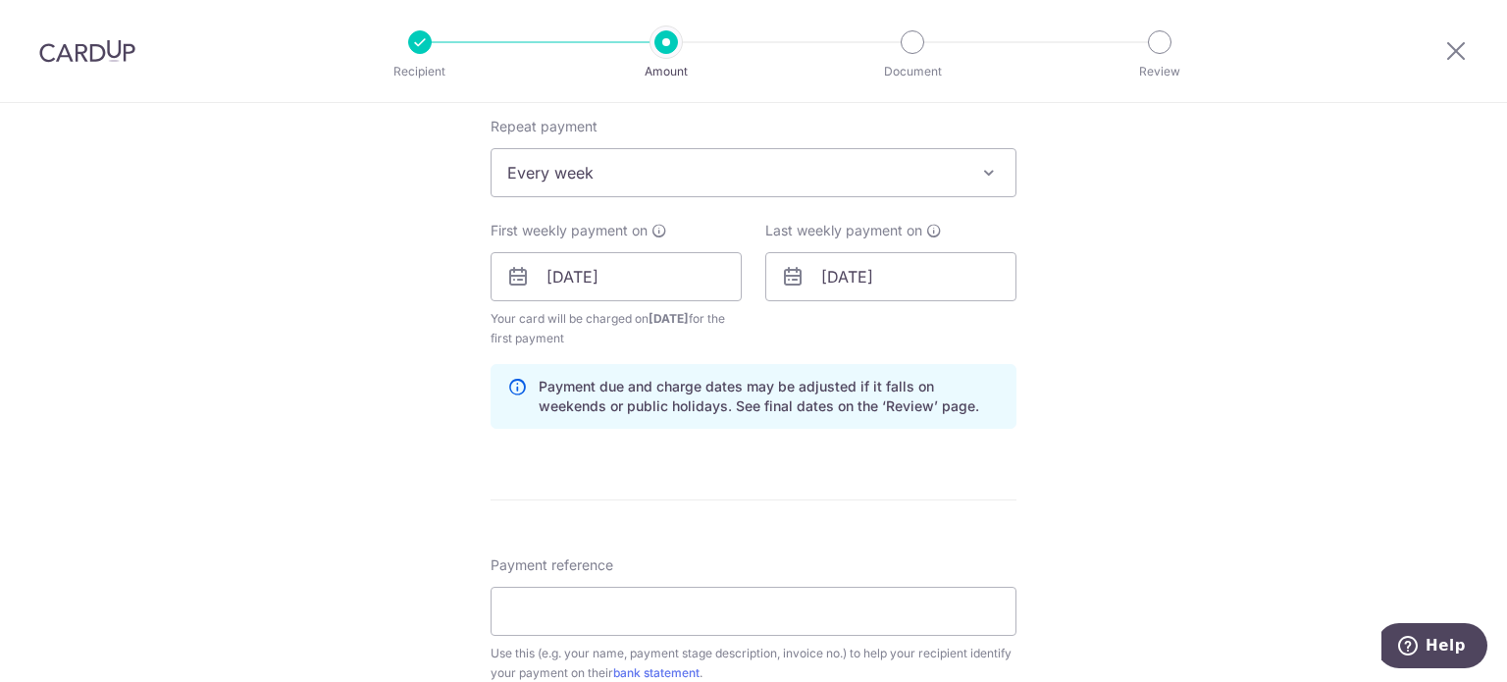
scroll to position [883, 0]
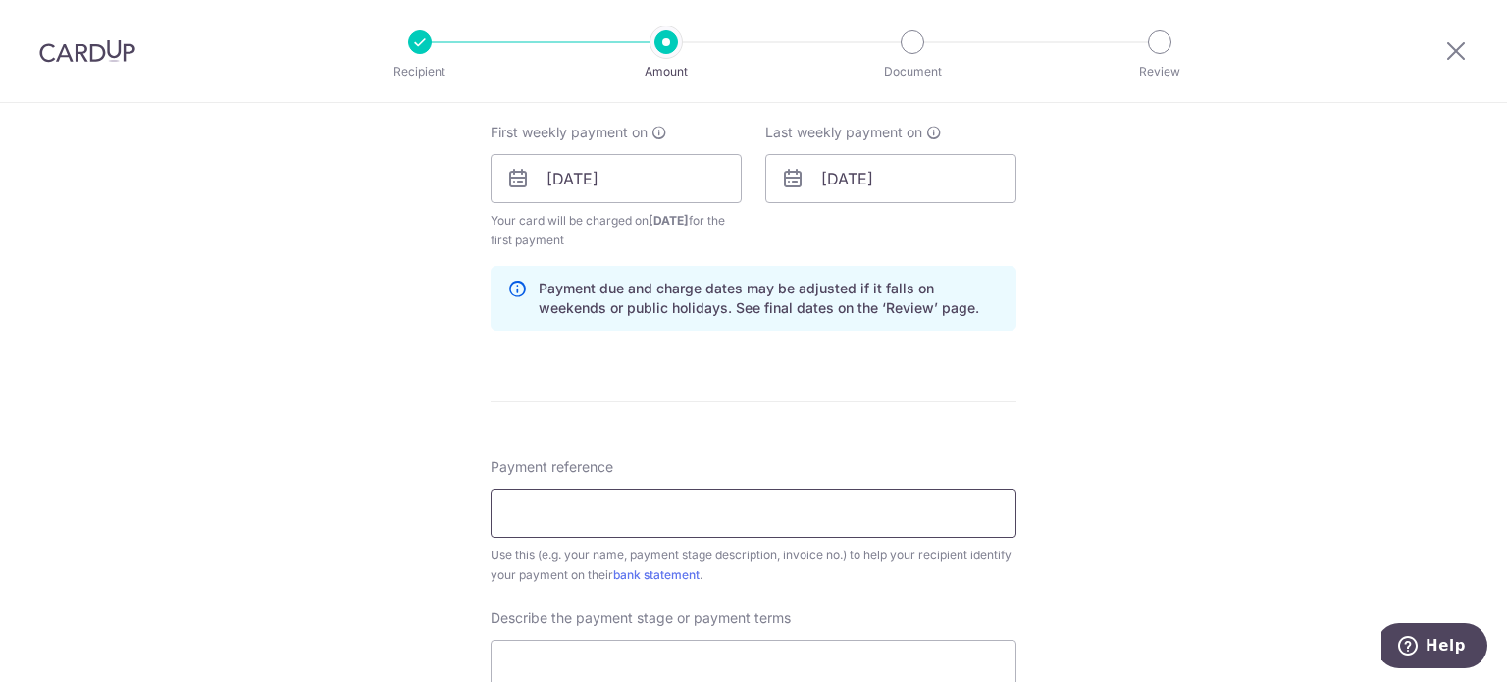
click at [686, 498] on input "Payment reference" at bounding box center [754, 513] width 526 height 49
type input "KELCO BLOSSOMVALE"
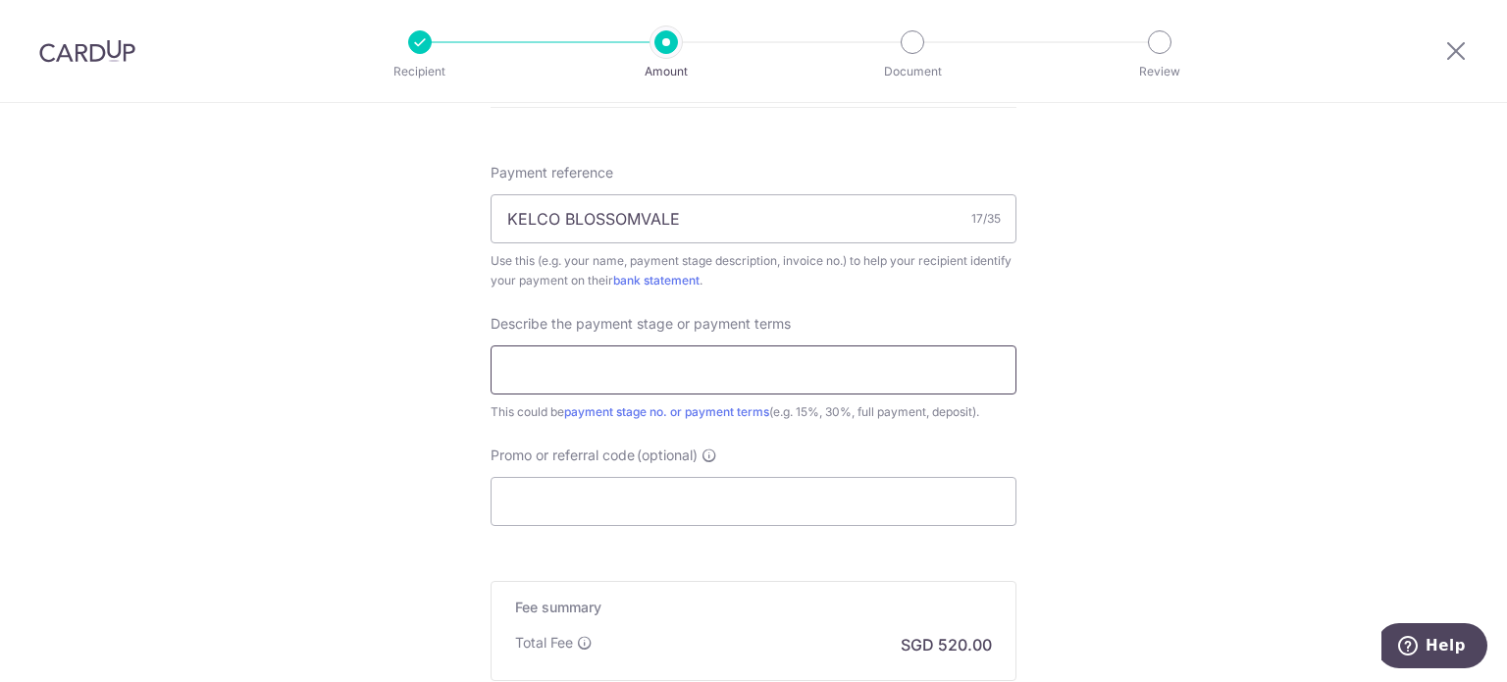
click at [567, 363] on input "text" at bounding box center [754, 369] width 526 height 49
type input "commencement of project"
click at [642, 487] on input "Promo or referral code (optional)" at bounding box center [754, 501] width 526 height 49
paste input "3HOME25R"
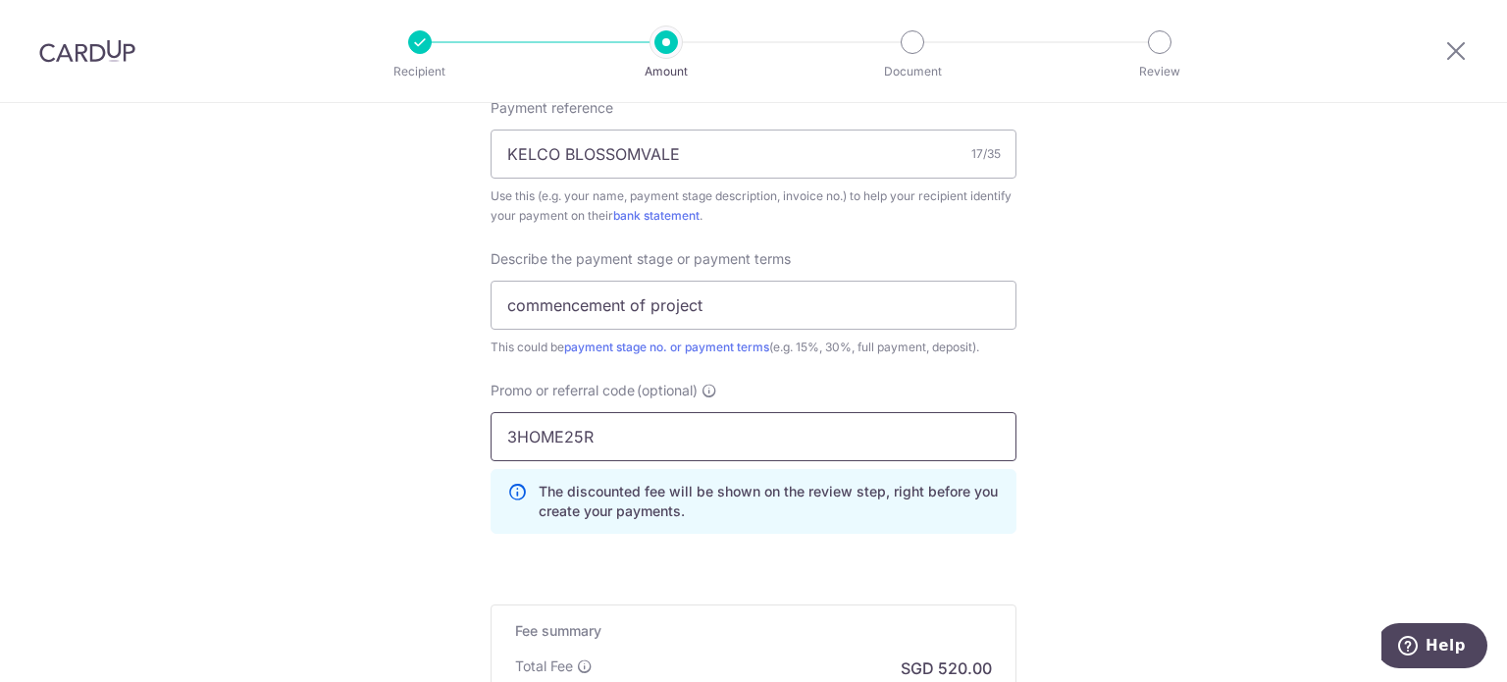
scroll to position [1374, 0]
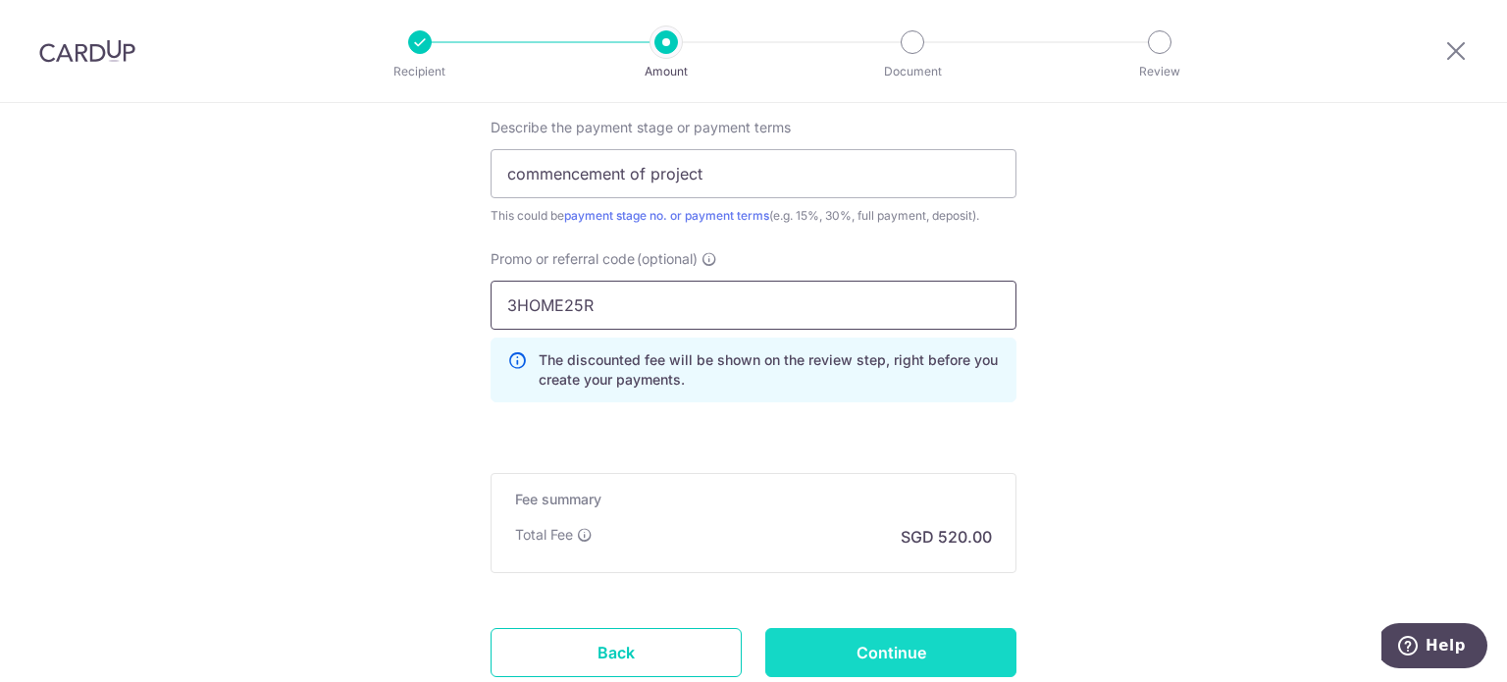
type input "3HOME25R"
click at [919, 643] on input "Continue" at bounding box center [890, 652] width 251 height 49
type input "Create Schedule"
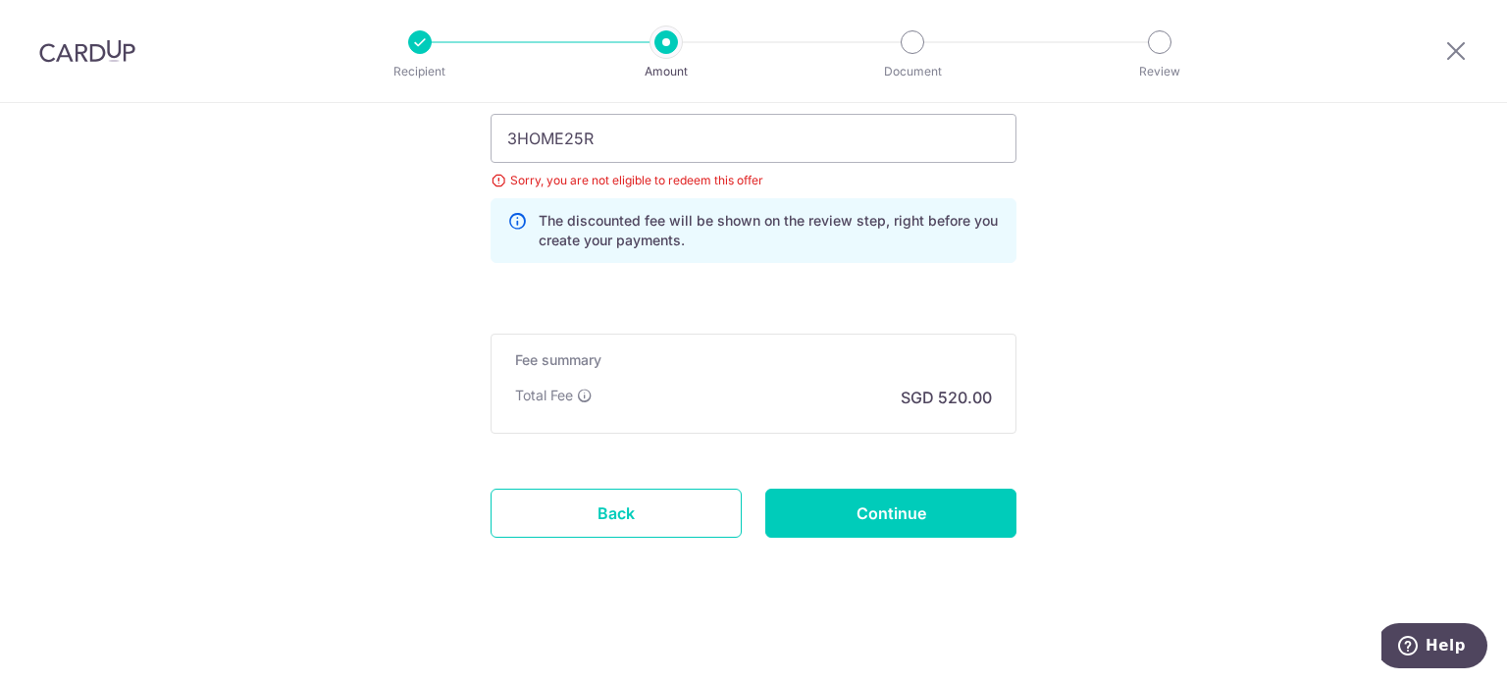
click at [513, 224] on icon at bounding box center [517, 230] width 20 height 39
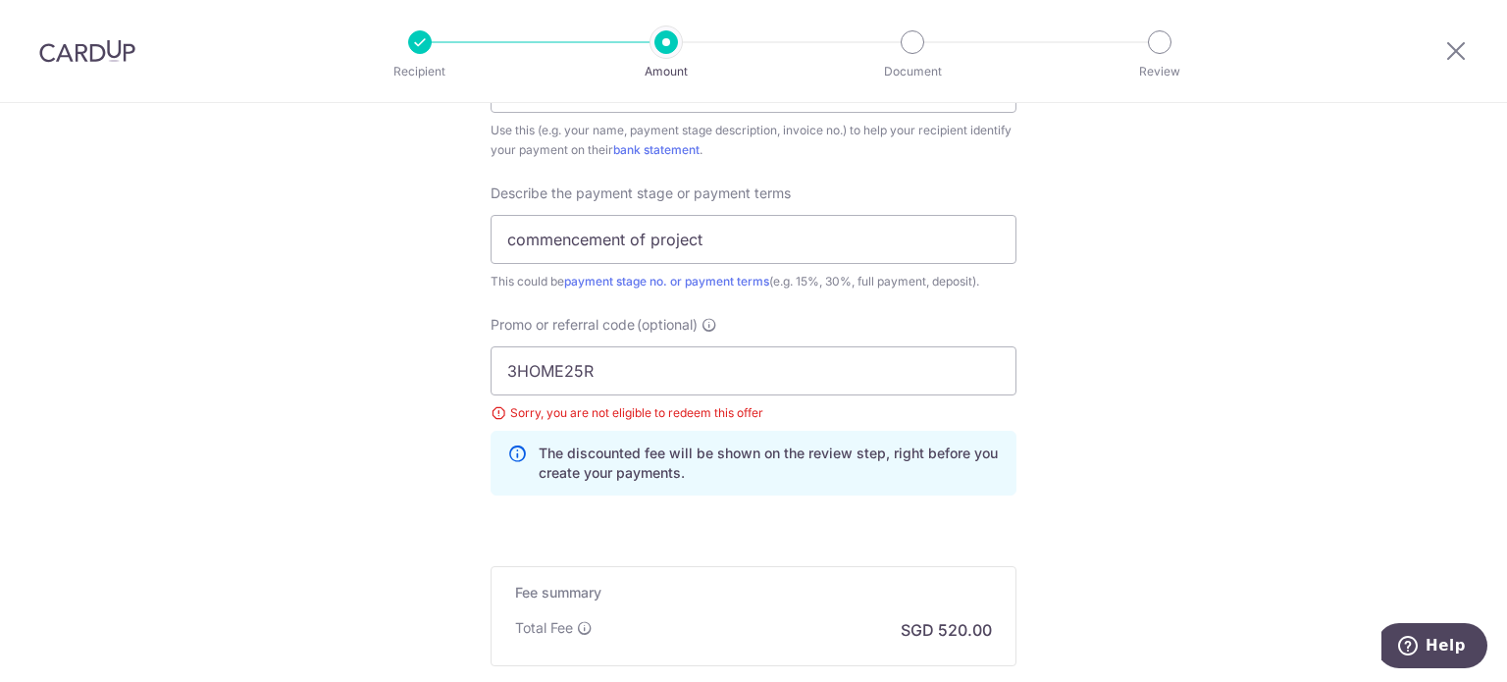
scroll to position [950, 0]
